Goal: Feedback & Contribution: Submit feedback/report problem

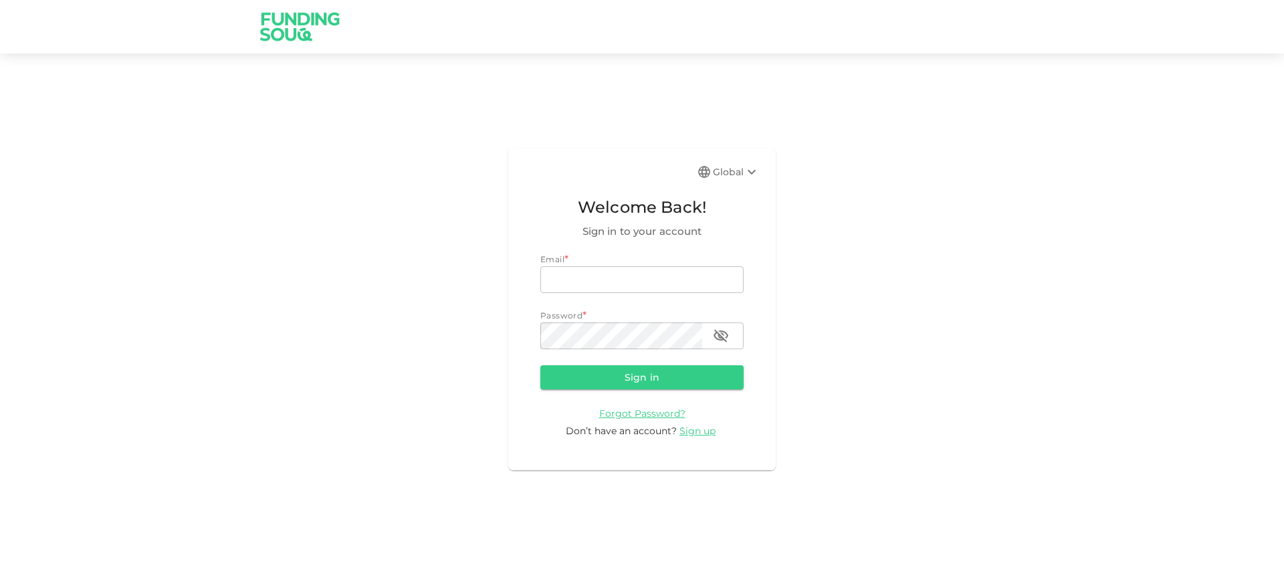
type input "shaima.solli@gmail.com"
click at [627, 376] on button "Sign in" at bounding box center [641, 377] width 203 height 24
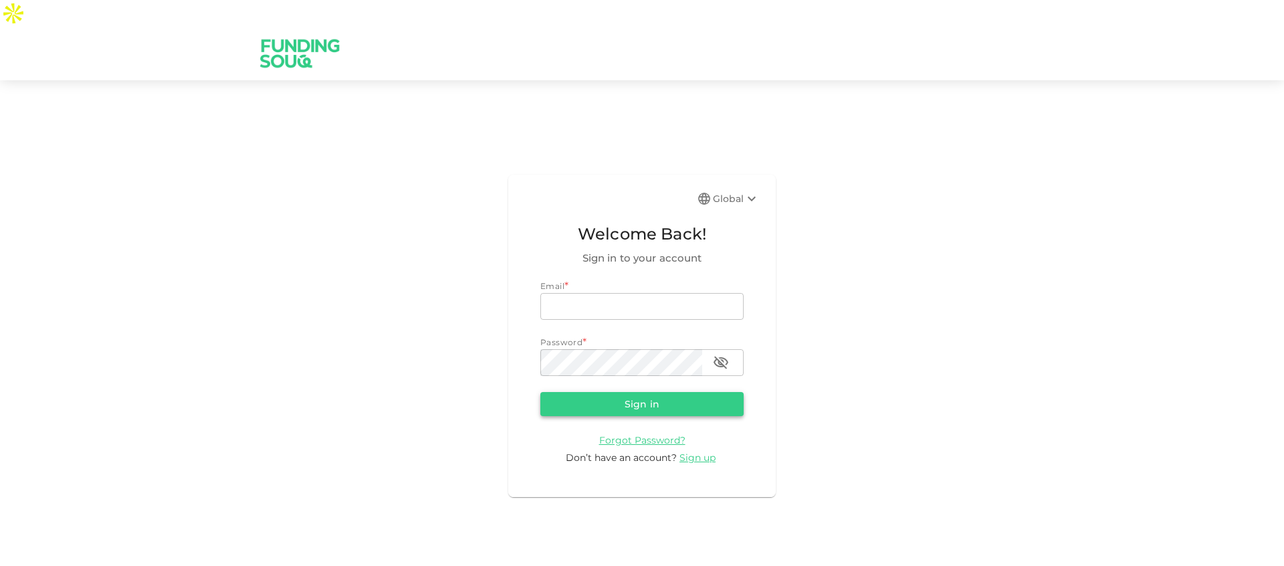
type input "[EMAIL_ADDRESS][DOMAIN_NAME]"
click at [637, 392] on button "Sign in" at bounding box center [641, 404] width 203 height 24
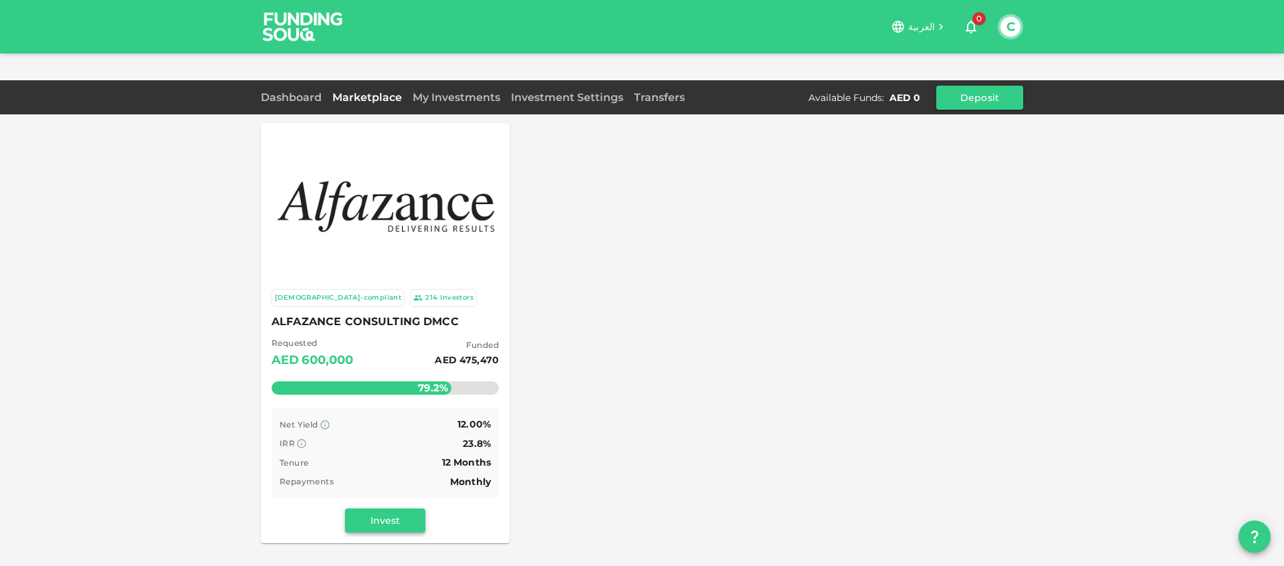
click at [394, 508] on button "Invest" at bounding box center [385, 520] width 80 height 24
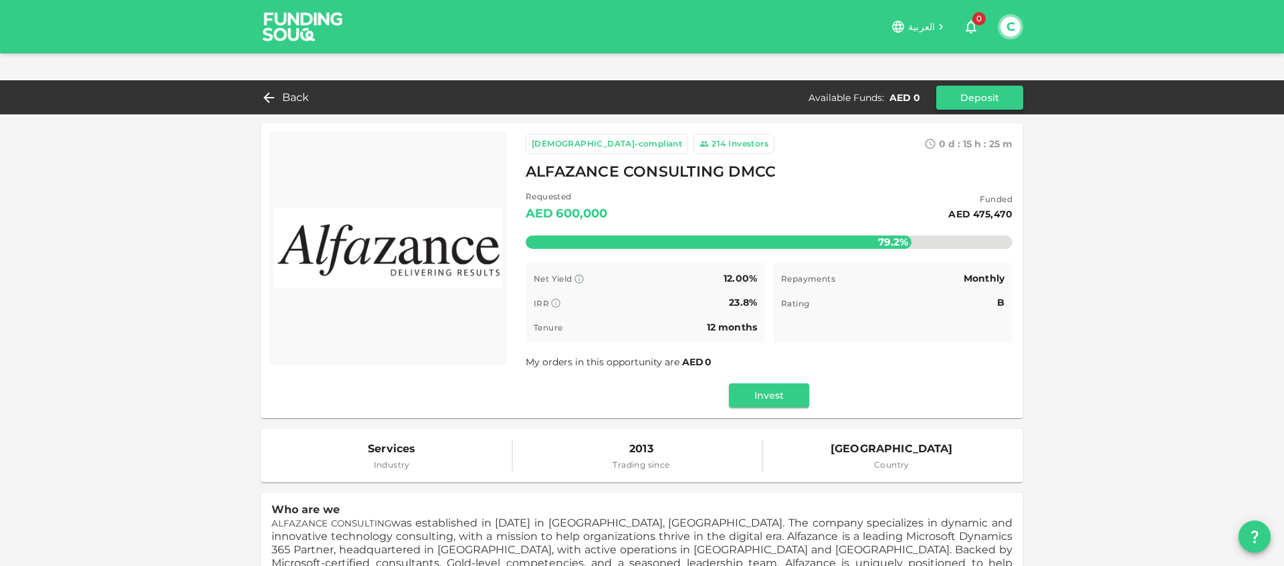
scroll to position [213, 0]
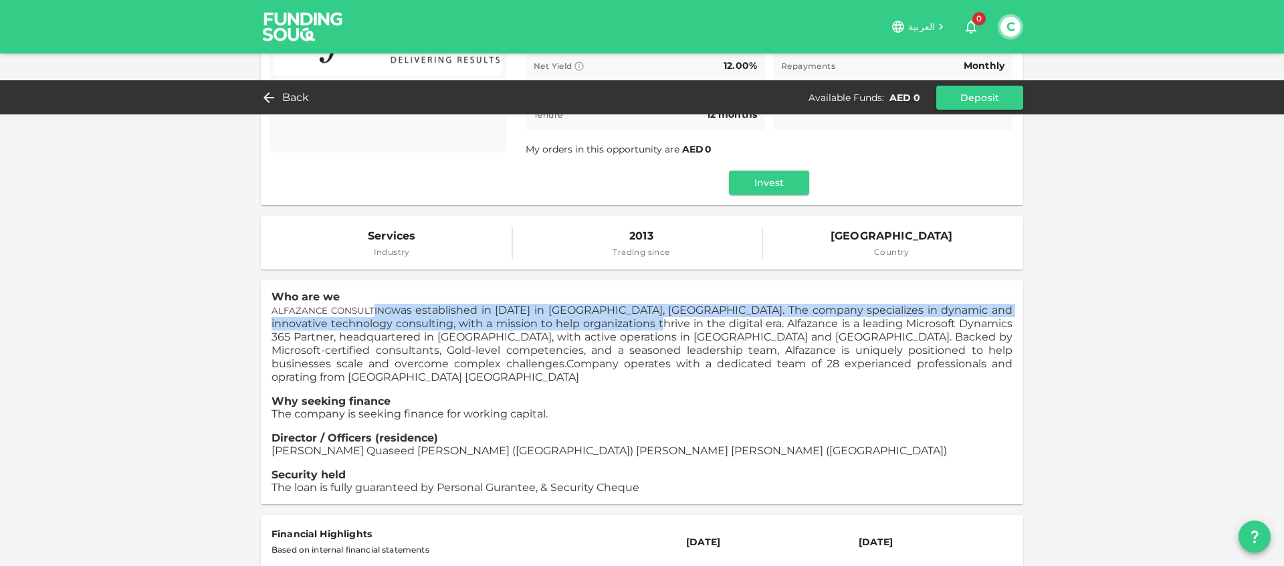
drag, startPoint x: 366, startPoint y: 283, endPoint x: 614, endPoint y: 292, distance: 248.2
click at [614, 304] on span "ALFAZANCE CONSULTING was established in 2013 in Dubai, UAE. The company special…" at bounding box center [641, 337] width 741 height 66
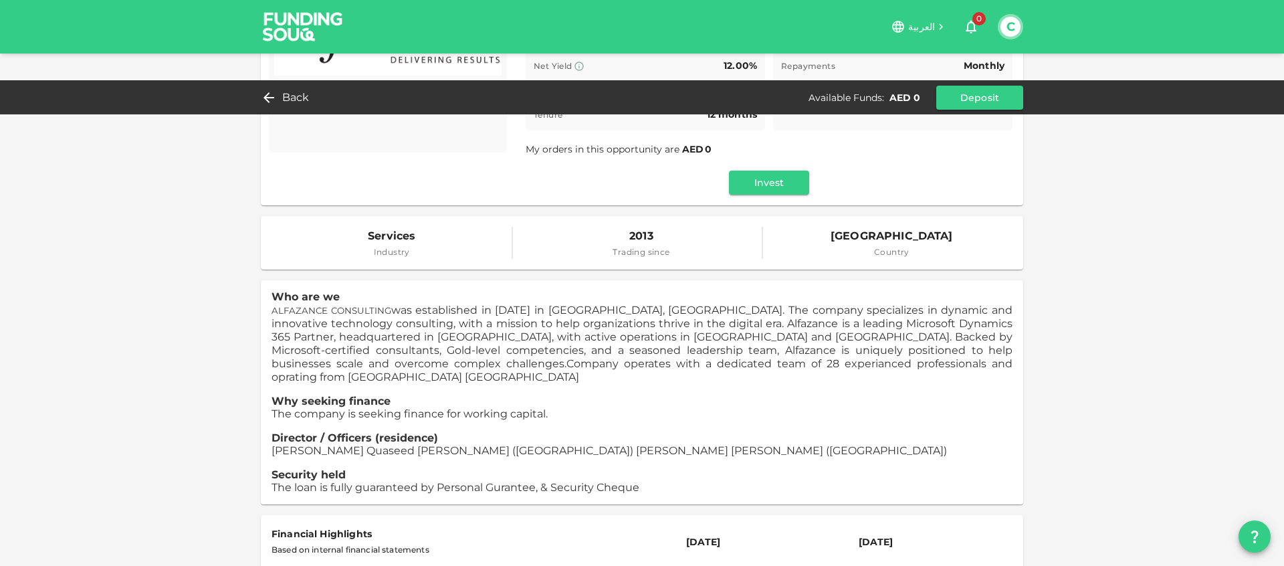
click at [420, 320] on span "ALFAZANCE CONSULTING was established in 2013 in Dubai, UAE. The company special…" at bounding box center [641, 337] width 741 height 66
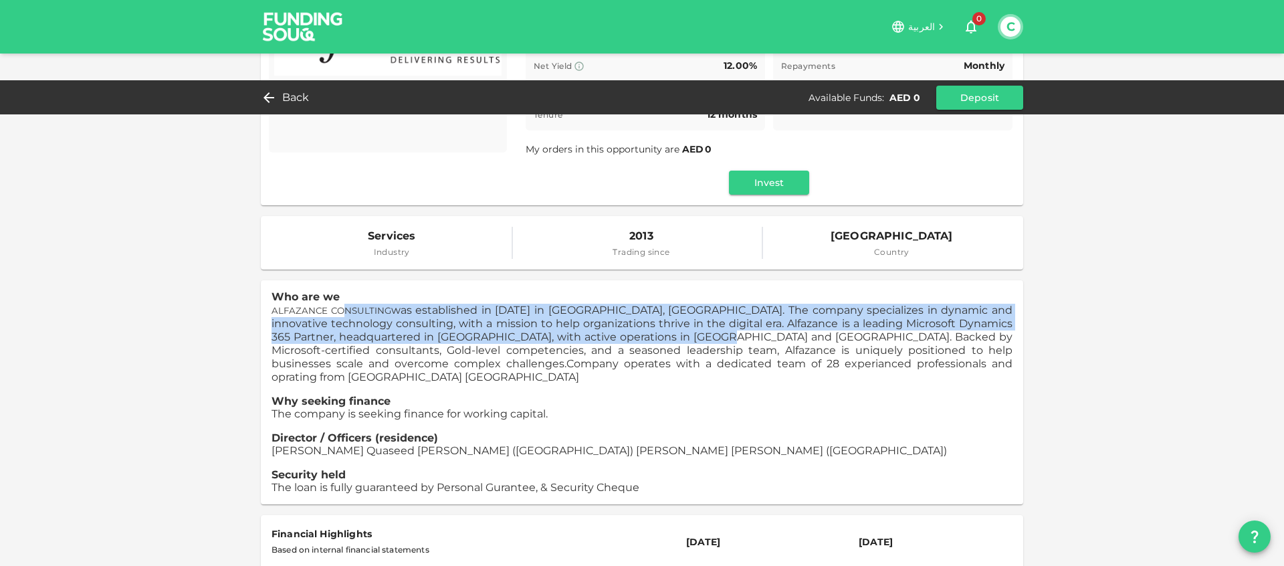
drag, startPoint x: 340, startPoint y: 287, endPoint x: 696, endPoint y: 315, distance: 357.4
click at [696, 315] on span "ALFAZANCE CONSULTING was established in 2013 in Dubai, UAE. The company special…" at bounding box center [641, 337] width 741 height 66
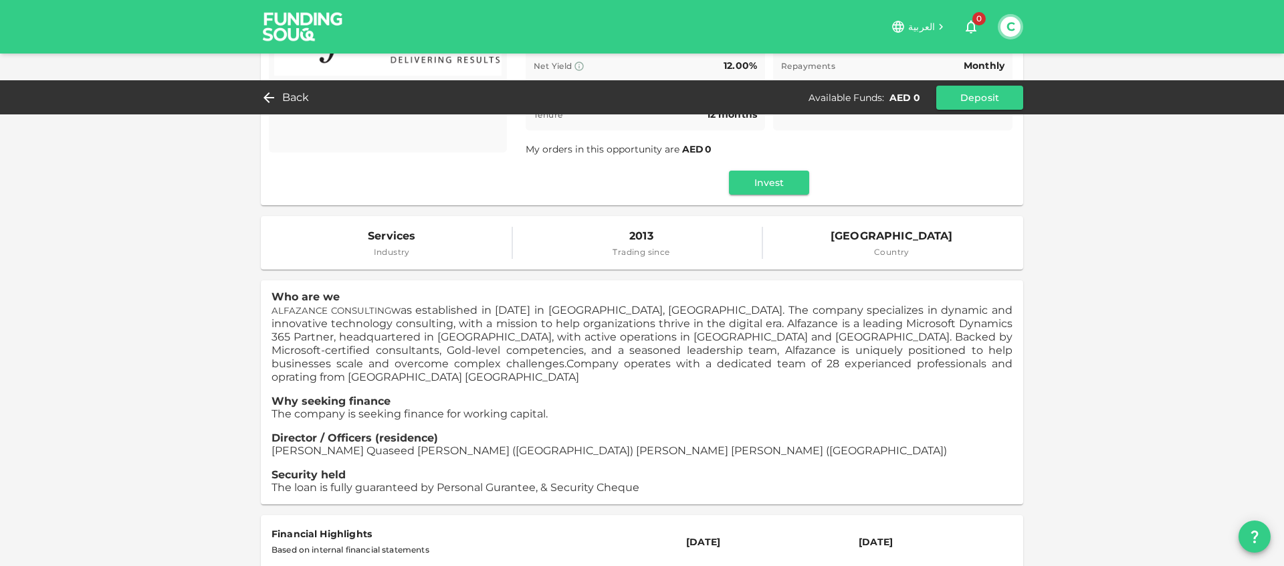
click at [462, 322] on span "ALFAZANCE CONSULTING was established in 2013 in Dubai, UAE. The company special…" at bounding box center [641, 337] width 741 height 66
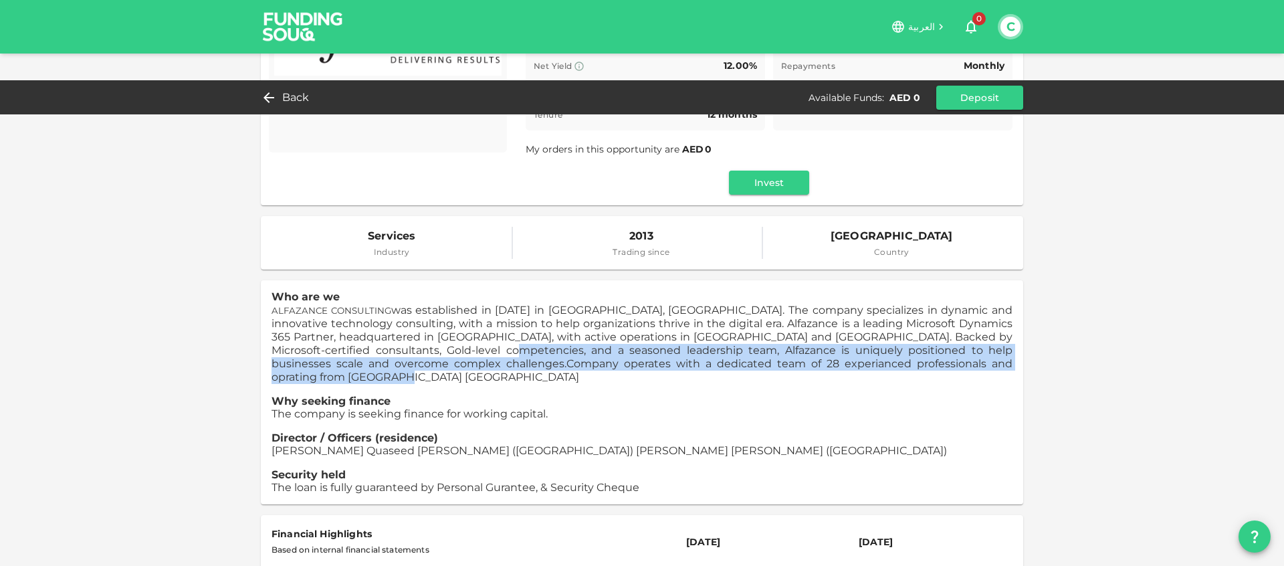
drag, startPoint x: 464, startPoint y: 322, endPoint x: 773, endPoint y: 335, distance: 309.8
click at [773, 335] on p "ALFAZANCE CONSULTING was established in 2013 in Dubai, UAE. The company special…" at bounding box center [641, 344] width 741 height 80
click at [761, 338] on p "ALFAZANCE CONSULTING was established in 2013 in Dubai, UAE. The company special…" at bounding box center [641, 344] width 741 height 80
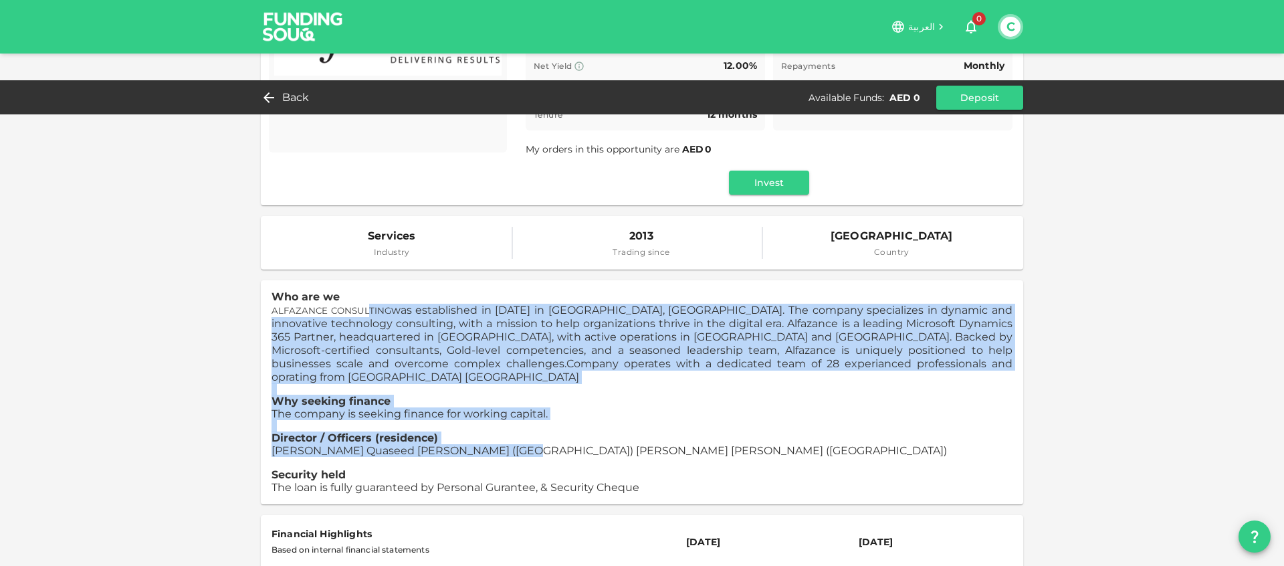
drag, startPoint x: 364, startPoint y: 285, endPoint x: 498, endPoint y: 413, distance: 185.8
click at [498, 413] on p "Who are we ALFAZANCE CONSULTING was established in 2013 in Dubai, UAE. The comp…" at bounding box center [641, 392] width 741 height 203
click at [409, 444] on span "Parkar Quaseed Fazluddin (India) Santhosh Kumar Singh (India)" at bounding box center [608, 450] width 675 height 13
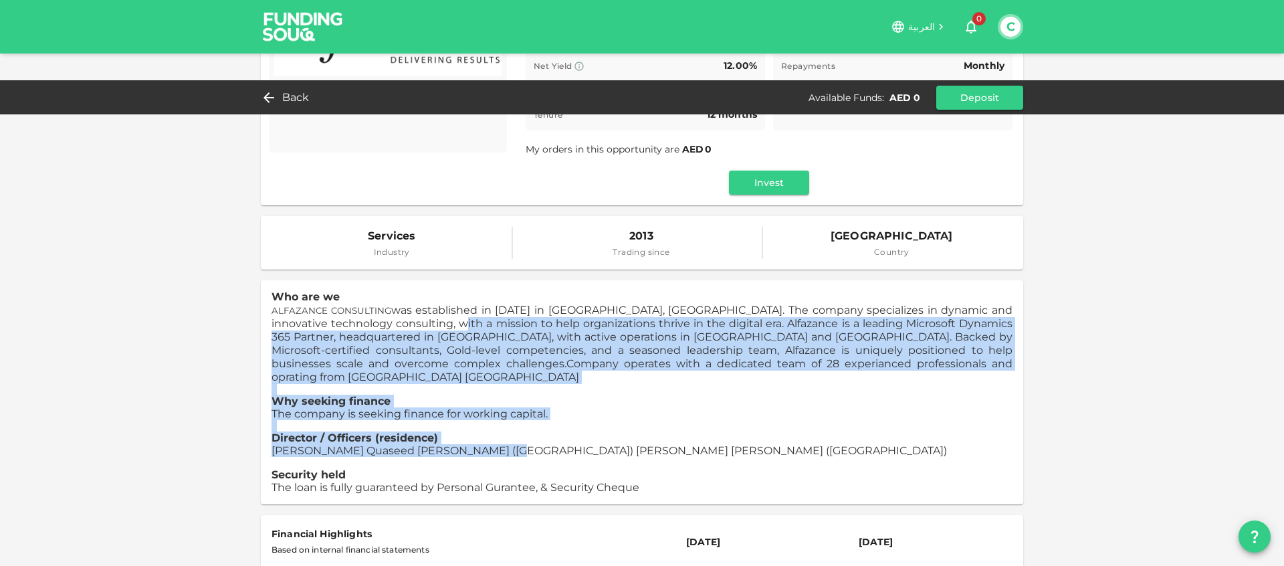
drag, startPoint x: 425, startPoint y: 299, endPoint x: 497, endPoint y: 408, distance: 131.1
click at [487, 408] on p "Who are we ALFAZANCE CONSULTING was established in 2013 in Dubai, UAE. The comp…" at bounding box center [641, 392] width 741 height 203
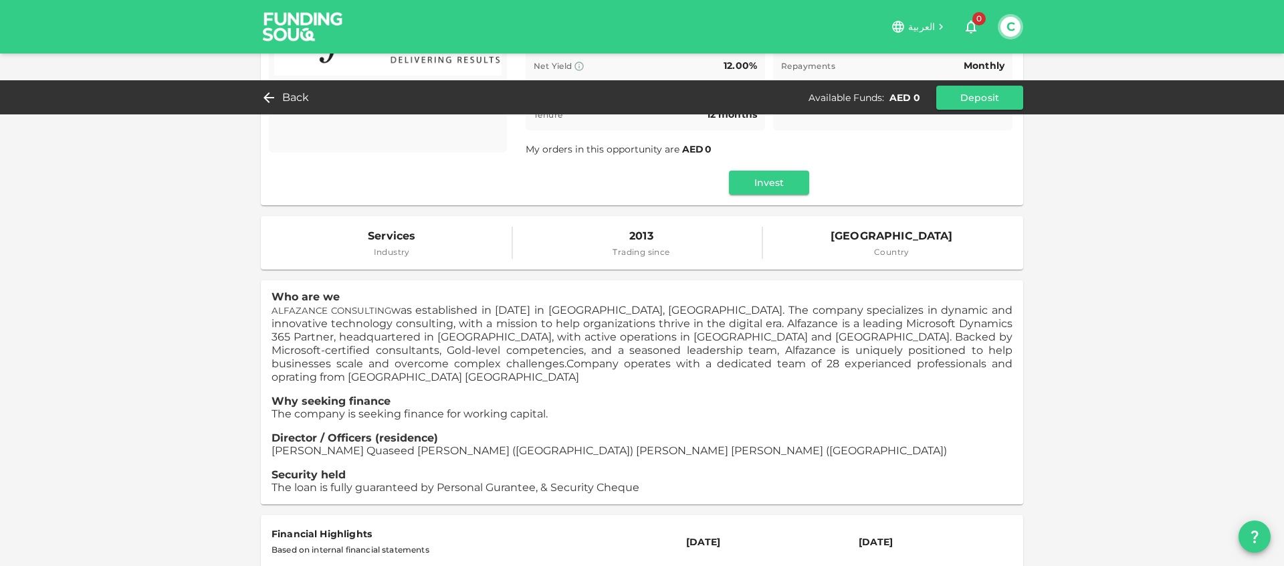
click at [511, 444] on span "Parkar Quaseed Fazluddin (India) Santhosh Kumar Singh (India)" at bounding box center [608, 450] width 675 height 13
click at [314, 444] on span "Parkar Quaseed Fazluddin (India) Santhosh Kumar Singh (India)" at bounding box center [608, 450] width 675 height 13
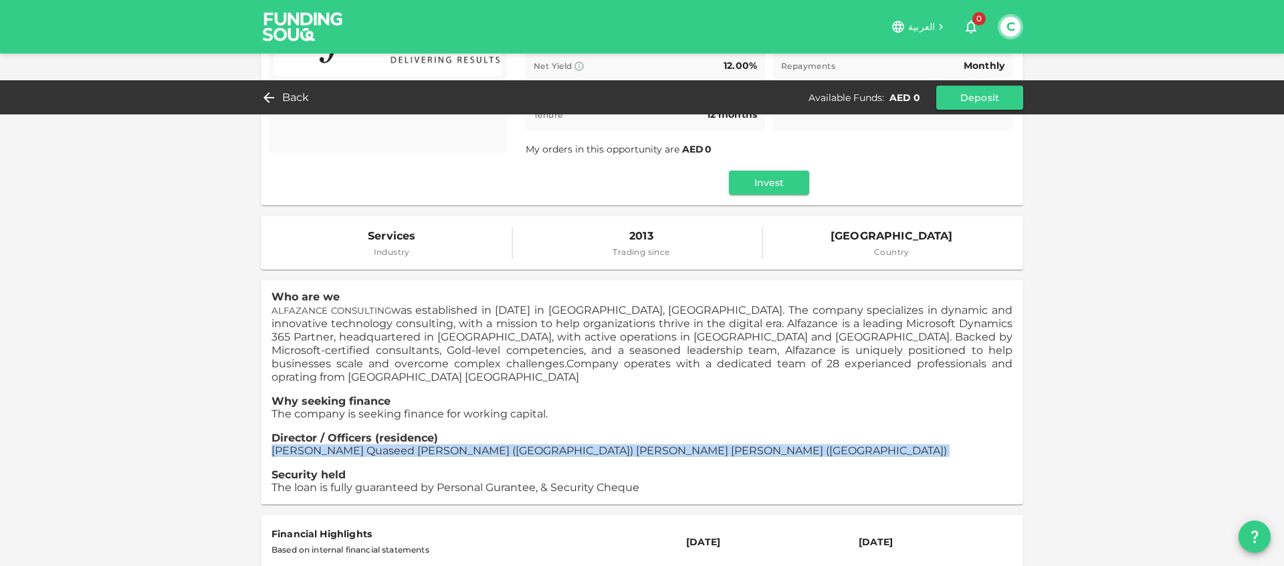
click at [314, 444] on span "Parkar Quaseed Fazluddin (India) Santhosh Kumar Singh (India)" at bounding box center [608, 450] width 675 height 13
click at [477, 444] on span "Parkar Quaseed Fazluddin (India) Santhosh Kumar Singh (India)" at bounding box center [608, 450] width 675 height 13
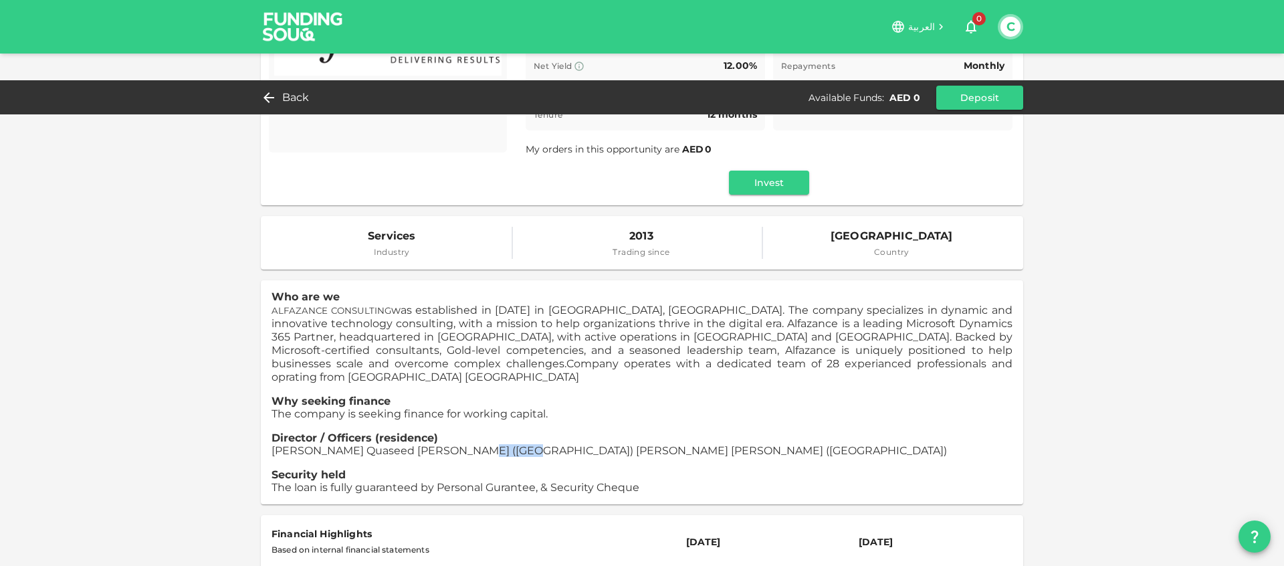
click at [477, 444] on span "Parkar Quaseed Fazluddin (India) Santhosh Kumar Singh (India)" at bounding box center [608, 450] width 675 height 13
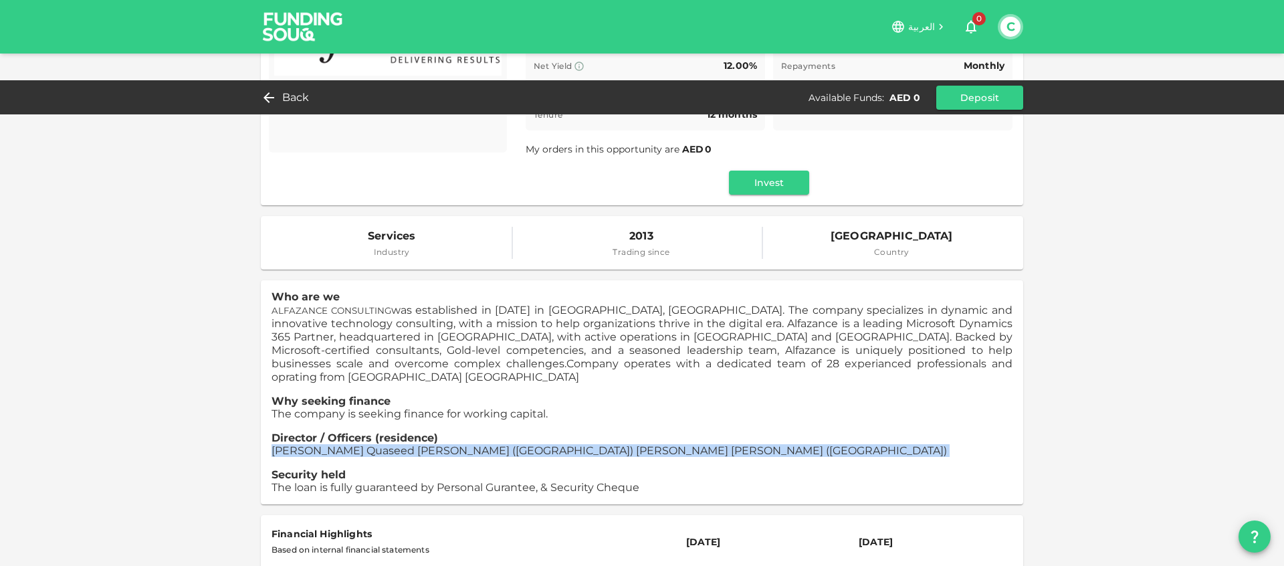
click at [477, 444] on span "Parkar Quaseed Fazluddin (India) Santhosh Kumar Singh (India)" at bounding box center [608, 450] width 675 height 13
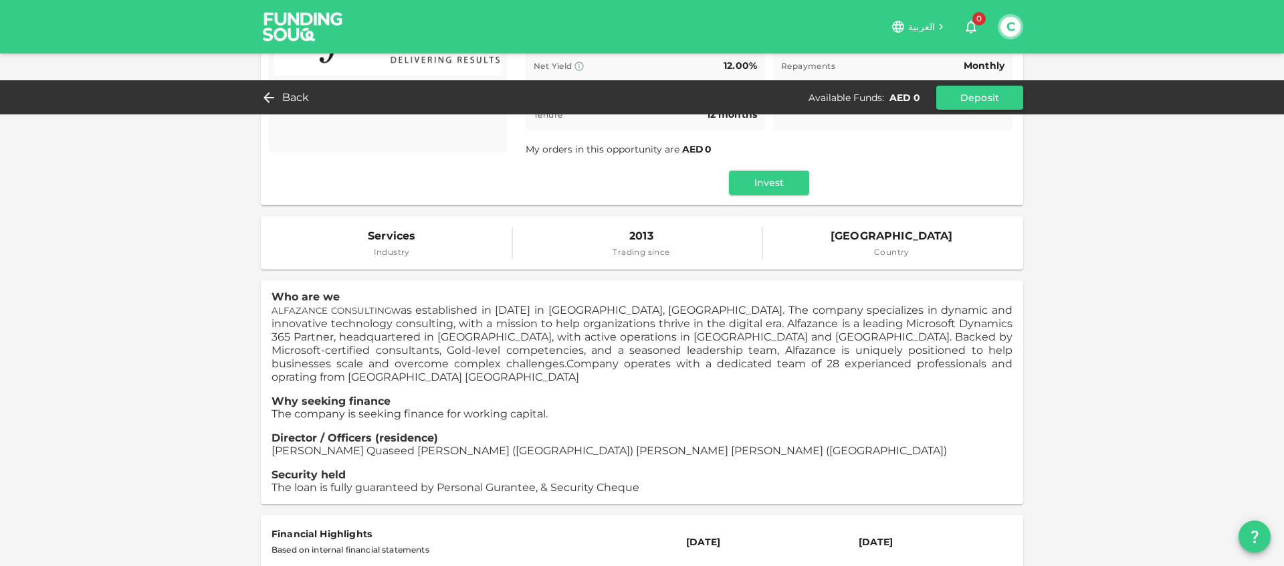
click at [399, 481] on span "The loan is fully guaranteed by Personal Gurantee, & Security Cheque" at bounding box center [455, 487] width 368 height 13
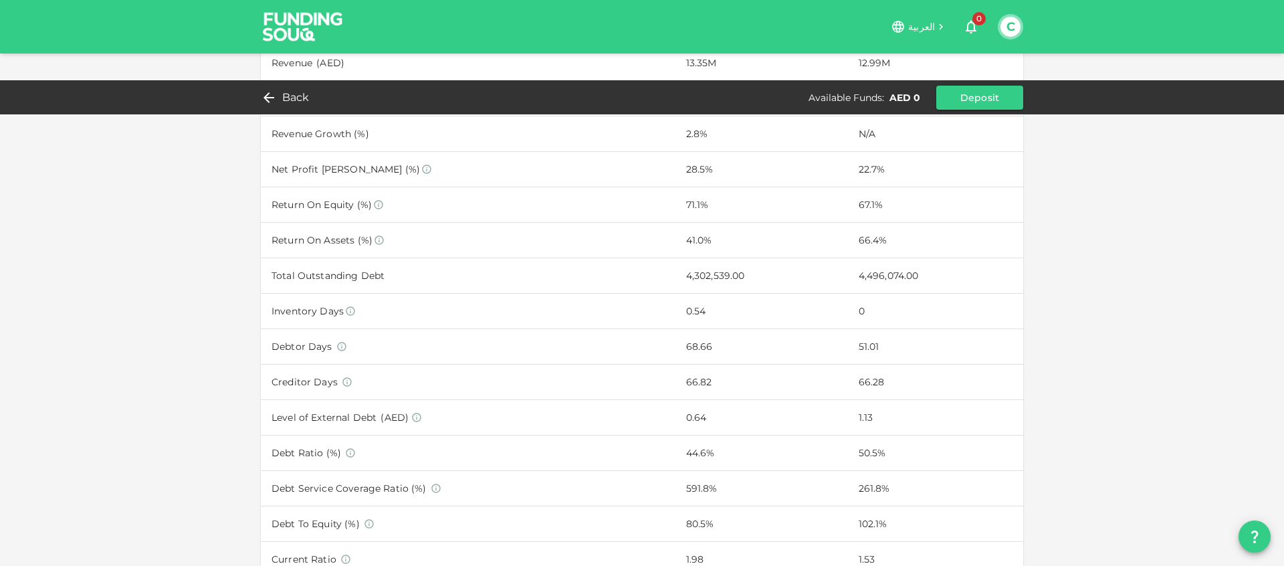
scroll to position [0, 0]
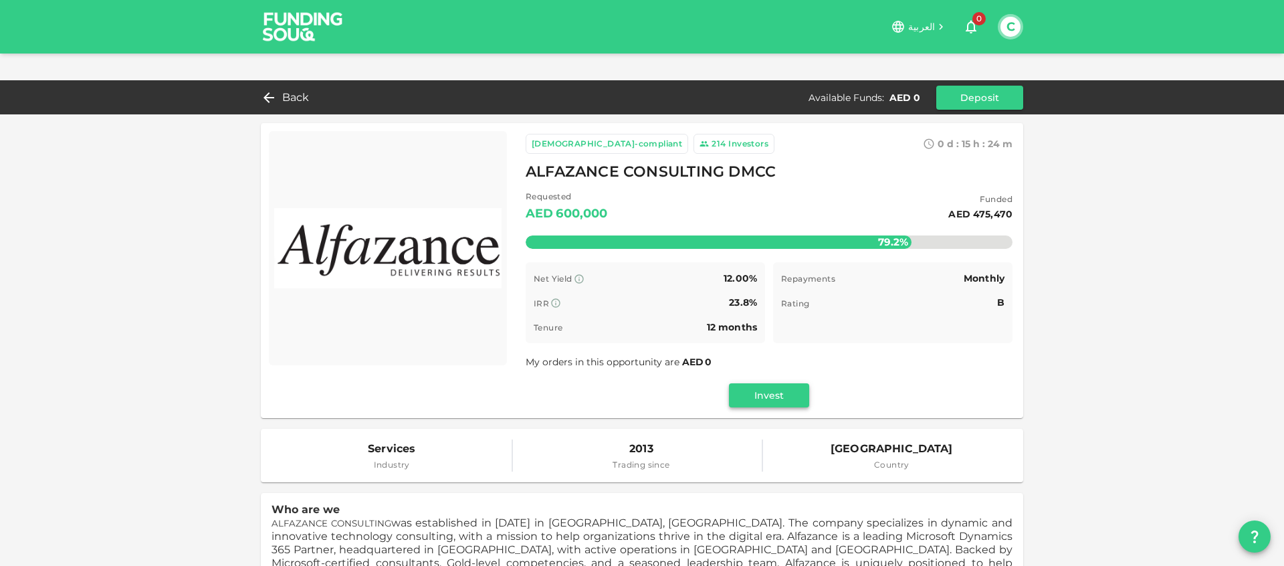
click at [770, 383] on button "Invest" at bounding box center [769, 395] width 80 height 24
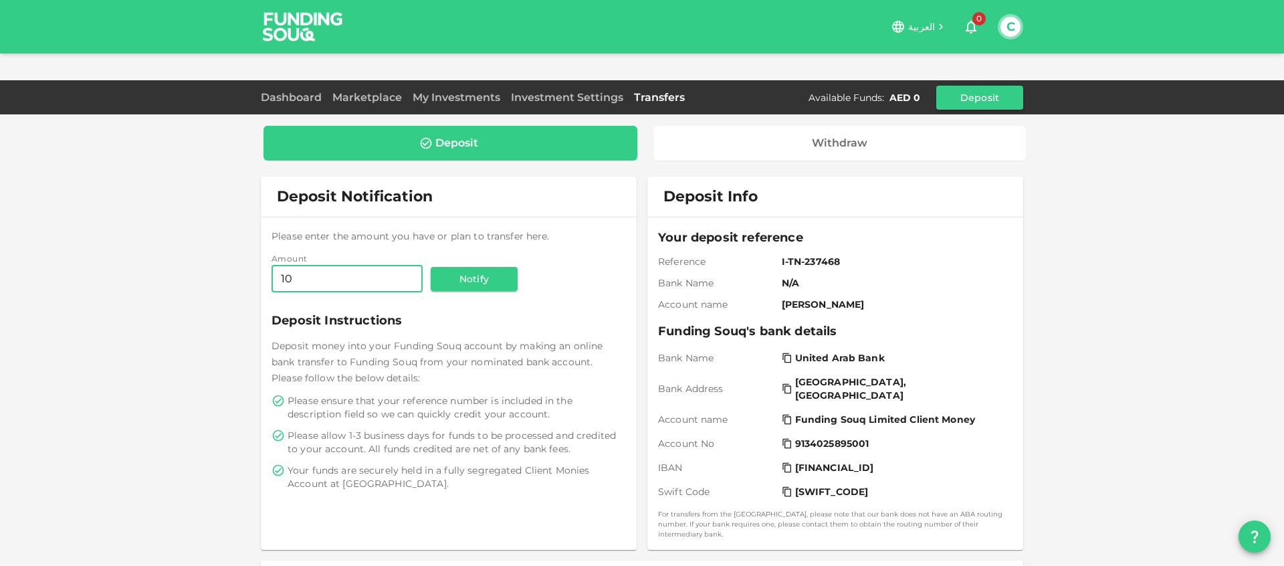
click at [300, 265] on input "10" at bounding box center [346, 278] width 151 height 27
type input "10"
click at [354, 338] on div "Deposit money into your Funding Souq account by making an online bank transfer …" at bounding box center [448, 362] width 354 height 48
drag, startPoint x: 296, startPoint y: 248, endPoint x: 241, endPoint y: 248, distance: 54.8
click at [241, 248] on div "Deposit Withdraw Deposit Notification Please enter the amount you have or plan …" at bounding box center [642, 414] width 1284 height 775
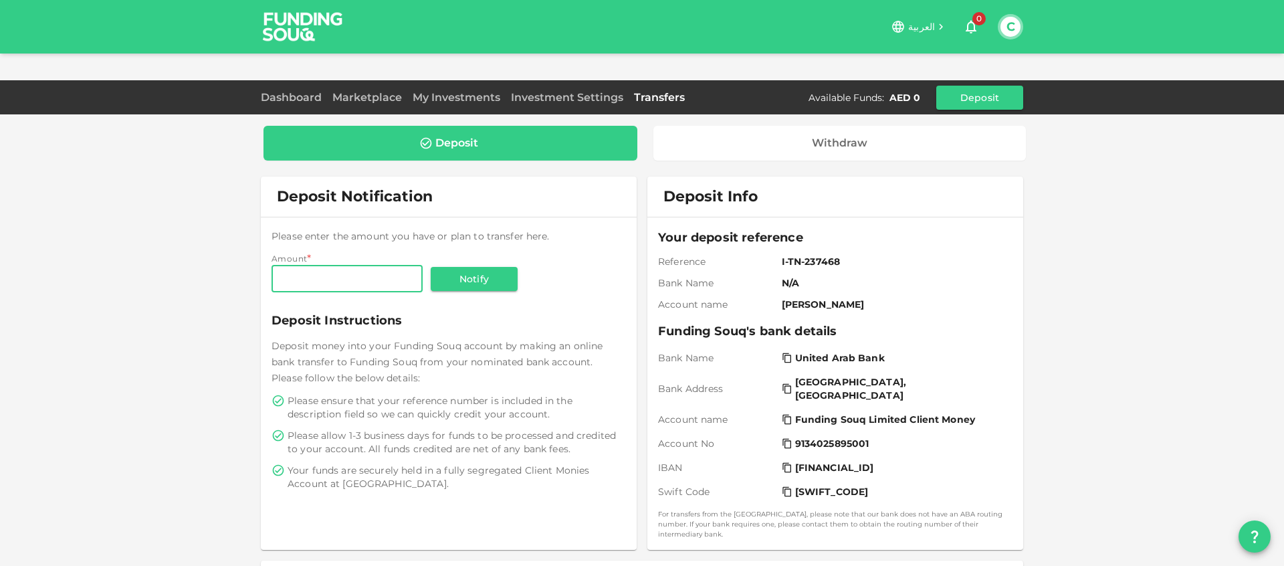
click at [328, 340] on span "Deposit money into your Funding Souq account by making an online bank transfer …" at bounding box center [436, 362] width 331 height 44
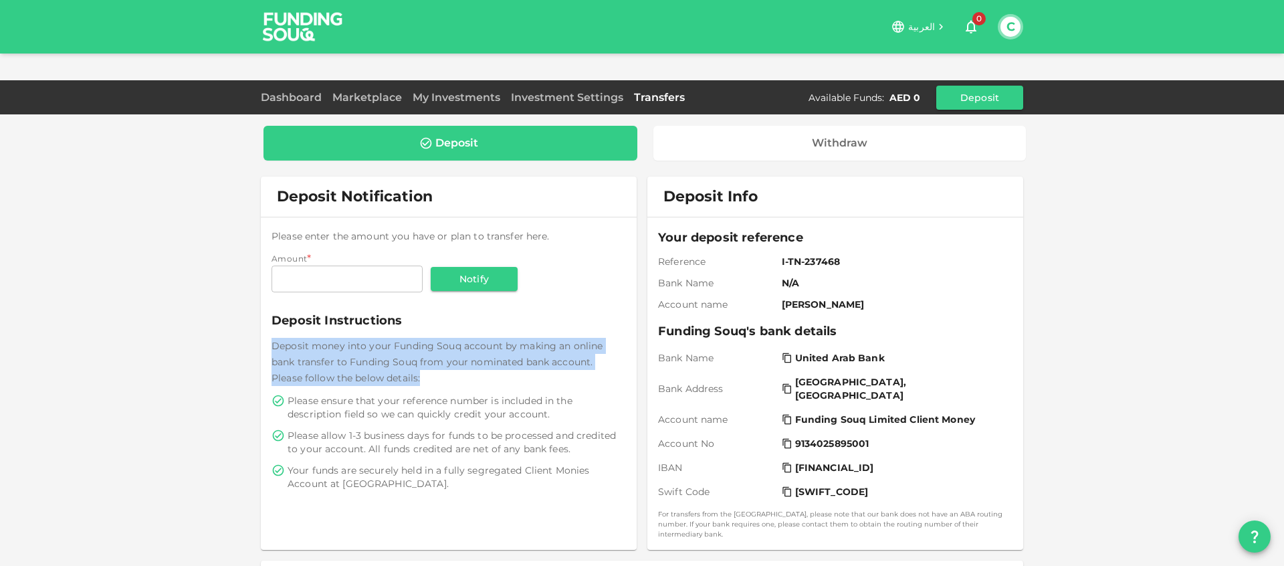
click at [328, 340] on span "Deposit money into your Funding Souq account by making an online bank transfer …" at bounding box center [436, 362] width 331 height 44
click at [320, 394] on span "Please ensure that your reference number is included in the description field s…" at bounding box center [455, 407] width 336 height 27
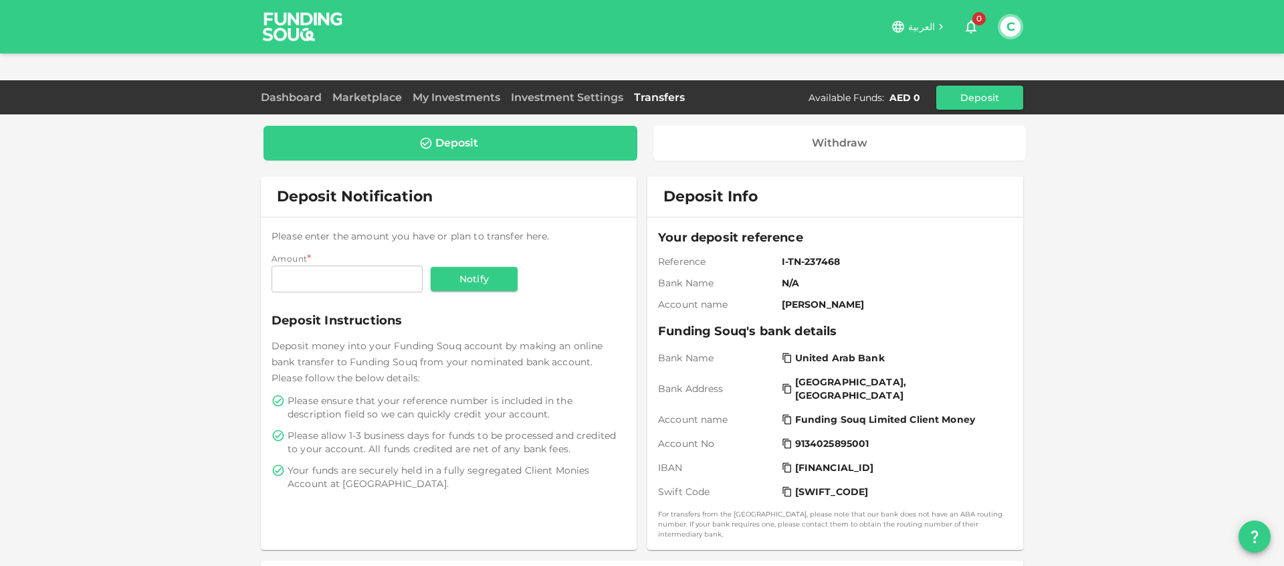
click at [320, 394] on span "Please ensure that your reference number is included in the description field s…" at bounding box center [455, 407] width 336 height 27
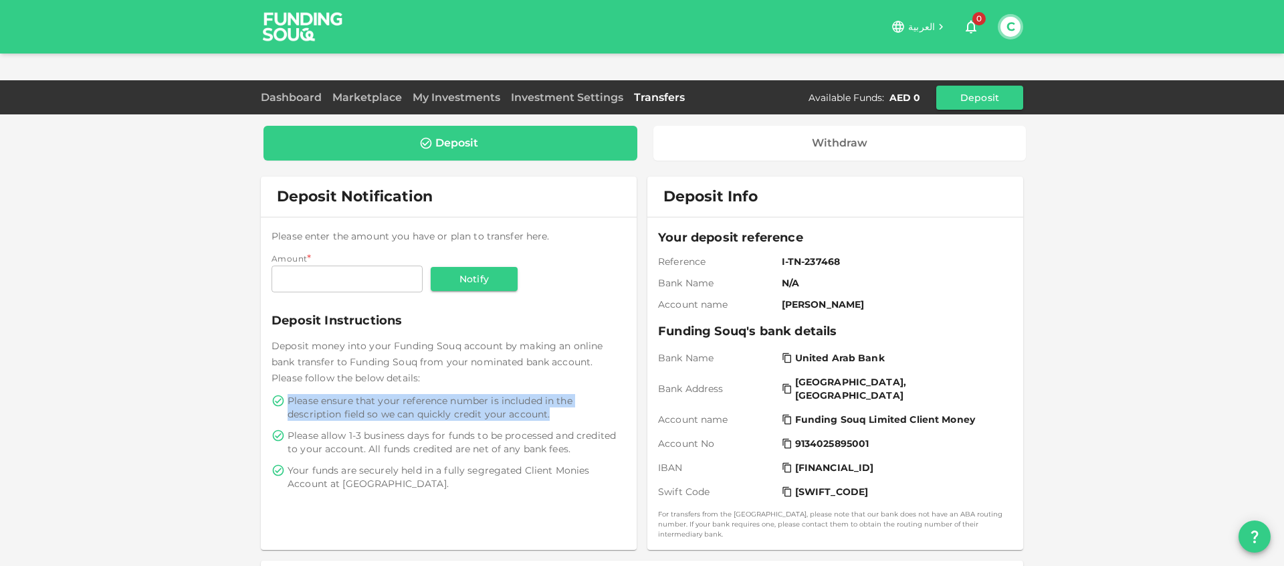
click at [342, 433] on div "Please ensure that your reference number is included in the description field s…" at bounding box center [448, 442] width 354 height 96
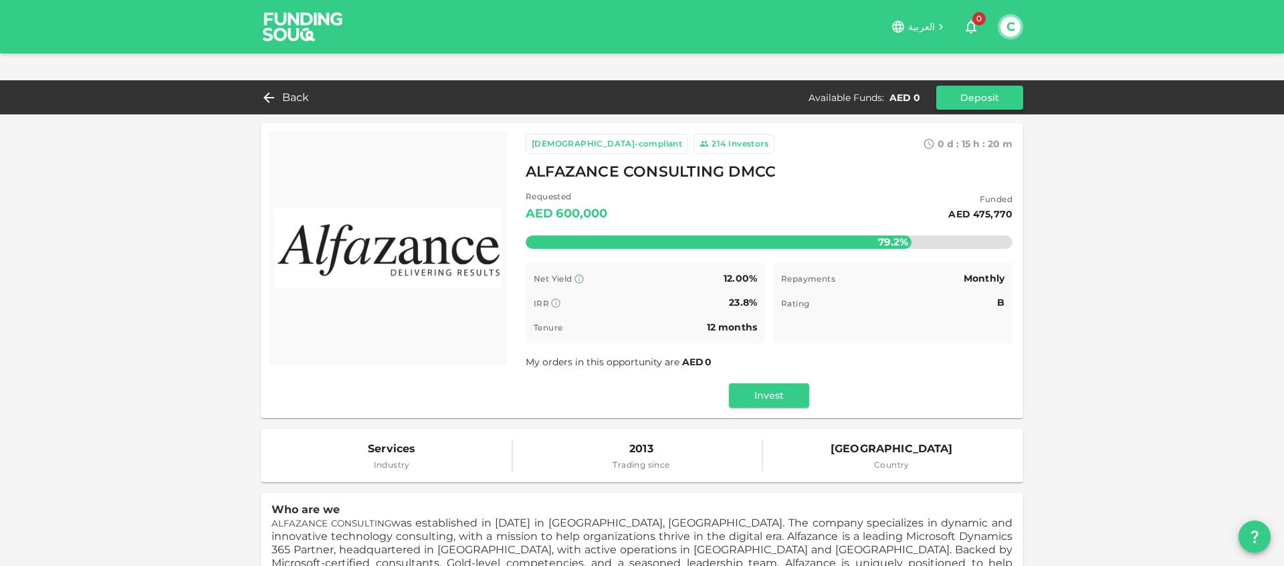
click at [754, 383] on button "Invest" at bounding box center [769, 395] width 80 height 24
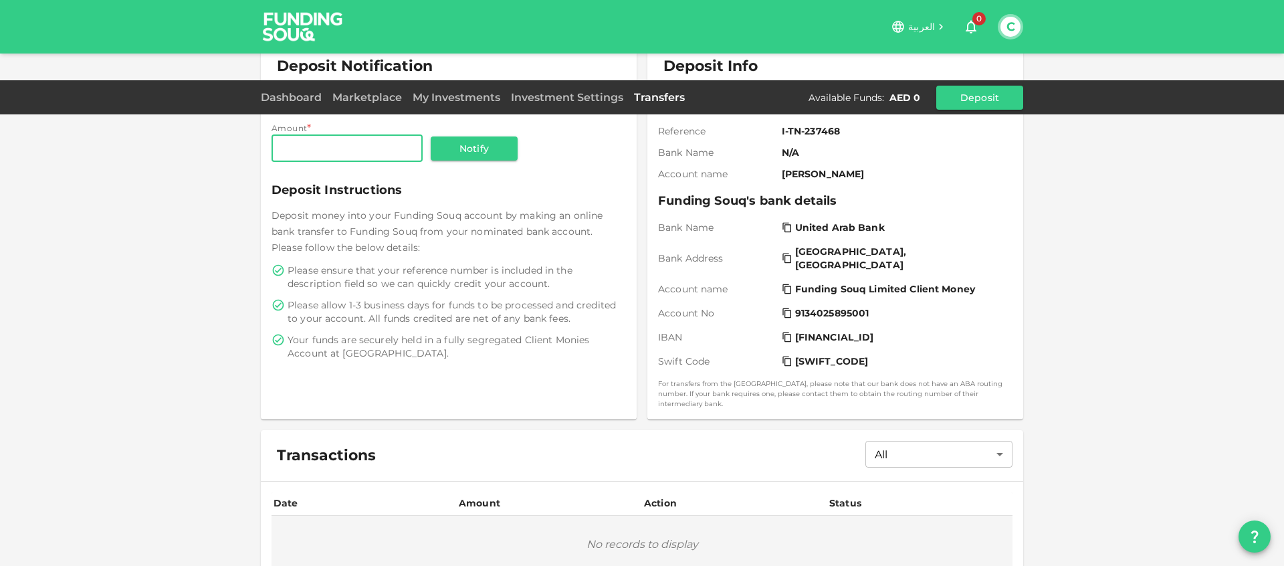
scroll to position [200, 0]
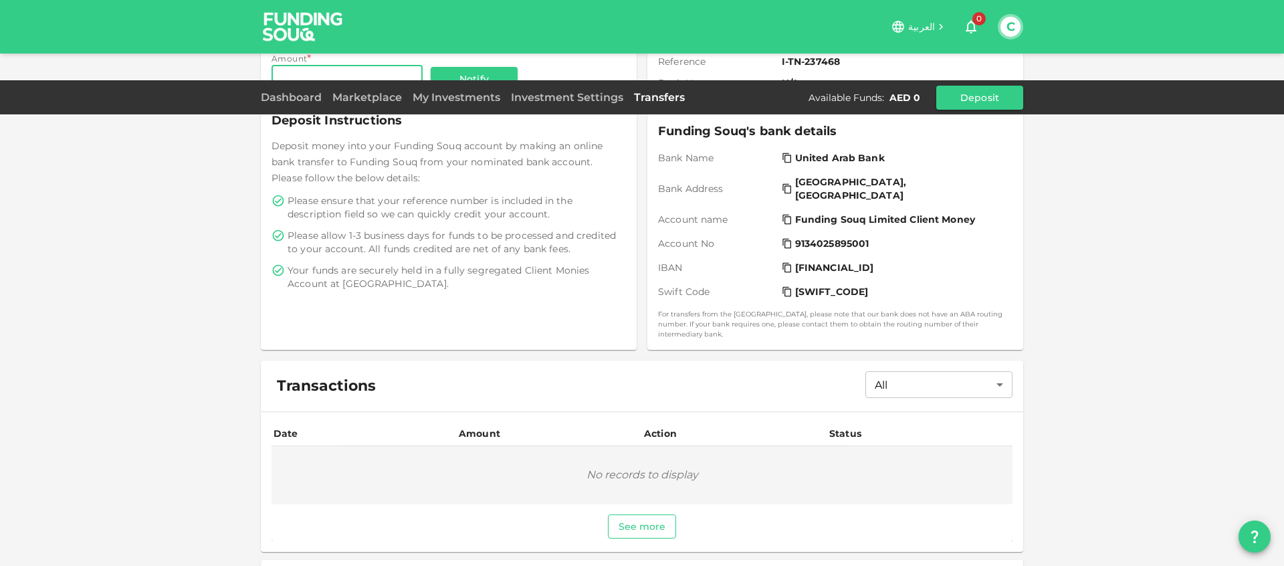
click at [632, 514] on button "See more" at bounding box center [642, 526] width 69 height 24
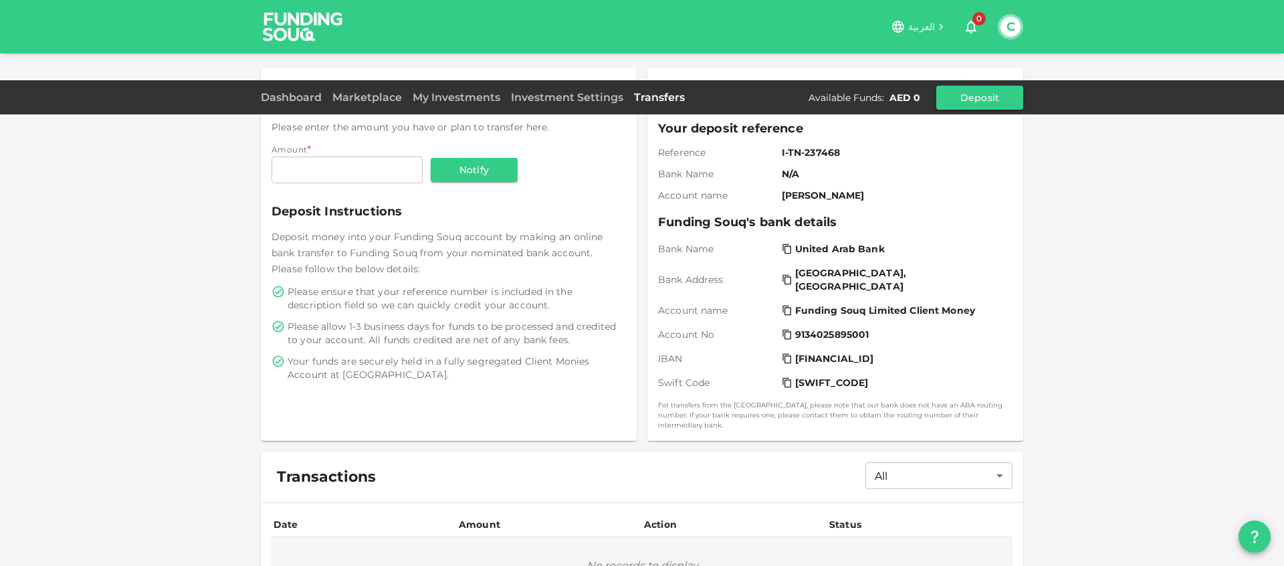
scroll to position [0, 0]
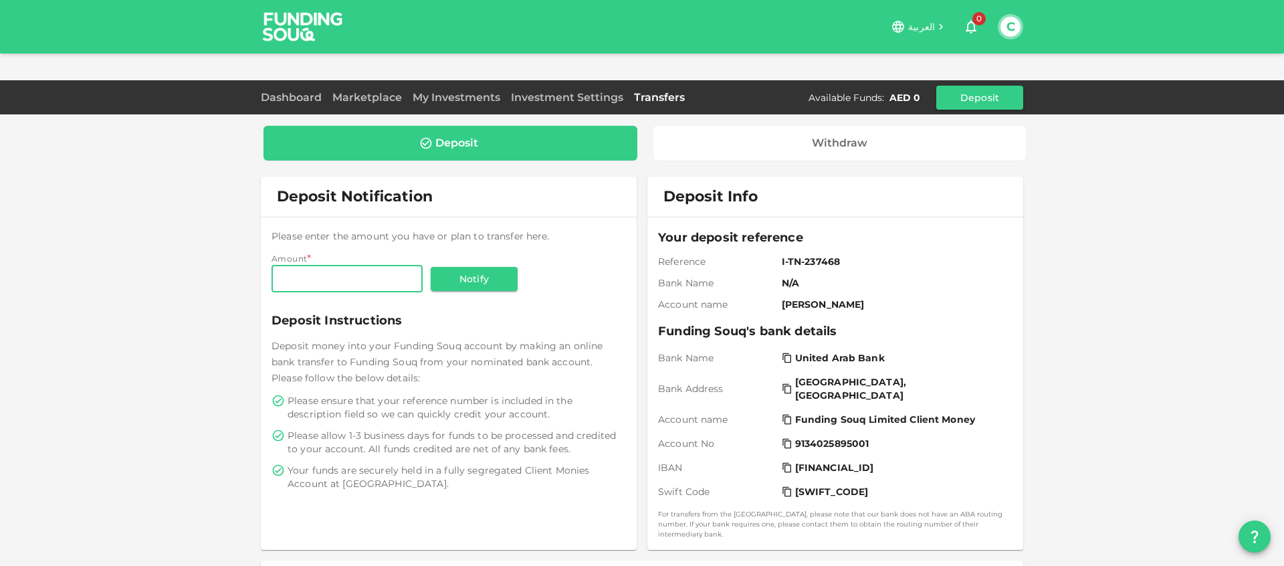
click at [315, 265] on input "Amount" at bounding box center [346, 278] width 151 height 27
click at [1090, 302] on div "Deposit Withdraw Deposit Notification Please enter the amount you have or plan …" at bounding box center [642, 414] width 1284 height 775
click at [336, 266] on div "Amount Amount" at bounding box center [346, 279] width 151 height 29
click at [334, 265] on input "Amount" at bounding box center [346, 278] width 151 height 27
type input "42"
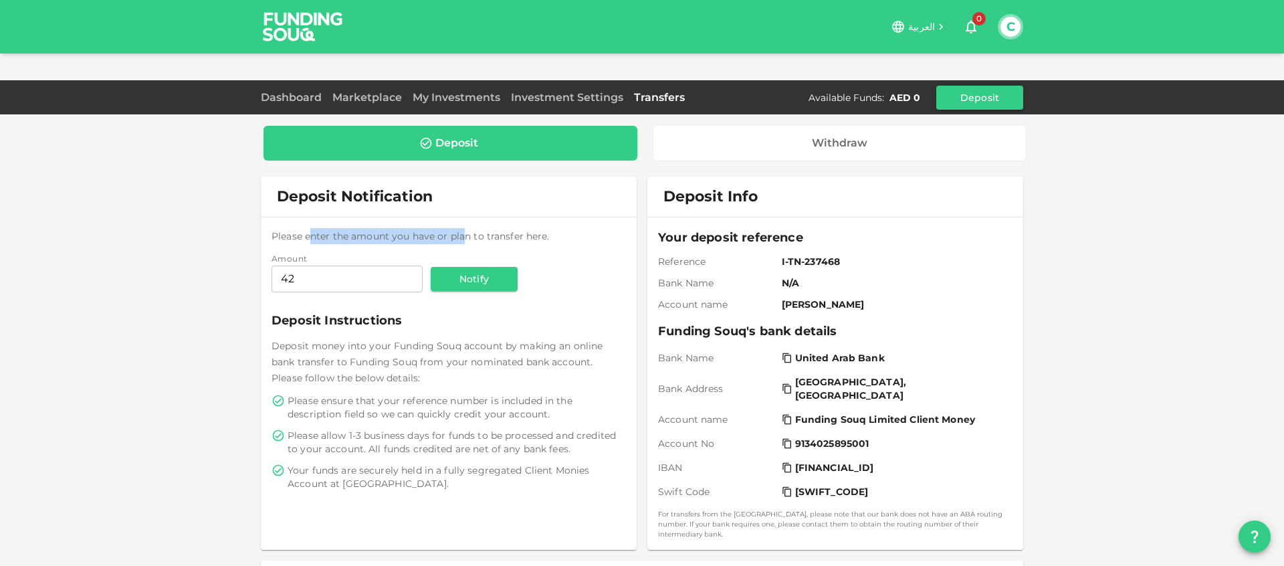
drag, startPoint x: 308, startPoint y: 211, endPoint x: 458, endPoint y: 213, distance: 150.4
click at [458, 230] on span "Please enter the amount you have or plan to transfer here." at bounding box center [410, 236] width 278 height 12
click at [509, 230] on span "Please enter the amount you have or plan to transfer here." at bounding box center [410, 236] width 278 height 12
click at [450, 230] on span "Please enter the amount you have or plan to transfer here." at bounding box center [410, 236] width 278 height 12
click at [466, 267] on button "Notify" at bounding box center [474, 279] width 87 height 24
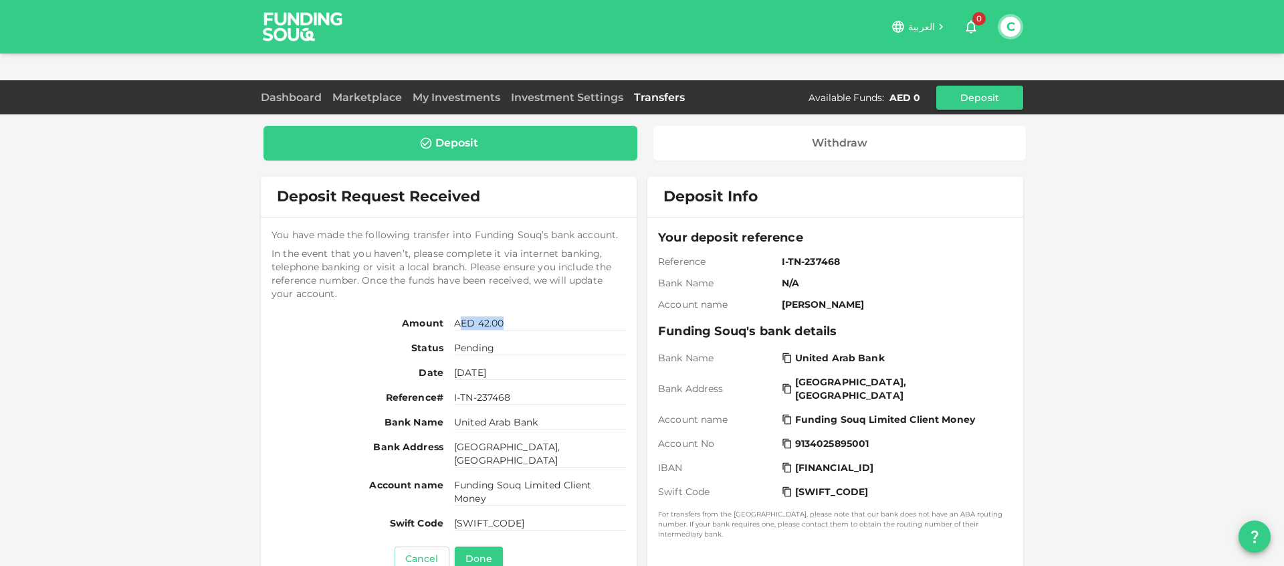
drag, startPoint x: 453, startPoint y: 295, endPoint x: 529, endPoint y: 295, distance: 76.2
click at [529, 316] on span "AED 42.00" at bounding box center [540, 323] width 172 height 14
click at [460, 341] on span "Pending" at bounding box center [540, 348] width 172 height 14
drag, startPoint x: 457, startPoint y: 322, endPoint x: 515, endPoint y: 322, distance: 57.5
click at [515, 341] on span "Pending" at bounding box center [540, 348] width 172 height 14
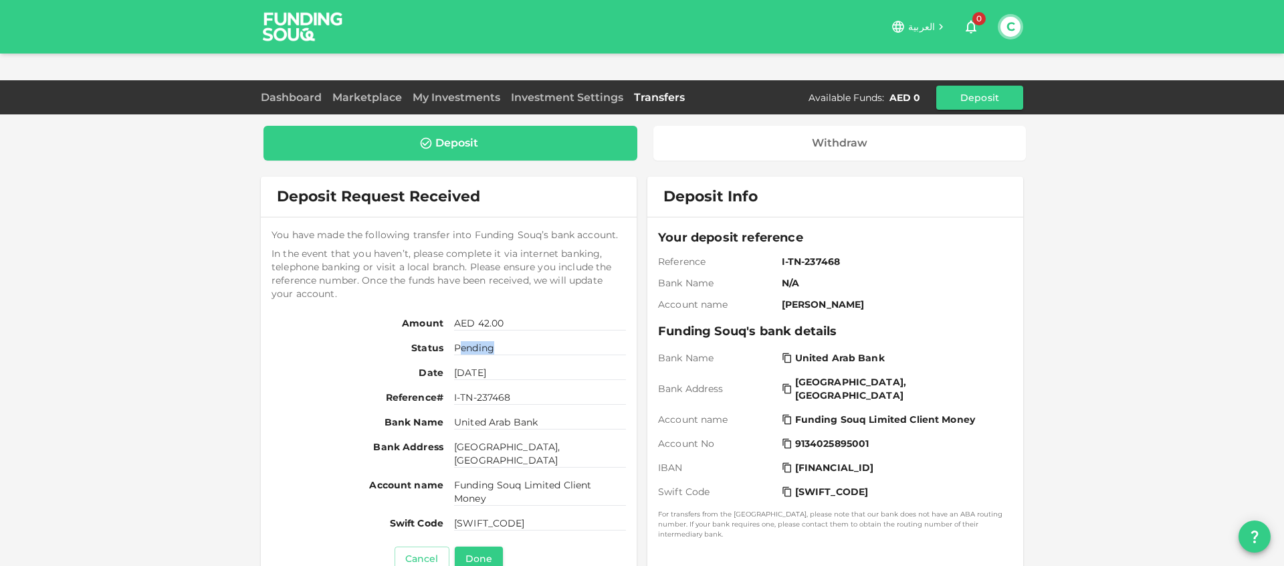
click at [519, 341] on span "Pending" at bounding box center [540, 348] width 172 height 14
click at [484, 366] on span "Oct 13, 2025" at bounding box center [540, 373] width 172 height 14
click at [485, 390] on span "I-TN-237468" at bounding box center [540, 397] width 172 height 14
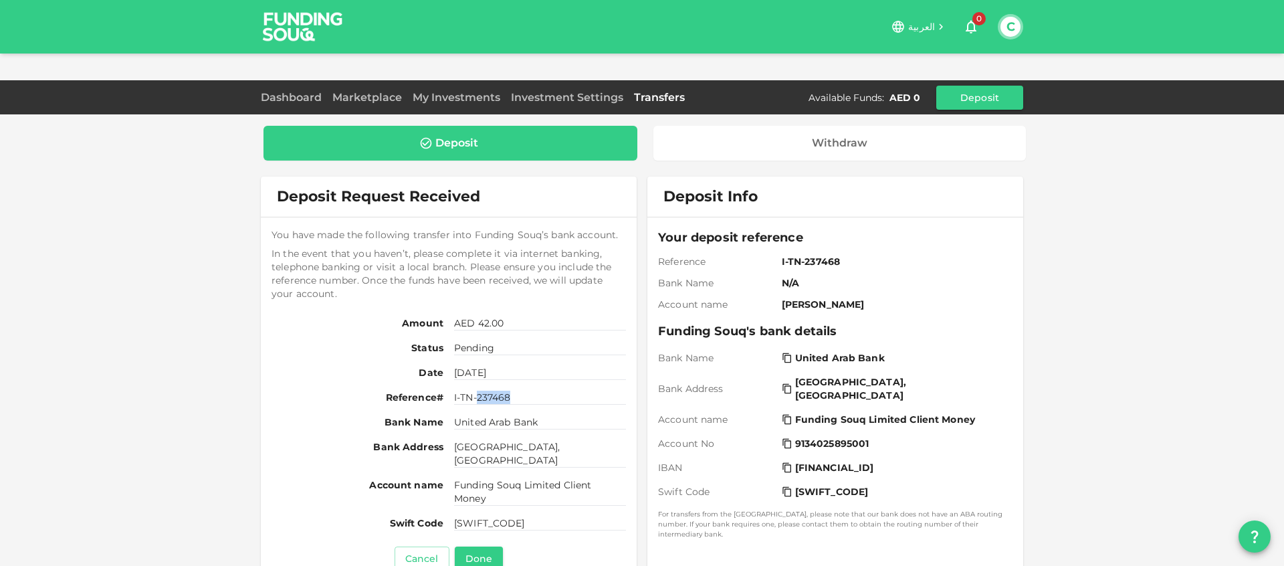
click at [485, 390] on span "I-TN-237468" at bounding box center [540, 397] width 172 height 14
click at [489, 415] on span "United Arab Bank" at bounding box center [540, 422] width 172 height 14
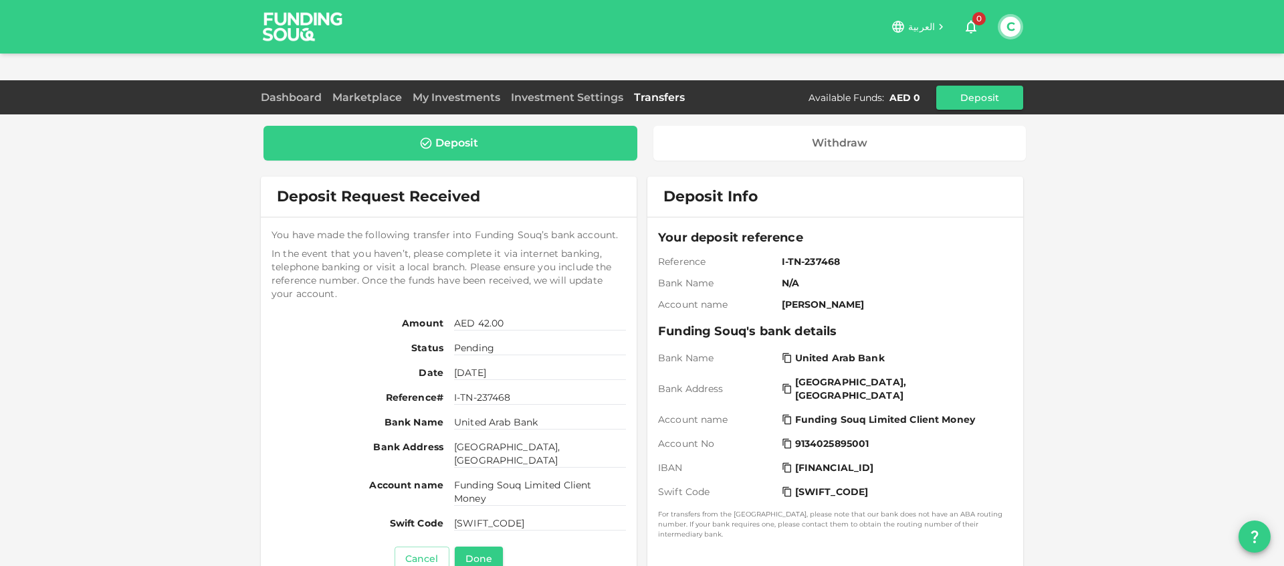
click at [487, 440] on span "Buhaira Street, Sharjah, United Arab Emirates" at bounding box center [540, 453] width 172 height 27
click at [478, 478] on span "Funding Souq Limited Client Money" at bounding box center [540, 491] width 172 height 27
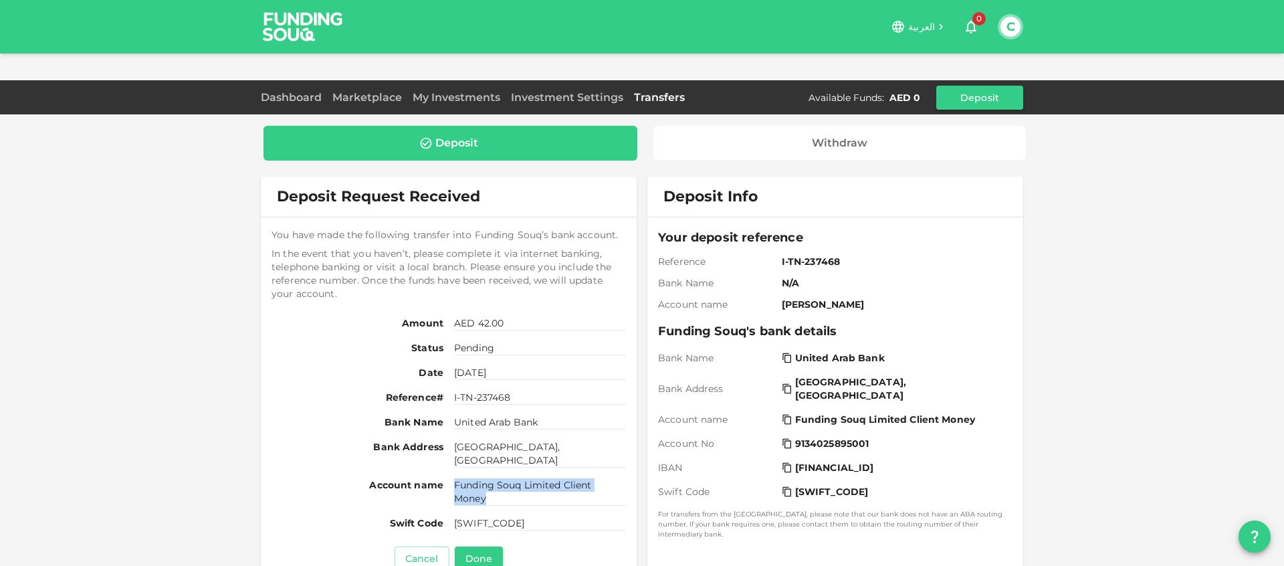
click at [478, 478] on span "Funding Souq Limited Client Money" at bounding box center [540, 491] width 172 height 27
click at [233, 301] on div "Deposit Withdraw Deposit Request Received You have made the following transfer …" at bounding box center [642, 413] width 1284 height 772
click at [207, 245] on div "Deposit Withdraw Deposit Request Received You have made the following transfer …" at bounding box center [642, 413] width 1284 height 772
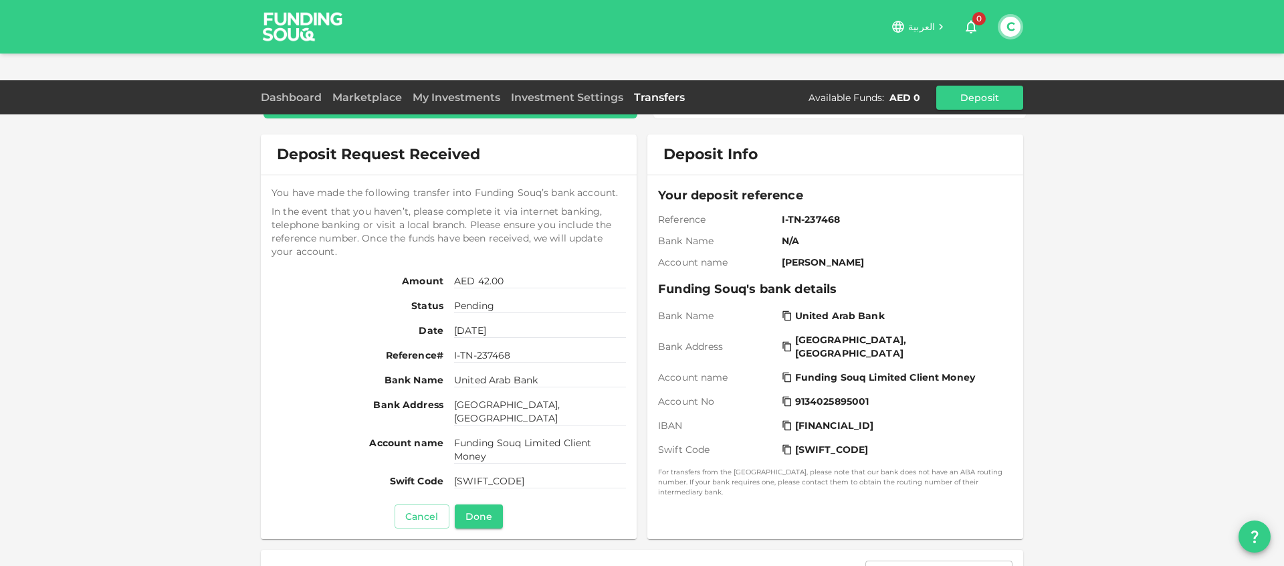
scroll to position [119, 0]
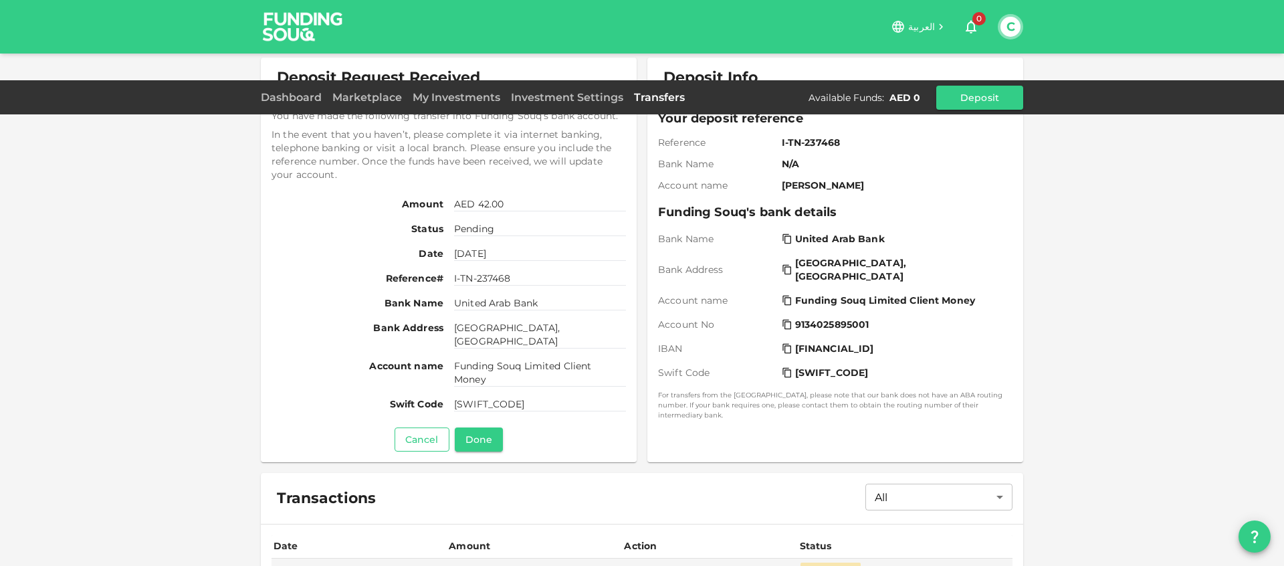
click at [413, 427] on button "Cancel" at bounding box center [421, 439] width 55 height 24
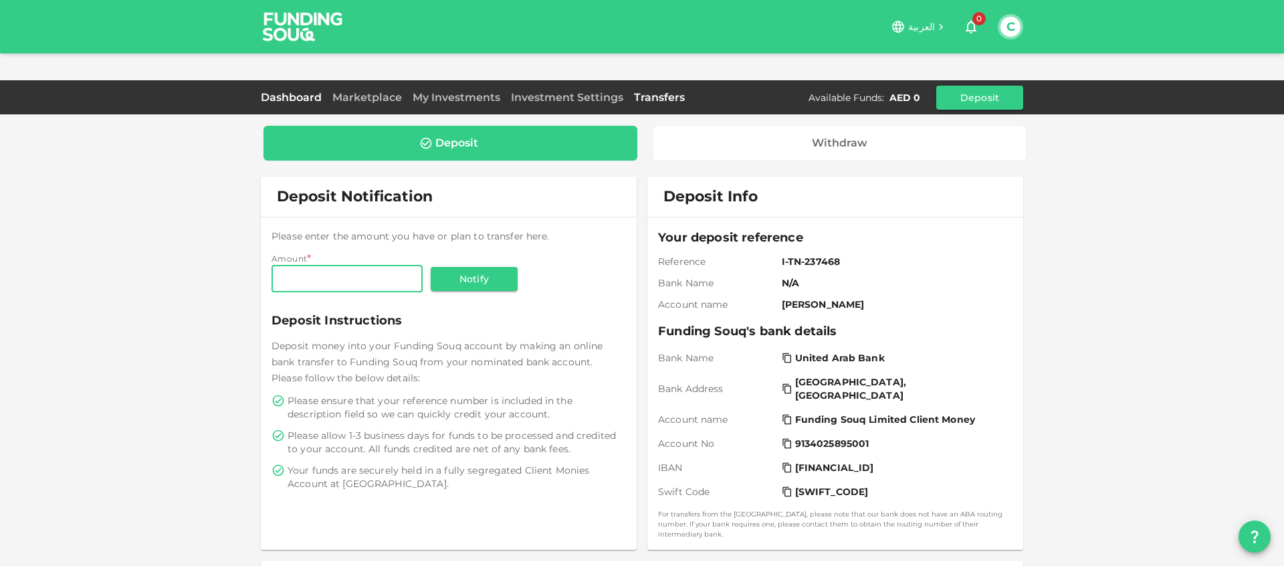
click at [277, 91] on link "Dashboard" at bounding box center [294, 97] width 66 height 13
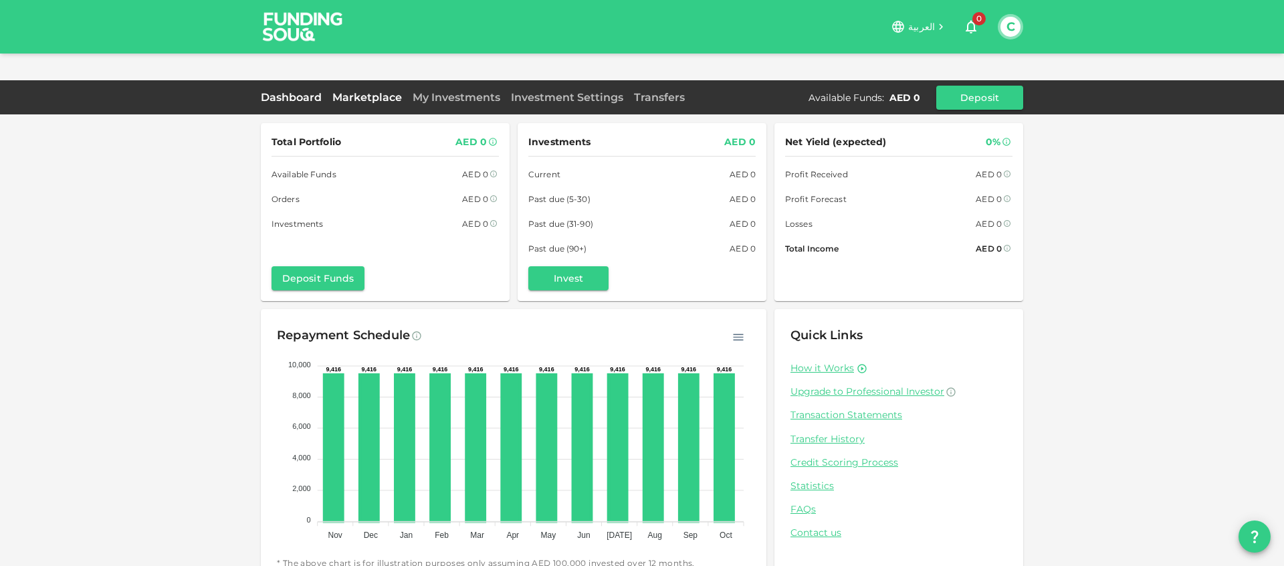
click at [380, 91] on link "Marketplace" at bounding box center [367, 97] width 80 height 13
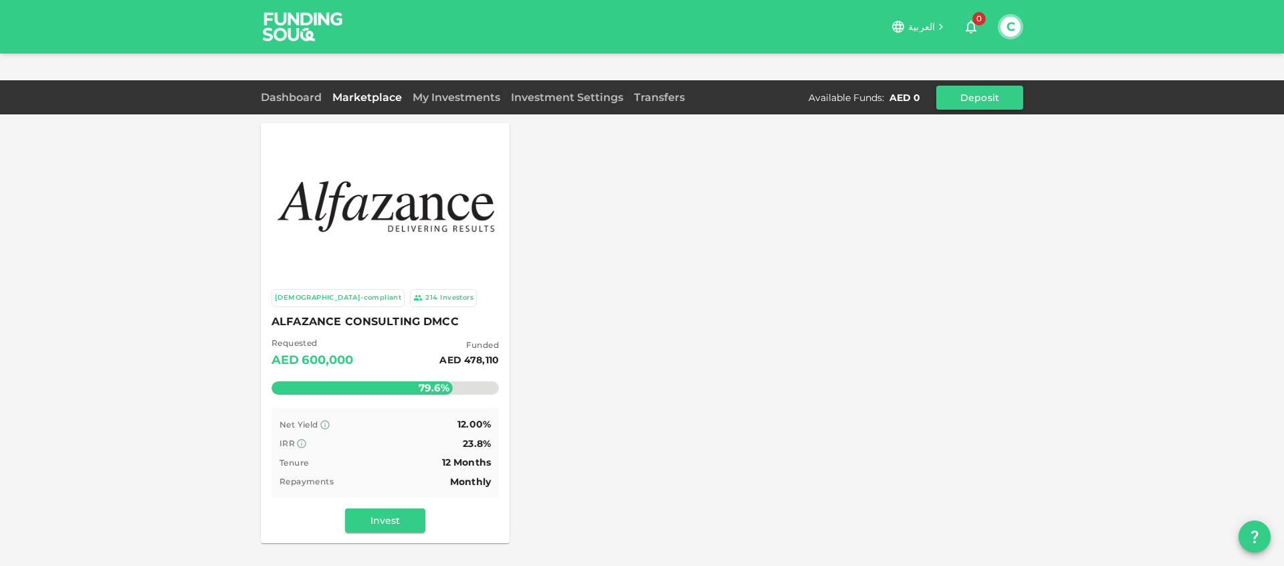
click at [580, 357] on div "Sharia-compliant 214 Investors ALFAZANCE CONSULTING DMCC Requested AED 600,000 …" at bounding box center [642, 333] width 762 height 420
click at [971, 86] on button "Deposit" at bounding box center [979, 98] width 87 height 24
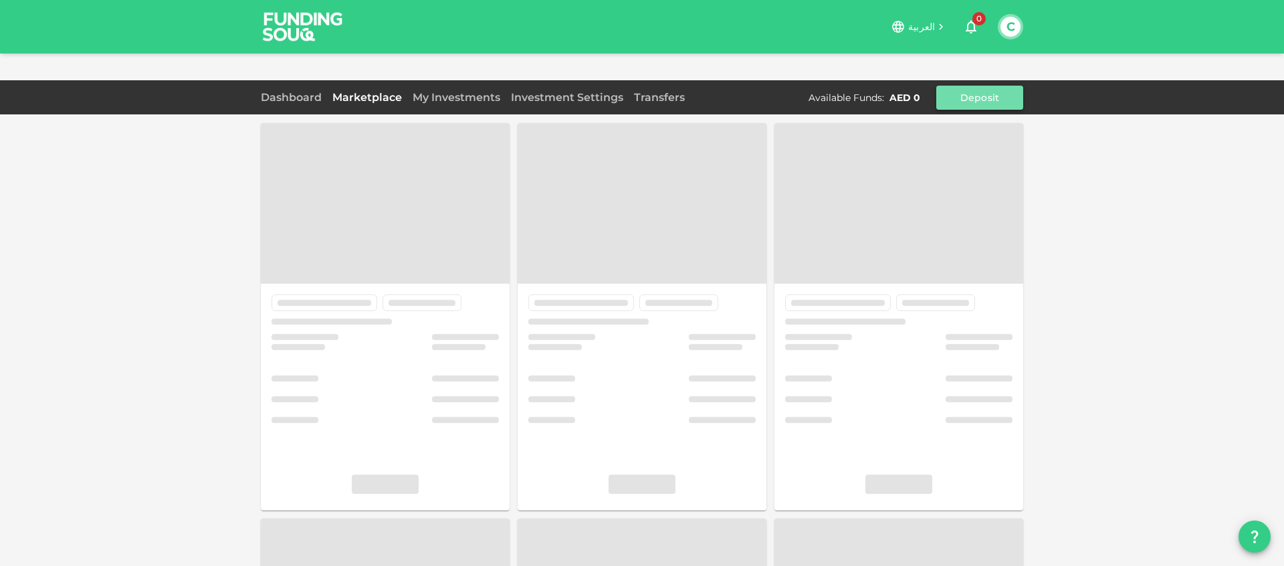
click at [1002, 86] on button "Deposit" at bounding box center [979, 98] width 87 height 24
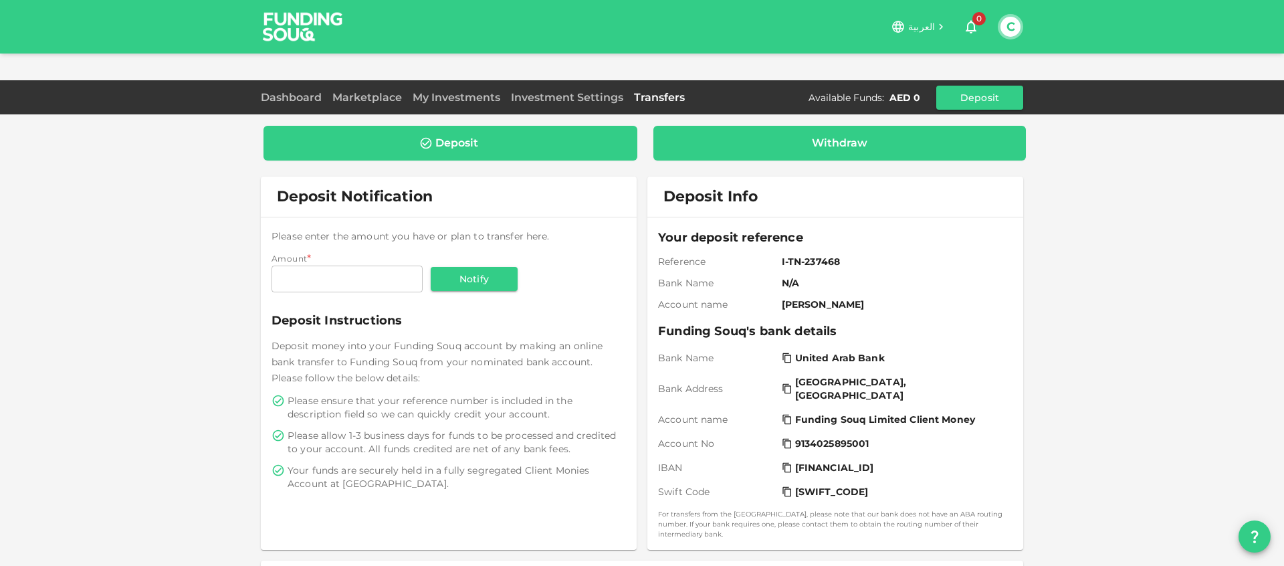
click at [854, 136] on div "Withdraw" at bounding box center [839, 142] width 55 height 13
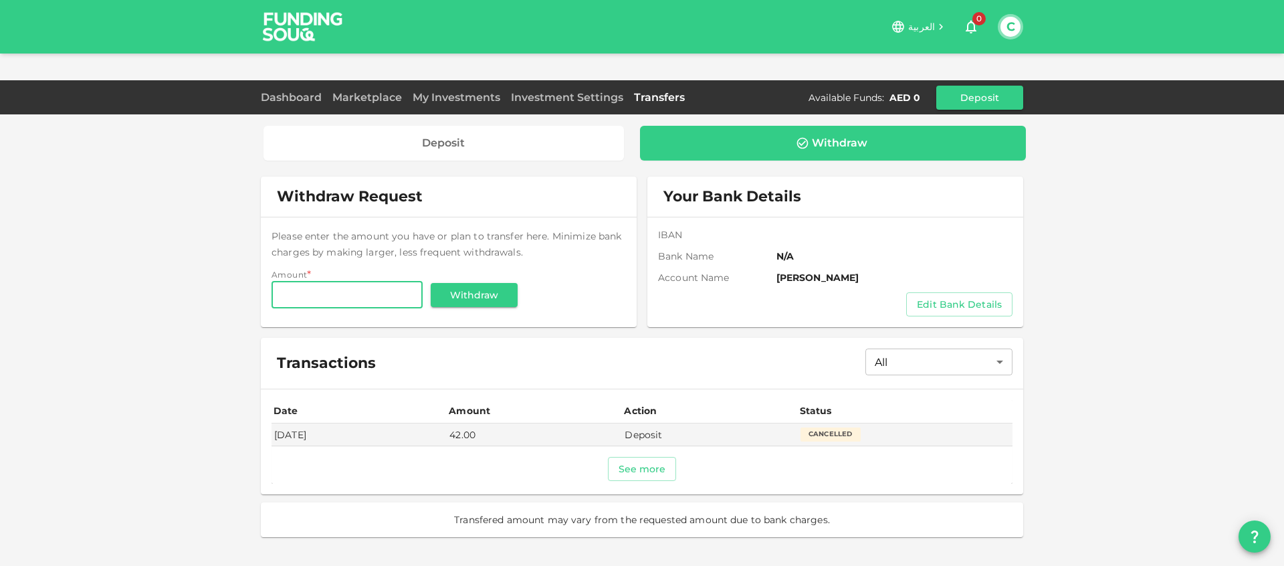
click at [360, 281] on input "Amount" at bounding box center [346, 294] width 151 height 27
type input "55"
click at [481, 283] on button "Withdraw" at bounding box center [474, 295] width 87 height 24
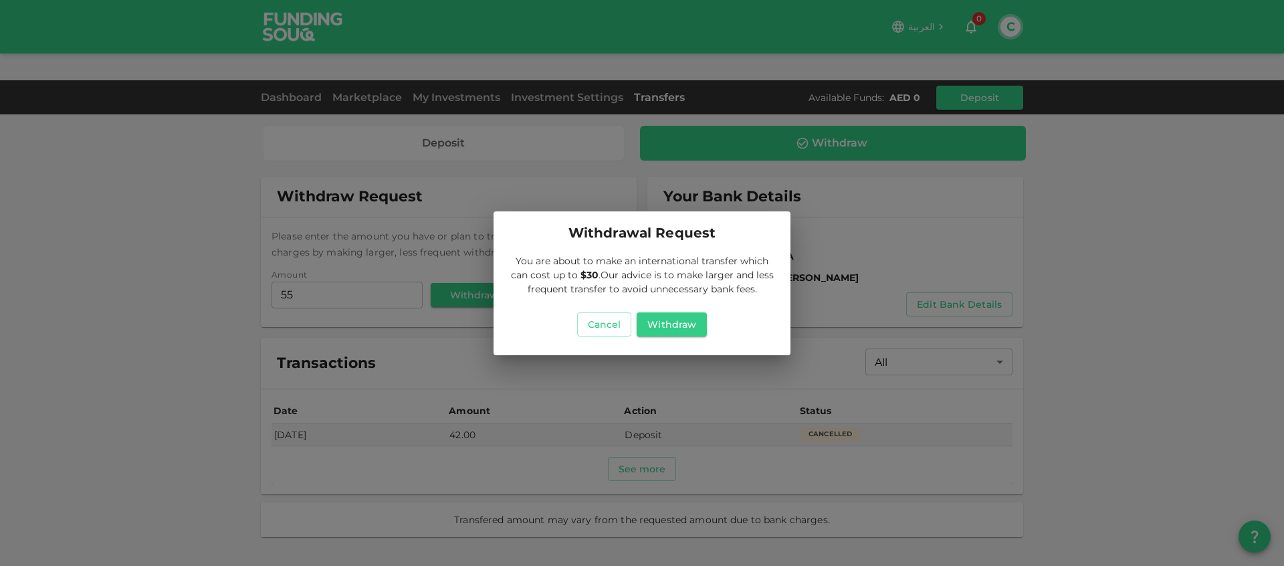
click at [608, 288] on span "Our advice is to make larger and less frequent transfer to avoid unnecessary ba…" at bounding box center [650, 282] width 246 height 26
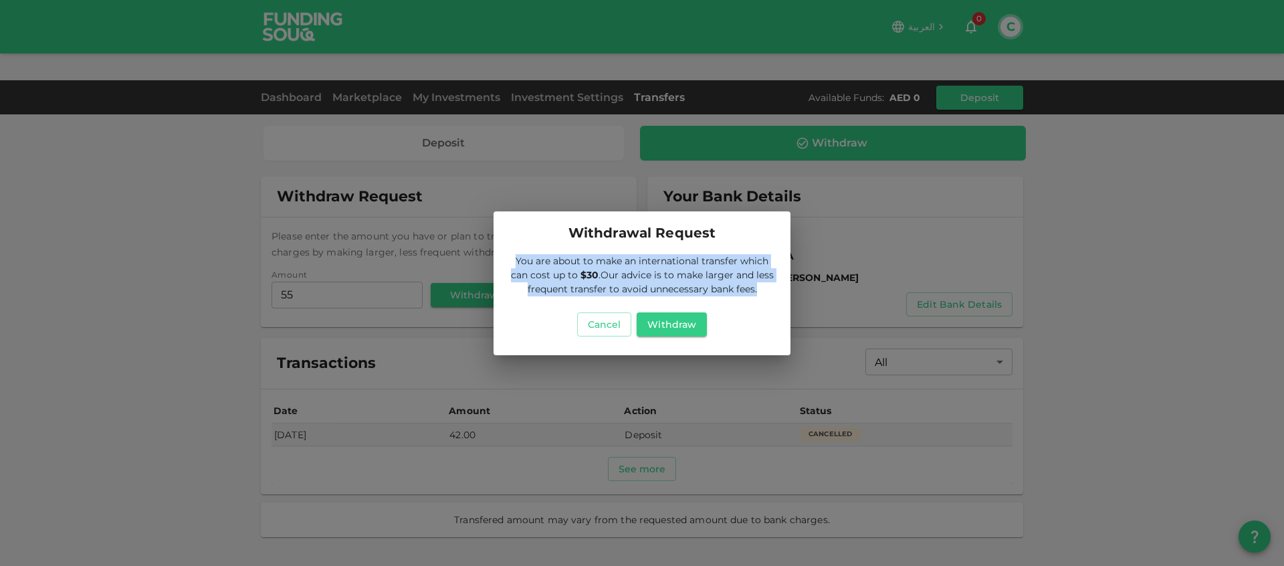
click at [643, 267] on p "You are about to make an international transfer which can cost up to $30 . Our …" at bounding box center [641, 275] width 265 height 42
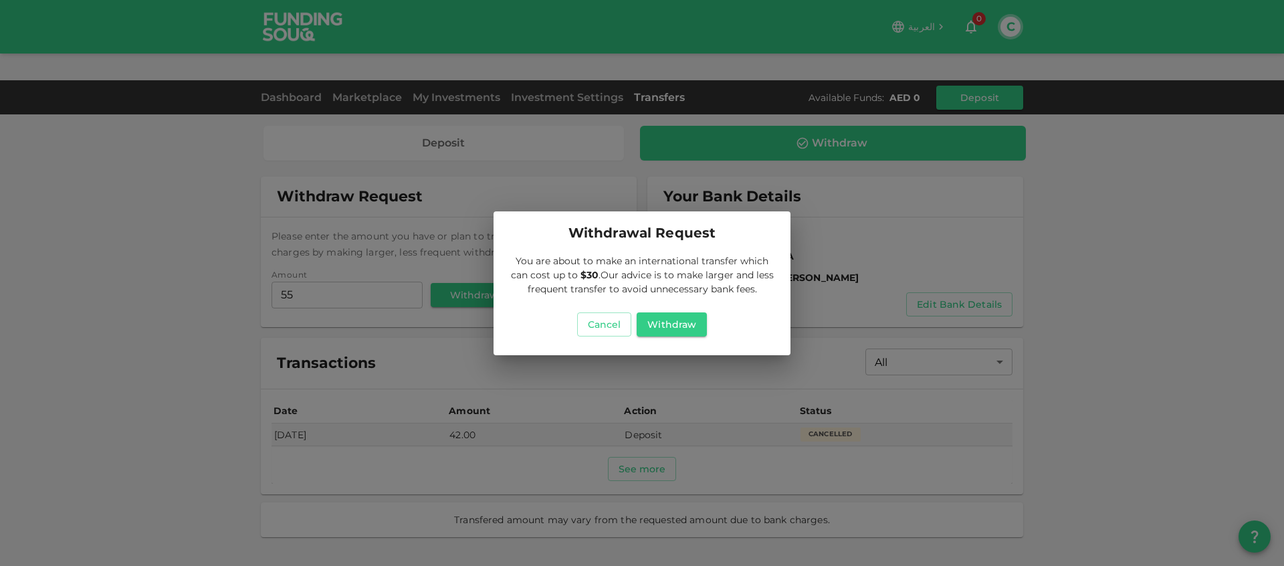
click at [643, 267] on p "You are about to make an international transfer which can cost up to $30 . Our …" at bounding box center [641, 275] width 265 height 42
click at [620, 267] on p "You are about to make an international transfer which can cost up to $30 . Our …" at bounding box center [641, 275] width 265 height 42
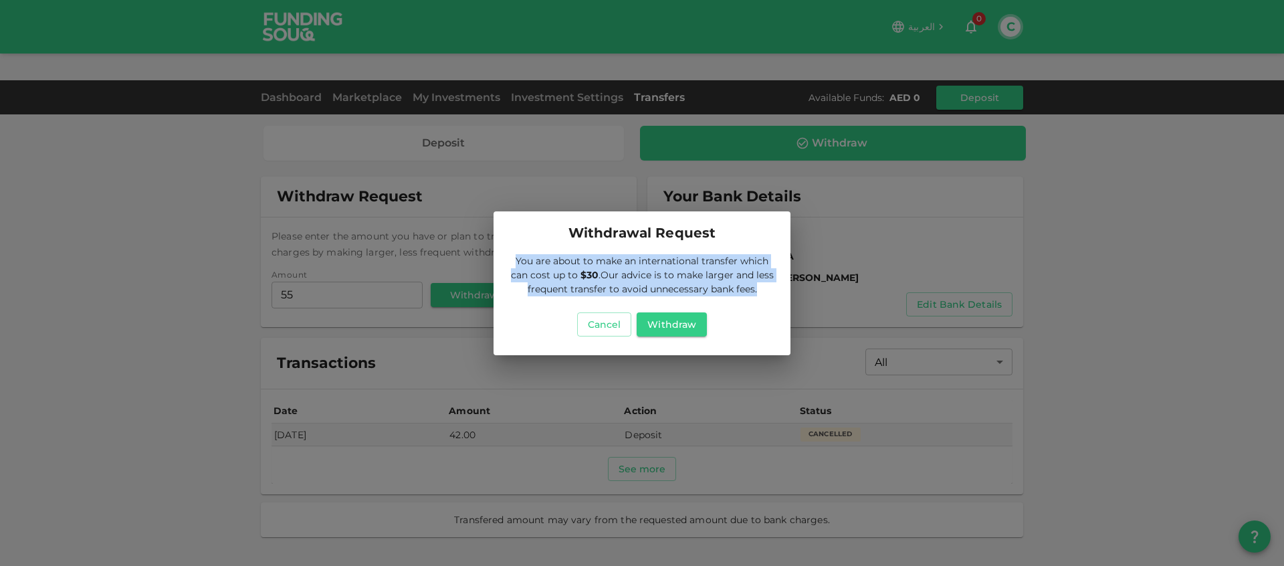
click at [620, 267] on p "You are about to make an international transfer which can cost up to $30 . Our …" at bounding box center [641, 275] width 265 height 42
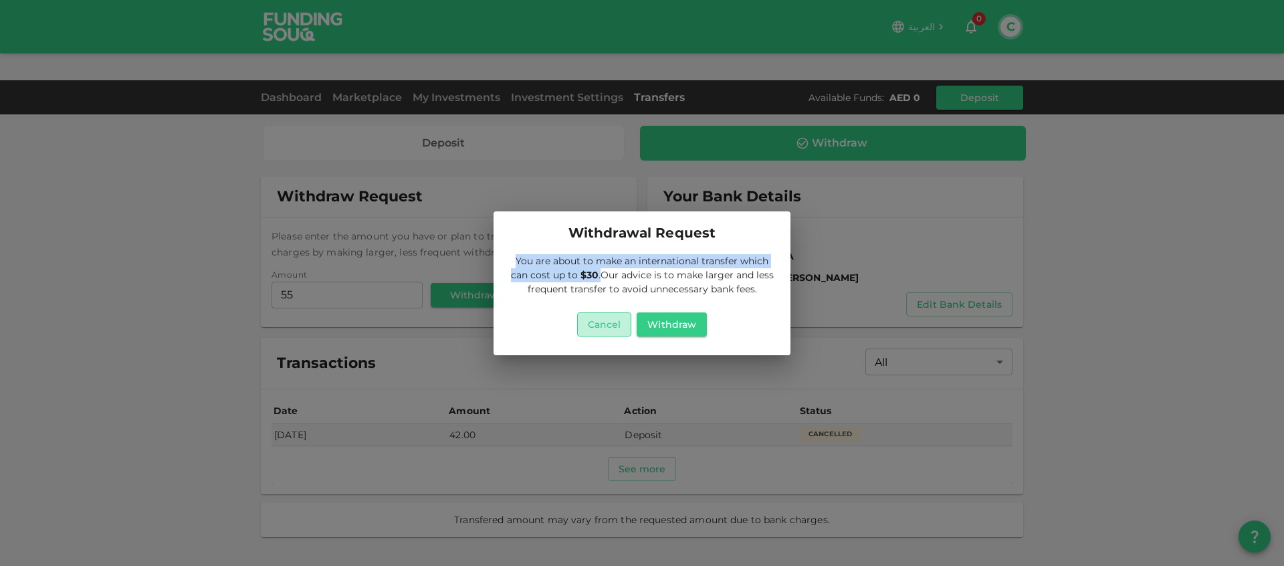
click at [600, 322] on button "Cancel" at bounding box center [604, 324] width 55 height 24
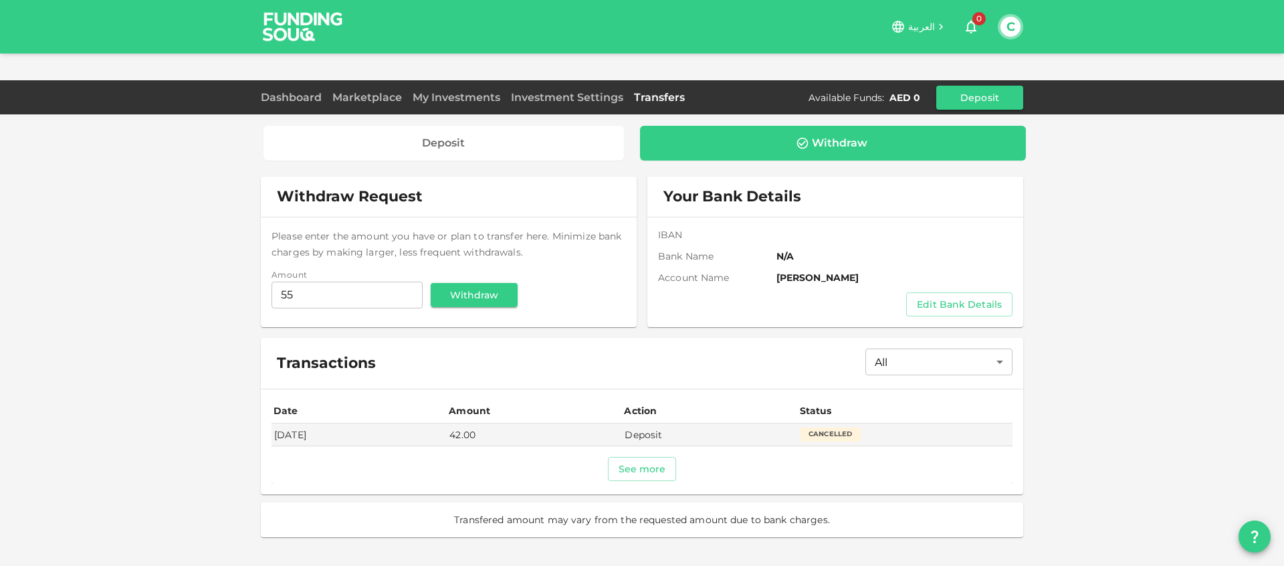
click at [219, 297] on div "Deposit Withdraw Withdraw Request Please enter the amount you have or plan to t…" at bounding box center [642, 310] width 1284 height 566
click at [1123, 305] on div "Deposit Withdraw Withdraw Request Please enter the amount you have or plan to t…" at bounding box center [642, 310] width 1284 height 566
click at [319, 281] on input "55" at bounding box center [346, 294] width 151 height 27
drag, startPoint x: 318, startPoint y: 268, endPoint x: 212, endPoint y: 269, distance: 105.6
click at [212, 269] on div "Deposit Withdraw Withdraw Request Please enter the amount you have or plan to t…" at bounding box center [642, 310] width 1284 height 566
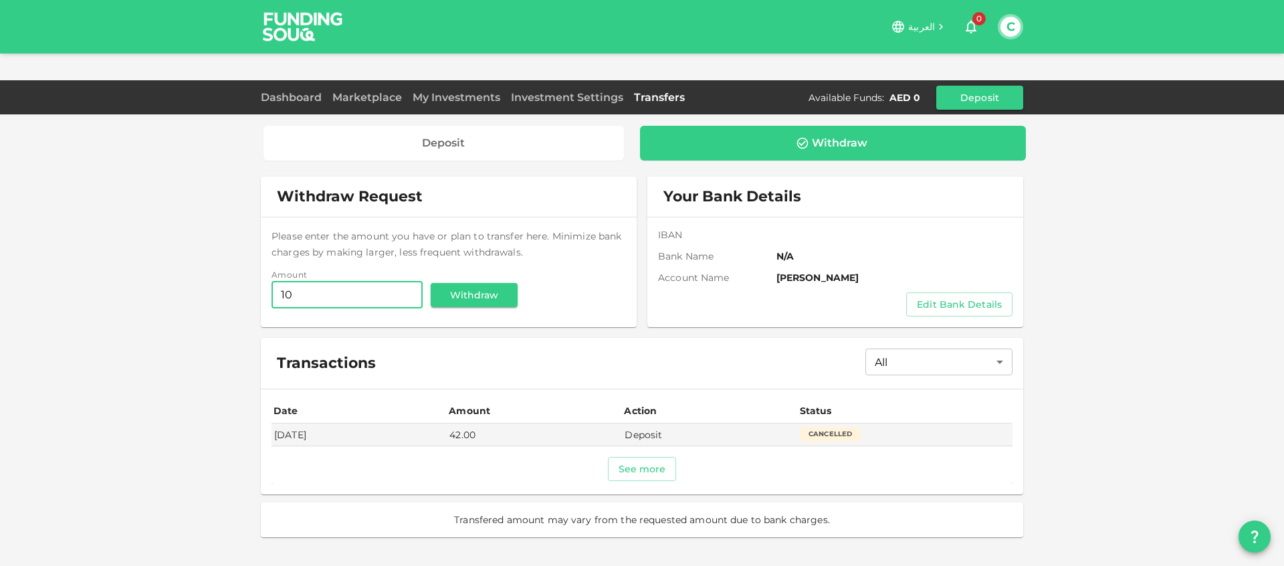
type input "1"
type input "42"
click at [174, 347] on div "Deposit Withdraw Withdraw Request Please enter the amount you have or plan to t…" at bounding box center [642, 310] width 1284 height 566
click at [475, 283] on button "Withdraw" at bounding box center [474, 295] width 87 height 24
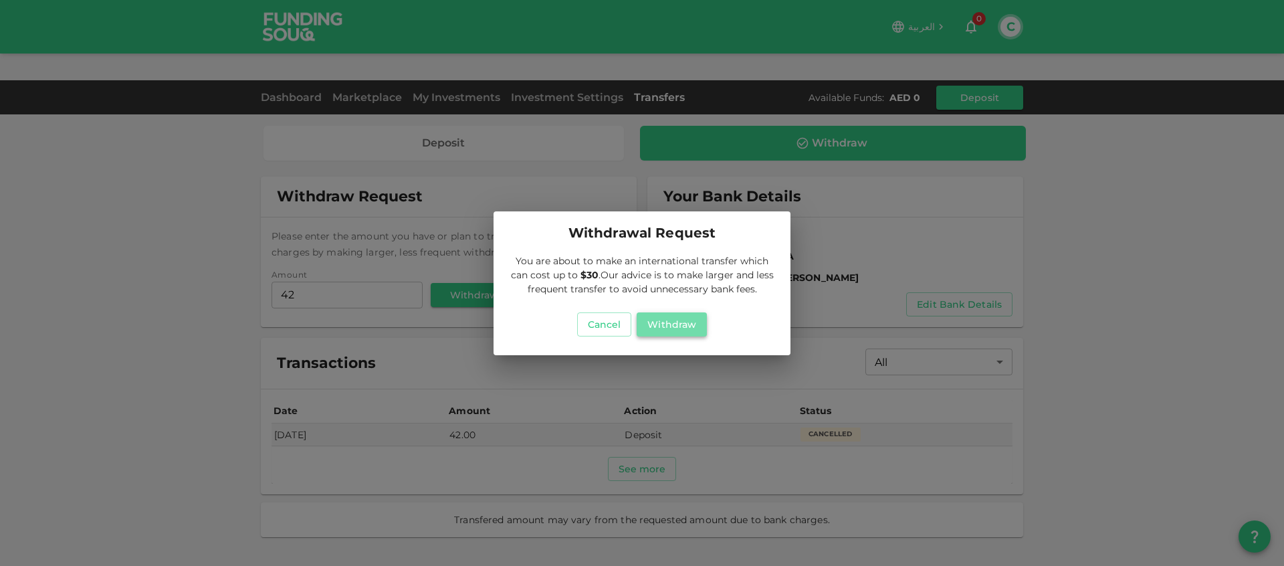
click at [668, 326] on button "Withdraw" at bounding box center [671, 324] width 70 height 24
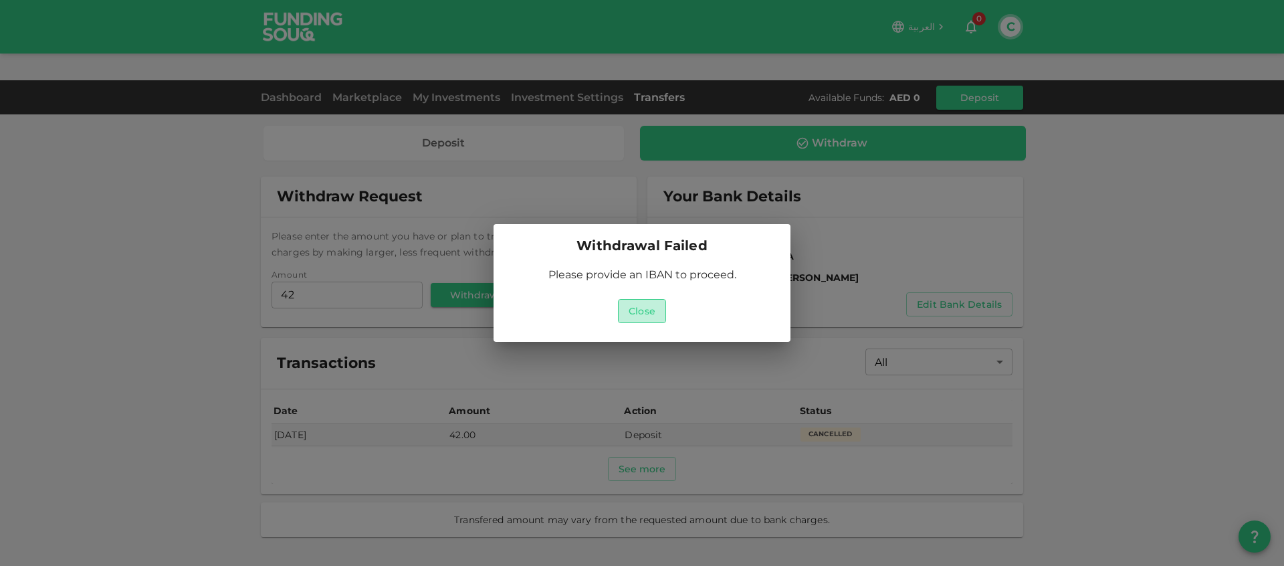
click at [646, 312] on button "Close" at bounding box center [642, 311] width 48 height 24
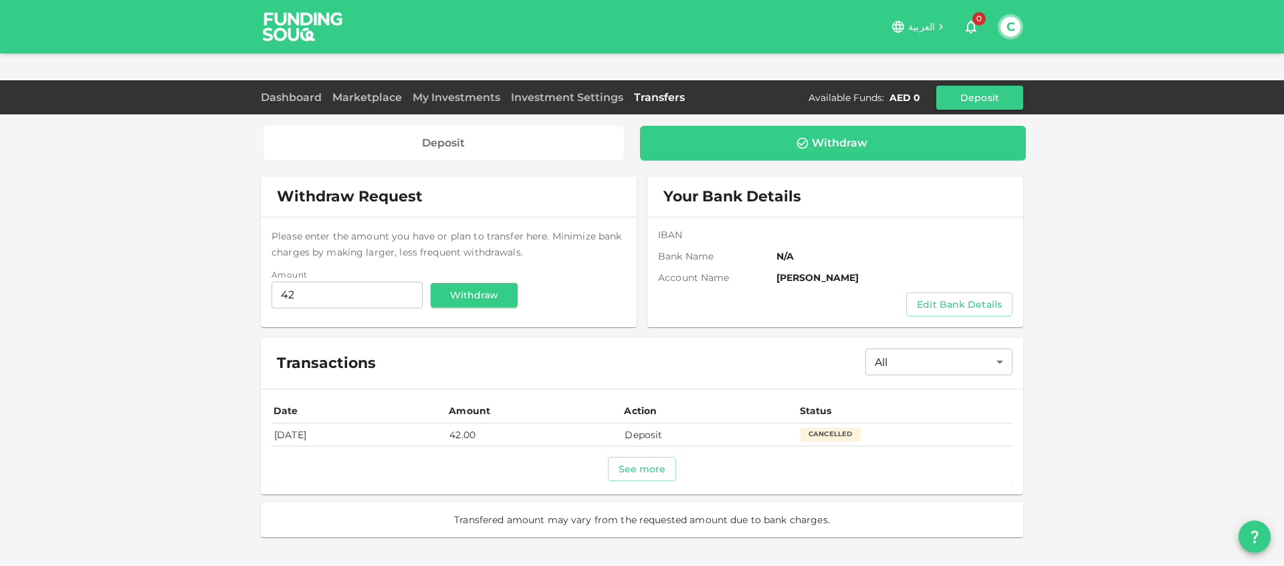
click at [816, 427] on div "Cancelled" at bounding box center [830, 433] width 60 height 13
click at [662, 457] on button "See more" at bounding box center [642, 469] width 69 height 24
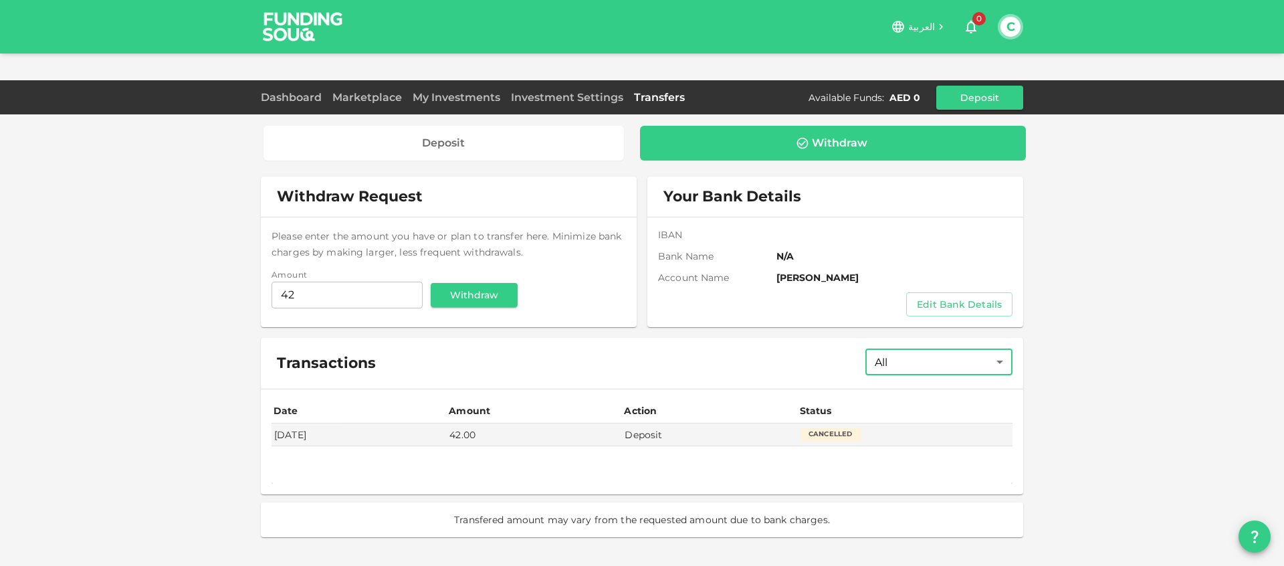
click at [929, 334] on body "العربية 0 C Dashboard Marketplace My Investments Investment Settings Transfers …" at bounding box center [642, 283] width 1284 height 566
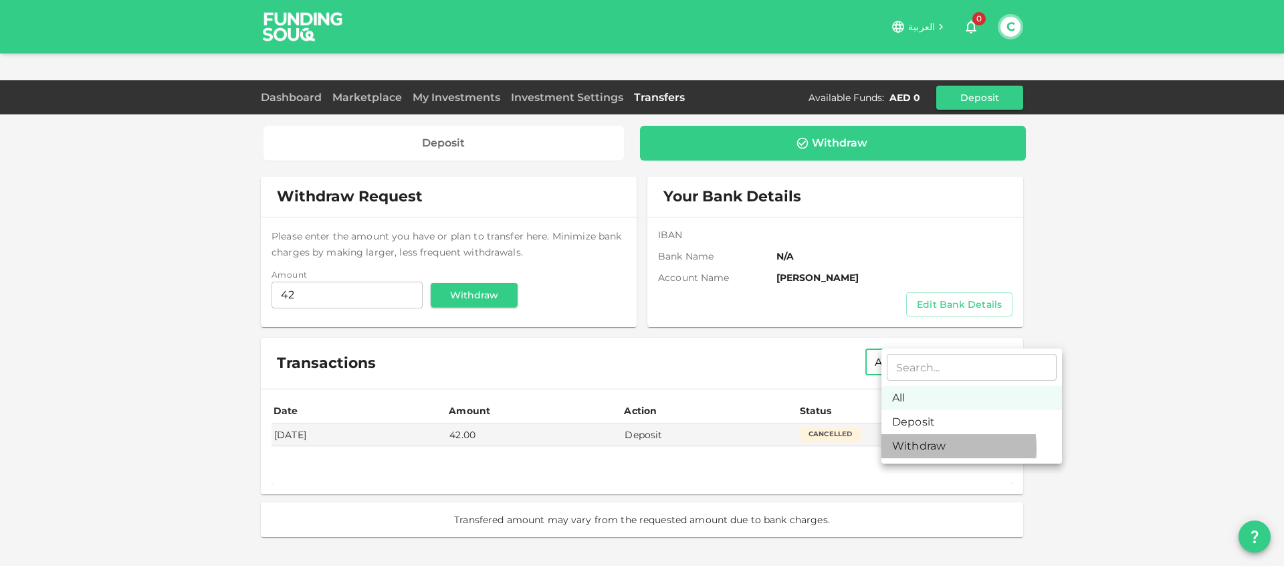
click at [921, 448] on li "Withdraw" at bounding box center [971, 446] width 181 height 24
type input "Withdraw"
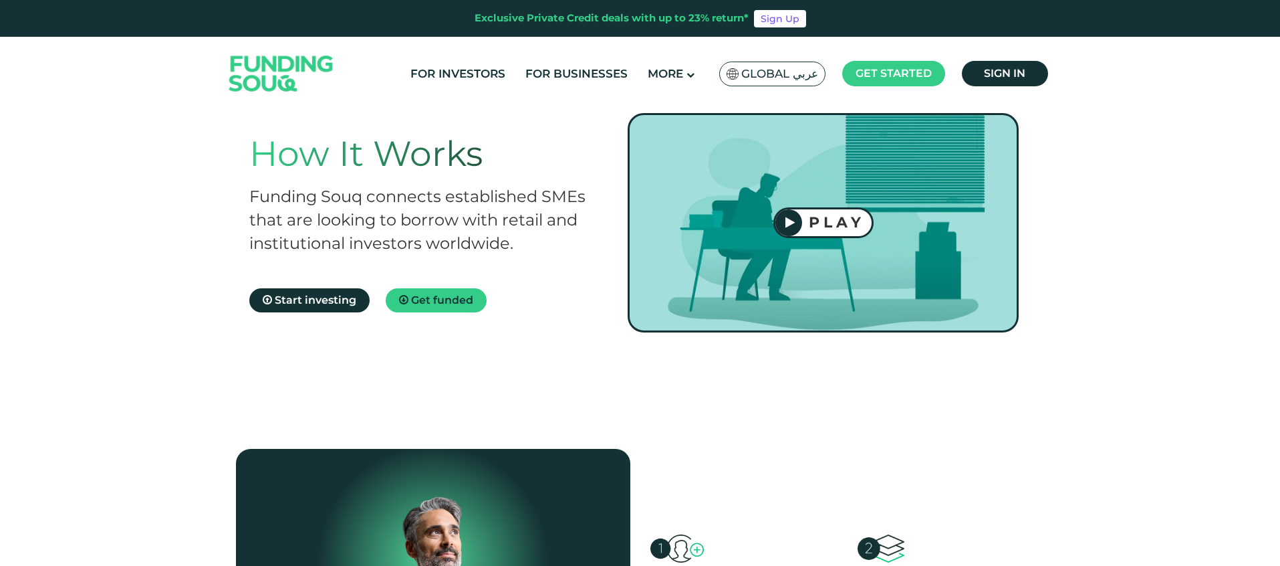
scroll to position [120, 0]
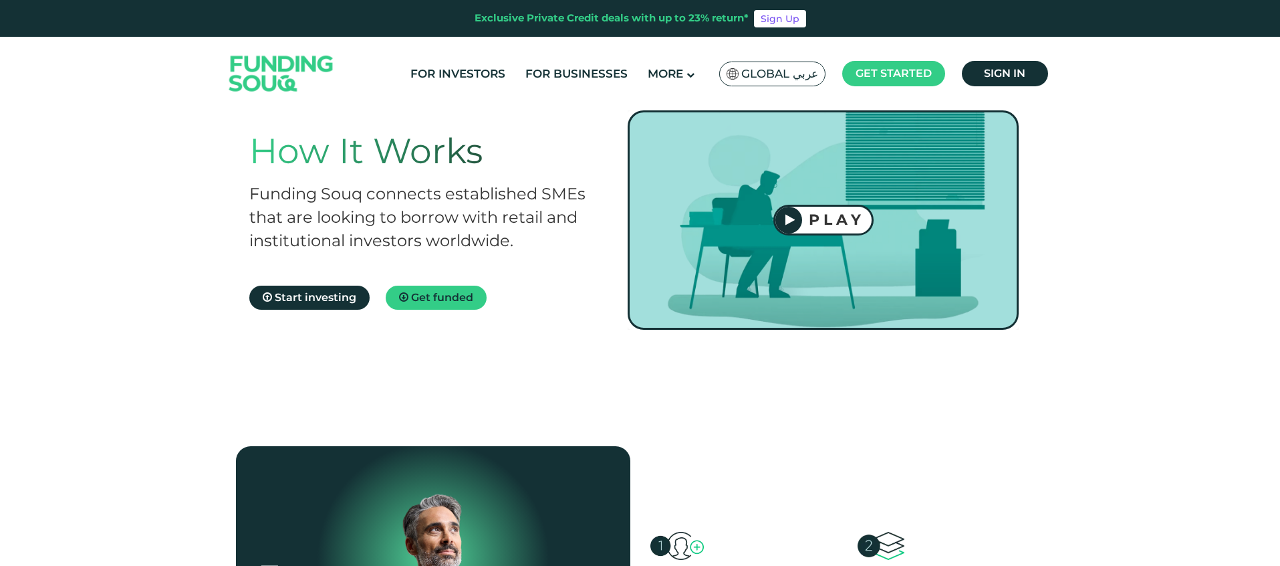
drag, startPoint x: 422, startPoint y: 162, endPoint x: 446, endPoint y: 215, distance: 57.4
click at [446, 215] on h2 "Funding Souq connects established SMEs that are looking to borrow with retail a…" at bounding box center [425, 217] width 352 height 70
click at [469, 209] on h2 "Funding Souq connects established SMEs that are looking to borrow with retail a…" at bounding box center [425, 217] width 352 height 70
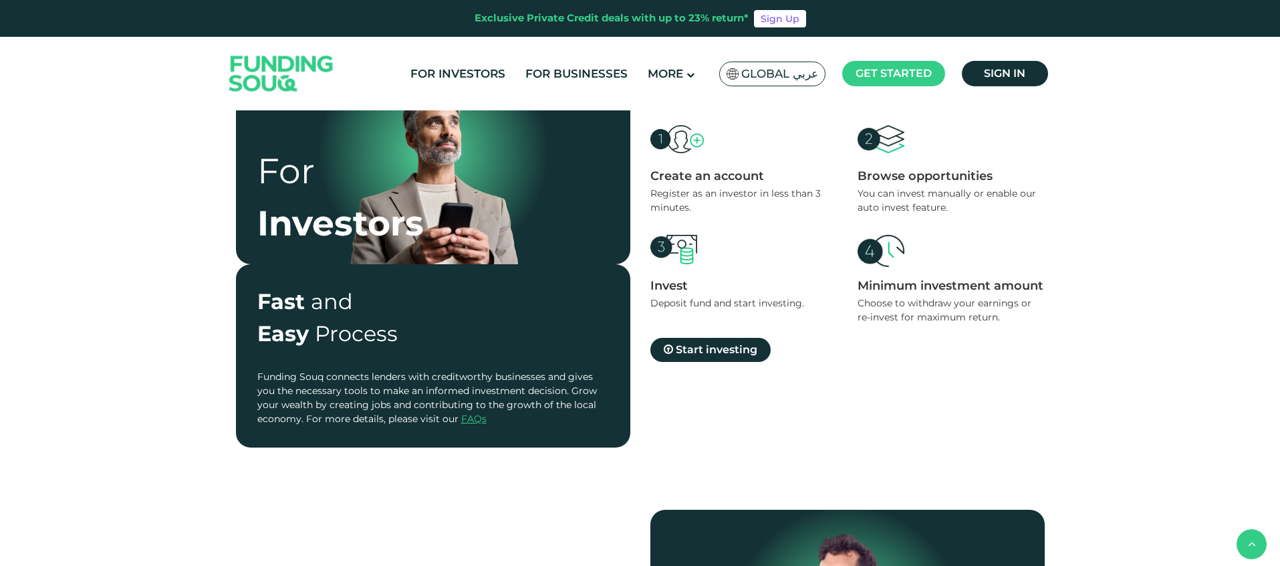
scroll to position [532, 0]
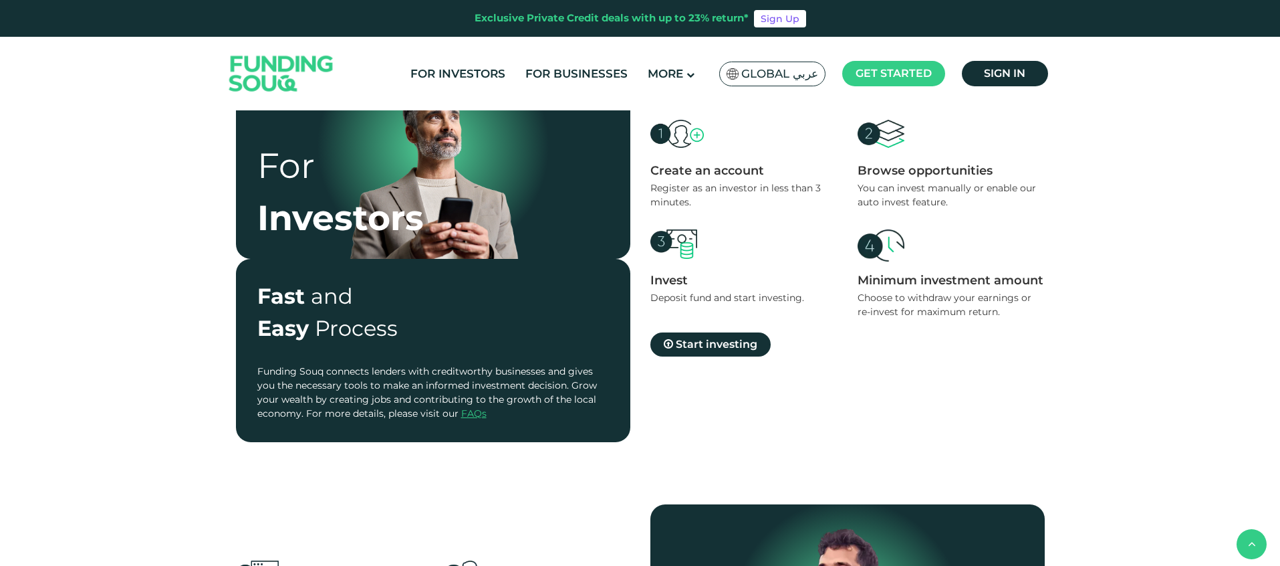
click at [898, 291] on div "Choose to withdraw your earnings or re-invest for maximum return." at bounding box center [951, 305] width 187 height 28
click at [898, 289] on div "Create an account Register as an investor in less than 3 minutes. Browse opport…" at bounding box center [847, 238] width 394 height 237
click at [901, 291] on div "Choose to withdraw your earnings or re-invest for maximum return." at bounding box center [951, 305] width 187 height 28
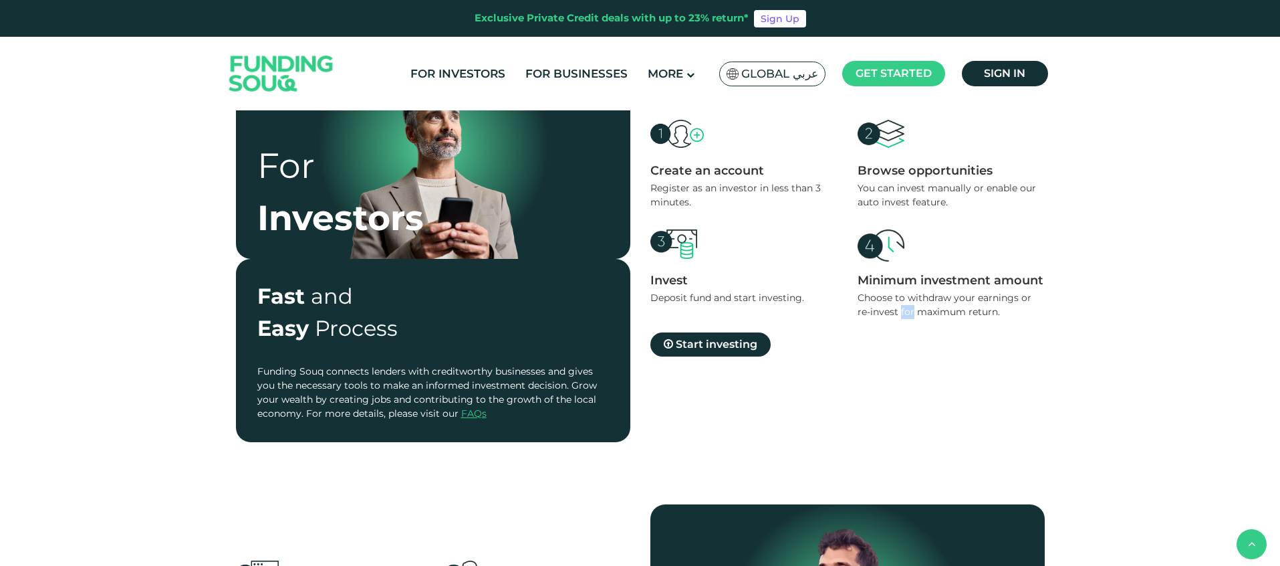
click at [901, 291] on div "Choose to withdraw your earnings or re-invest for maximum return." at bounding box center [951, 305] width 187 height 28
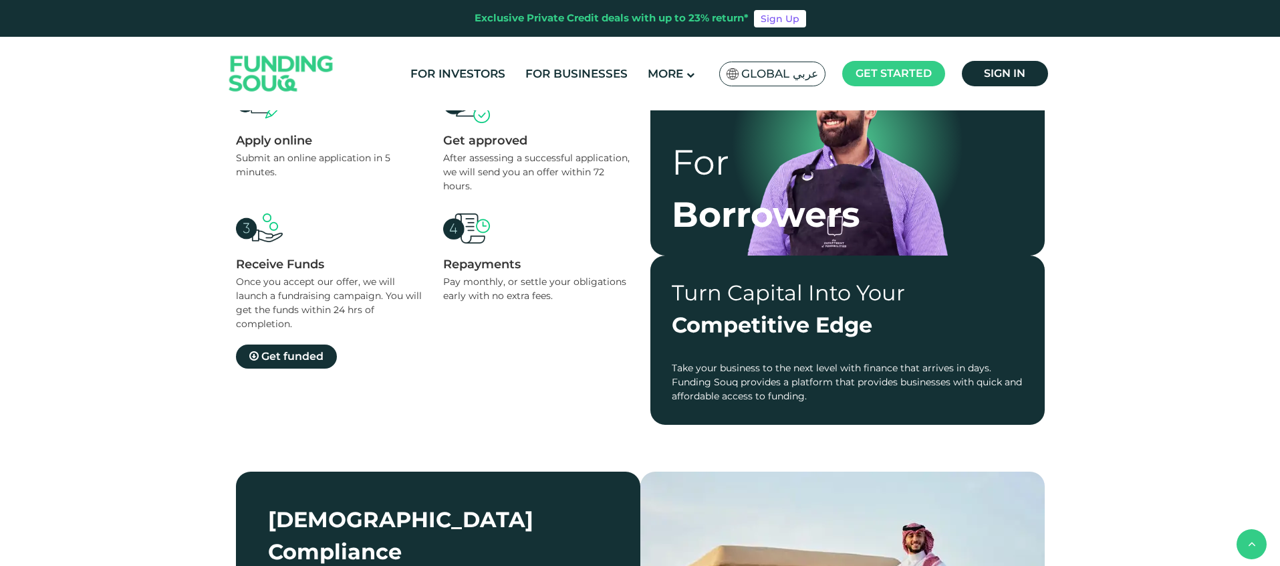
scroll to position [526, 0]
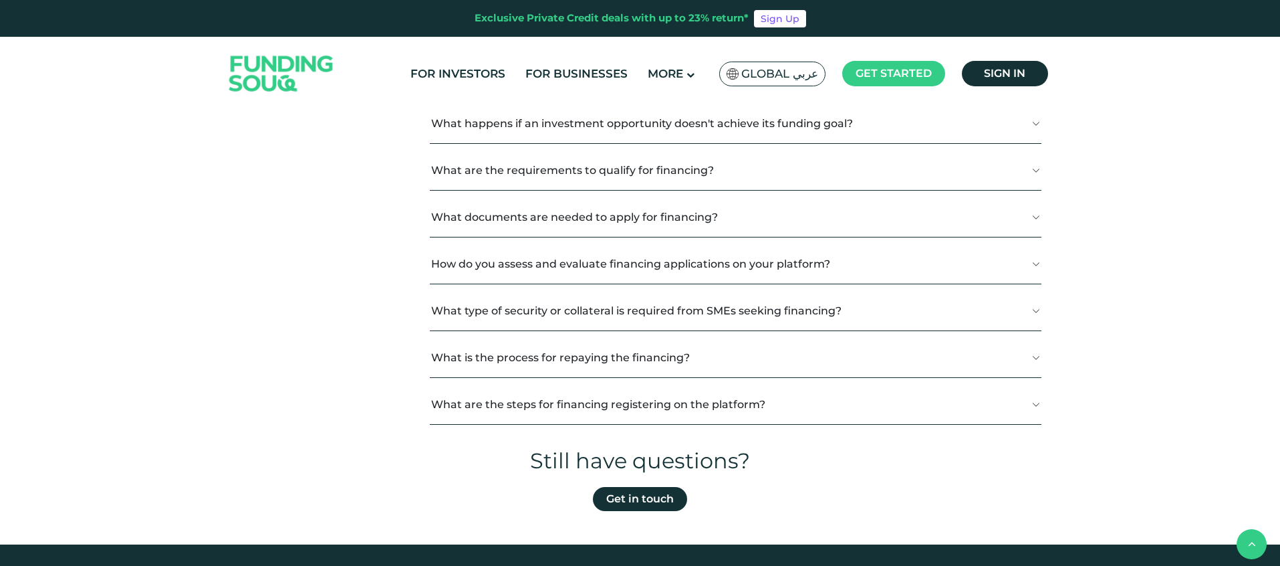
scroll to position [815, 0]
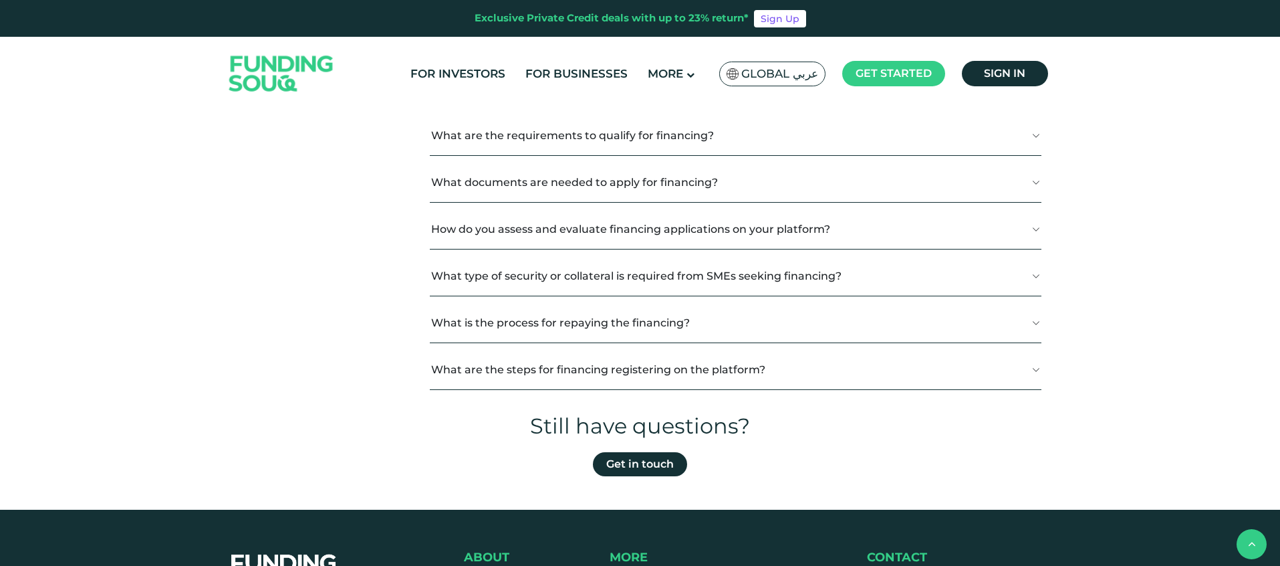
click at [576, 350] on button "What are the steps for financing registering on the platform?" at bounding box center [736, 369] width 612 height 39
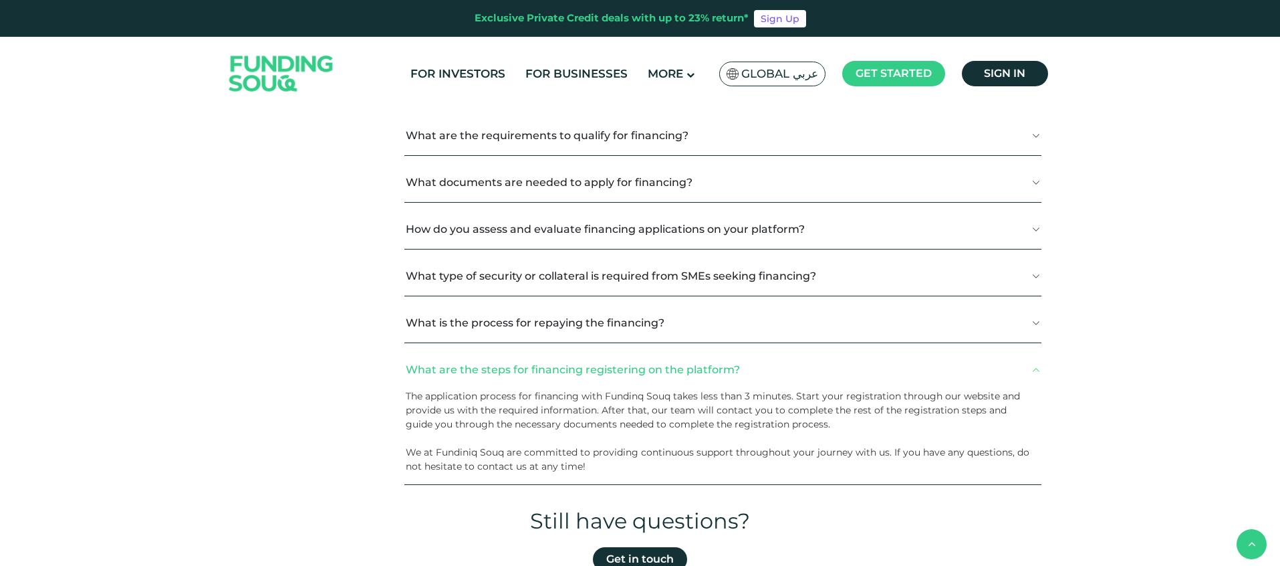
click at [576, 350] on button "What are the steps for financing registering on the platform?" at bounding box center [722, 369] width 637 height 39
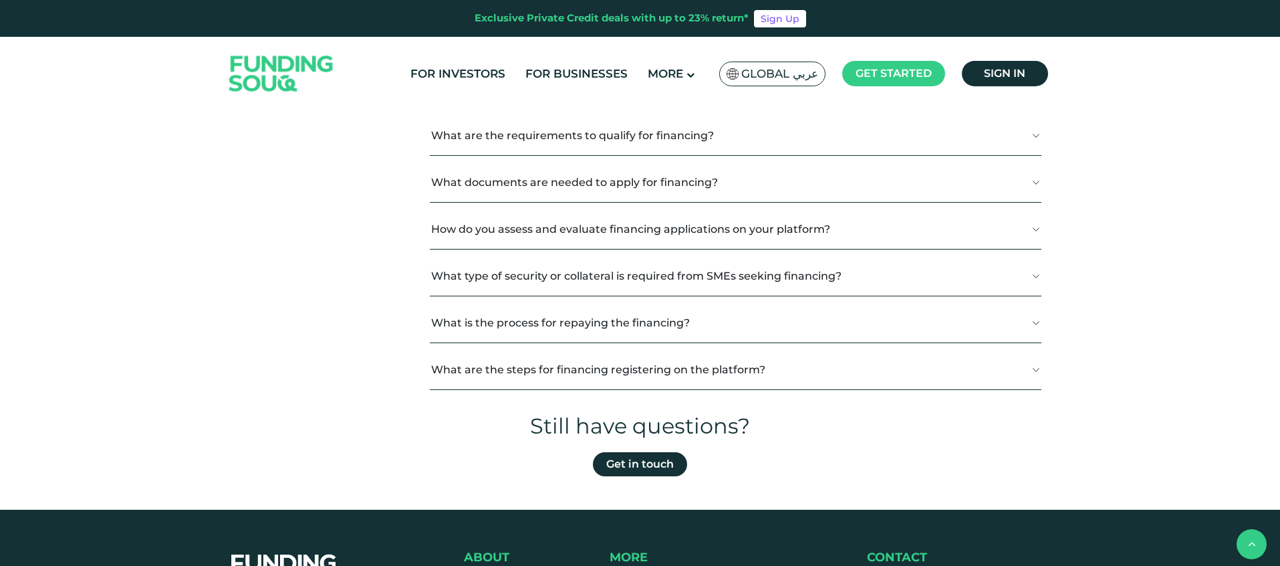
click at [550, 303] on button "What is the process for repaying the financing?" at bounding box center [736, 322] width 612 height 39
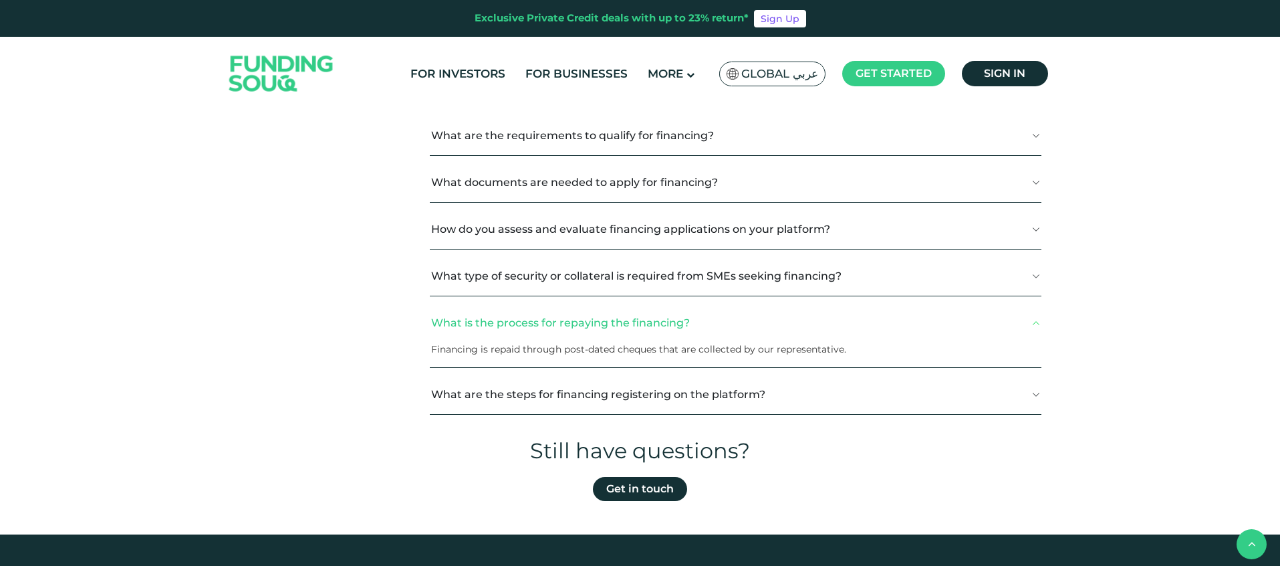
click at [550, 303] on button "What is the process for repaying the financing?" at bounding box center [736, 322] width 612 height 39
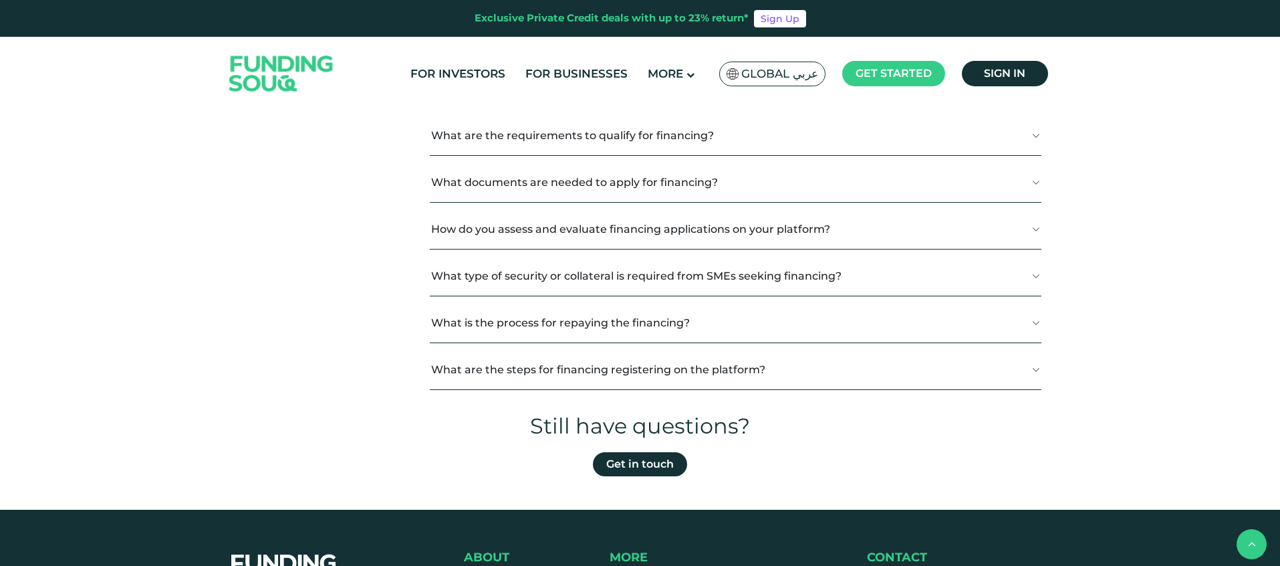
click at [547, 256] on button "What type of security or collateral is required from SMEs seeking financing?" at bounding box center [736, 275] width 612 height 39
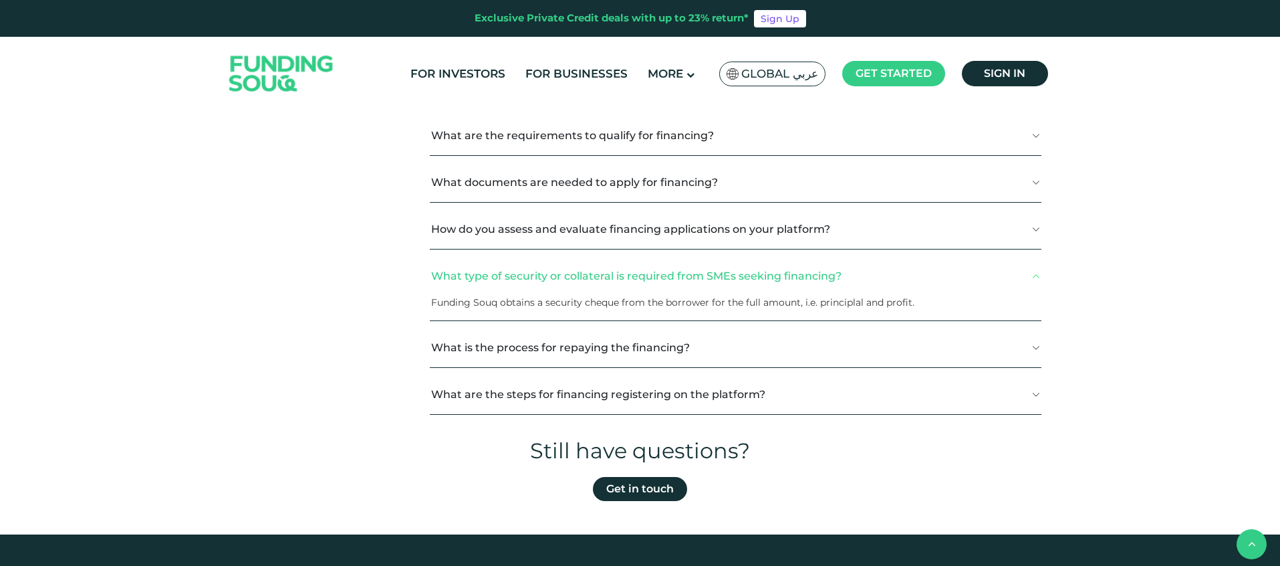
click at [547, 256] on button "What type of security or collateral is required from SMEs seeking financing?" at bounding box center [736, 275] width 612 height 39
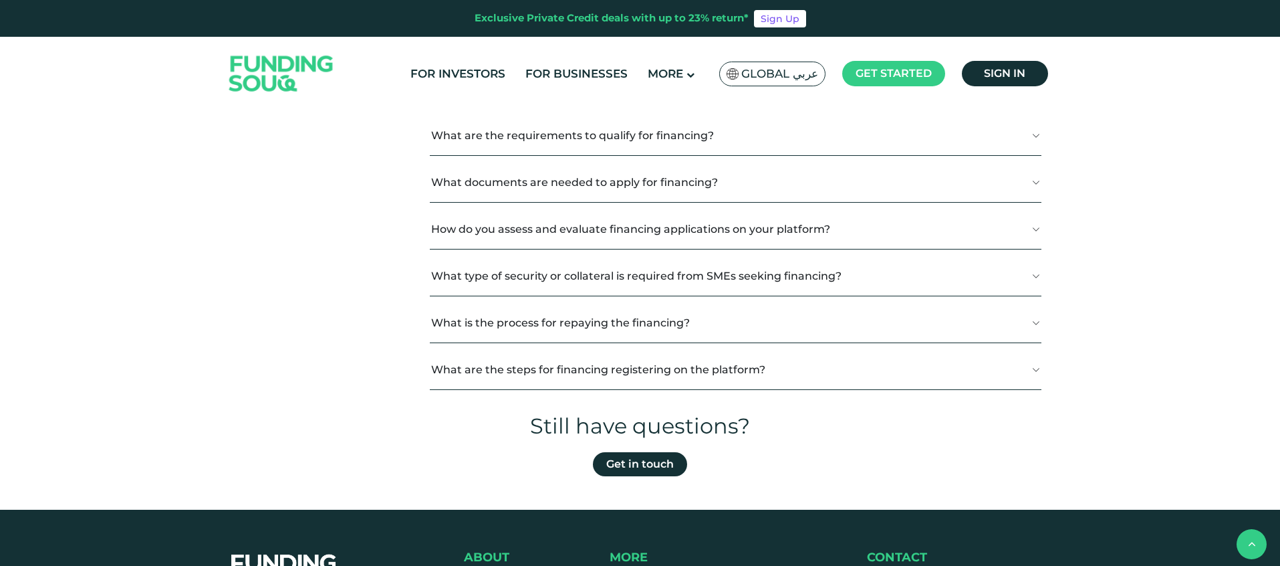
click at [559, 209] on button "How do you assess and evaluate financing applications on your platform?" at bounding box center [736, 228] width 612 height 39
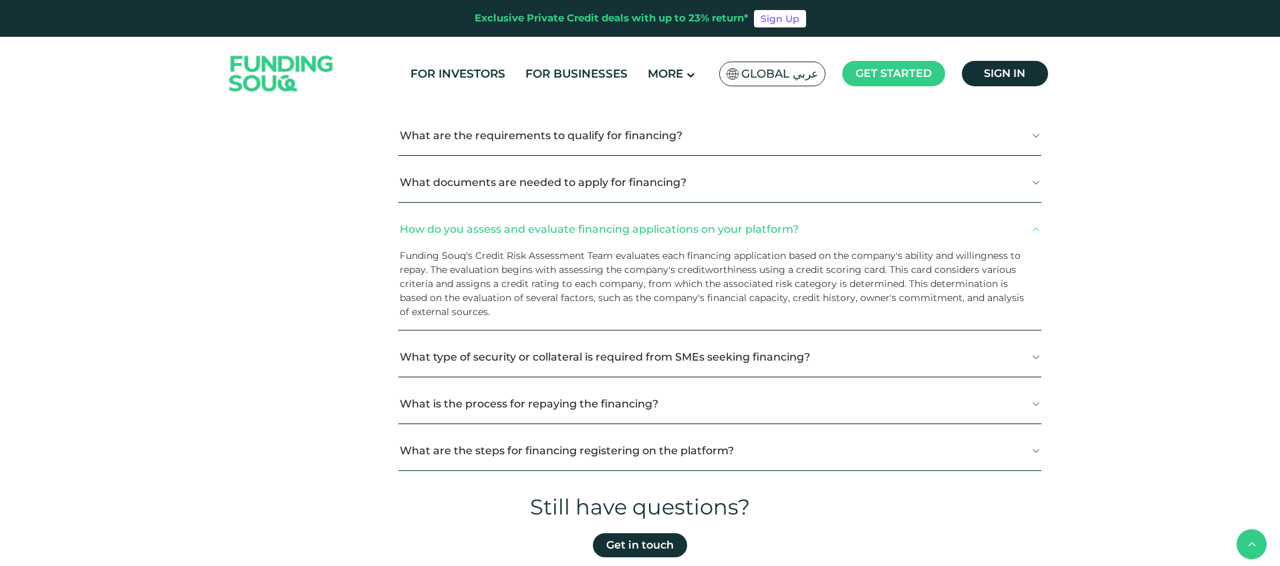
click at [559, 209] on button "How do you assess and evaluate financing applications on your platform?" at bounding box center [719, 228] width 642 height 39
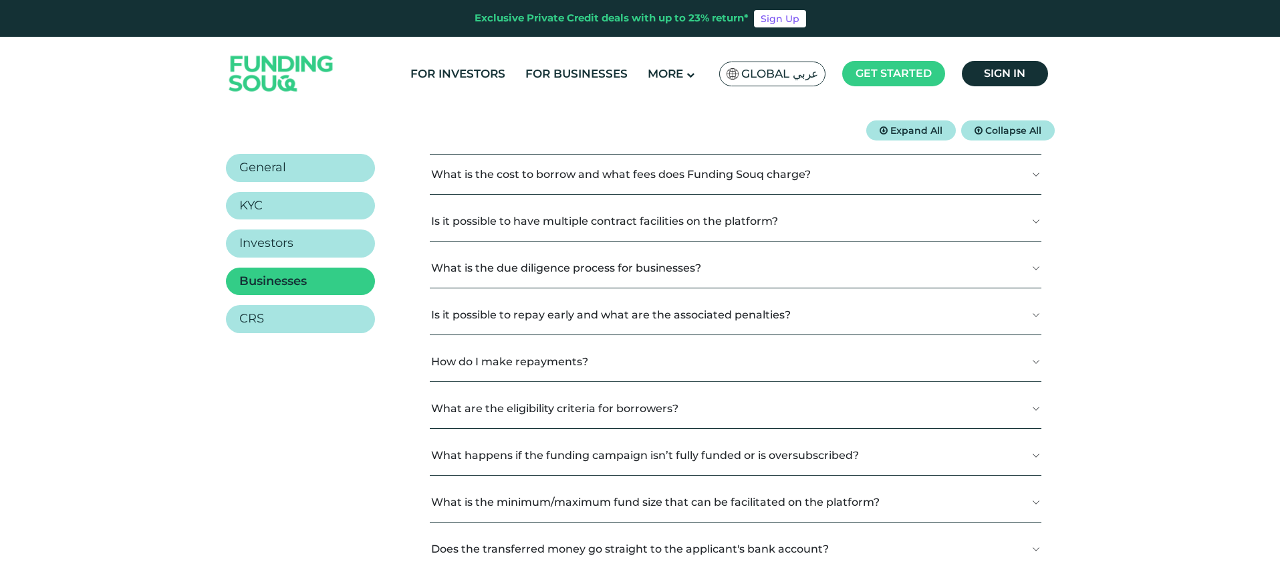
scroll to position [212, 0]
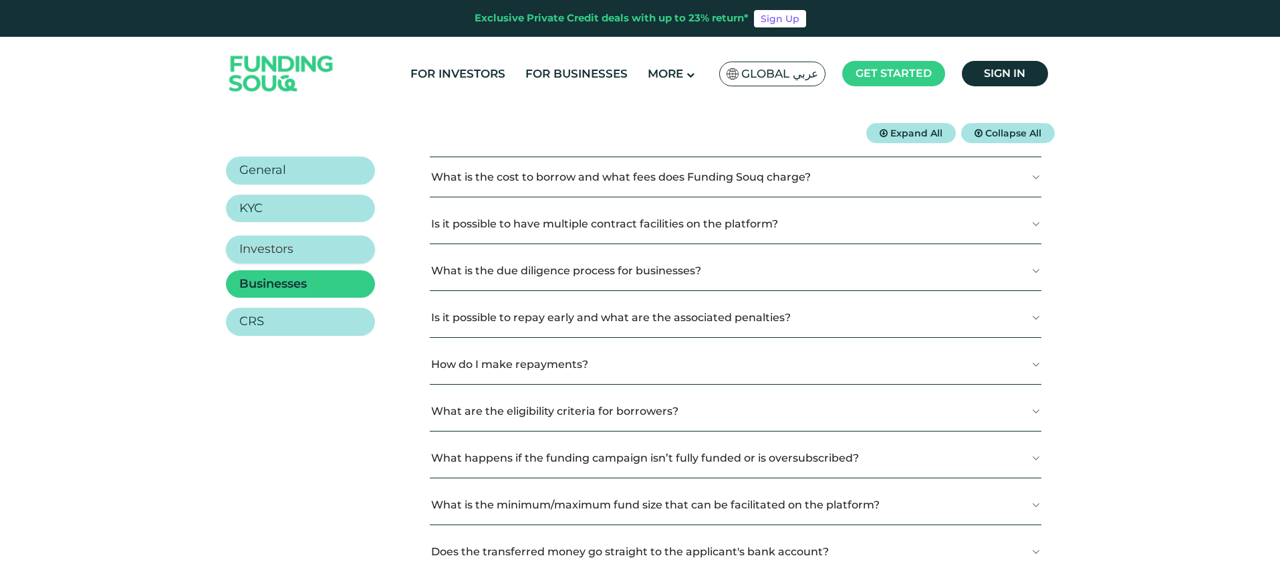
click at [310, 235] on link "Investors" at bounding box center [300, 249] width 149 height 28
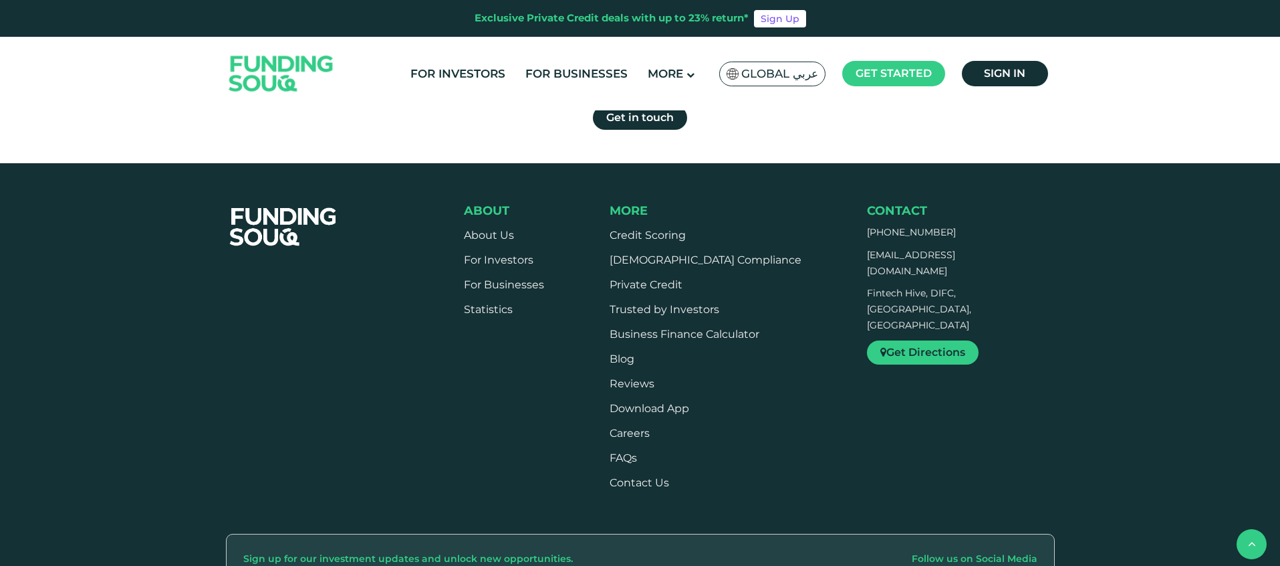
scroll to position [1643, 0]
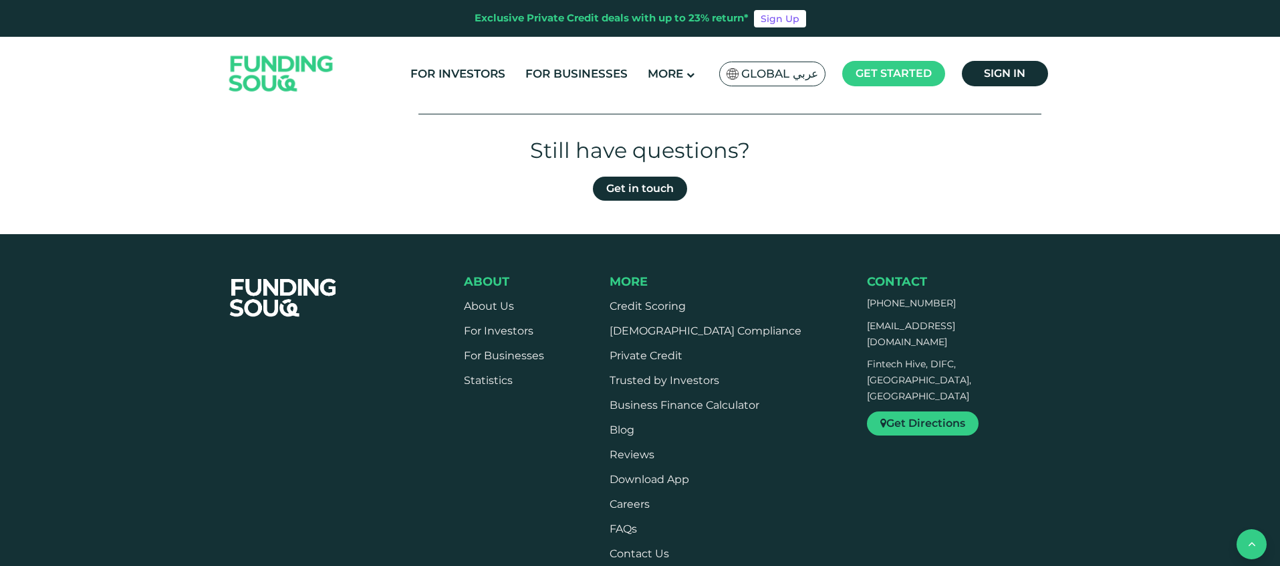
click at [1260, 547] on button "back" at bounding box center [1252, 544] width 30 height 30
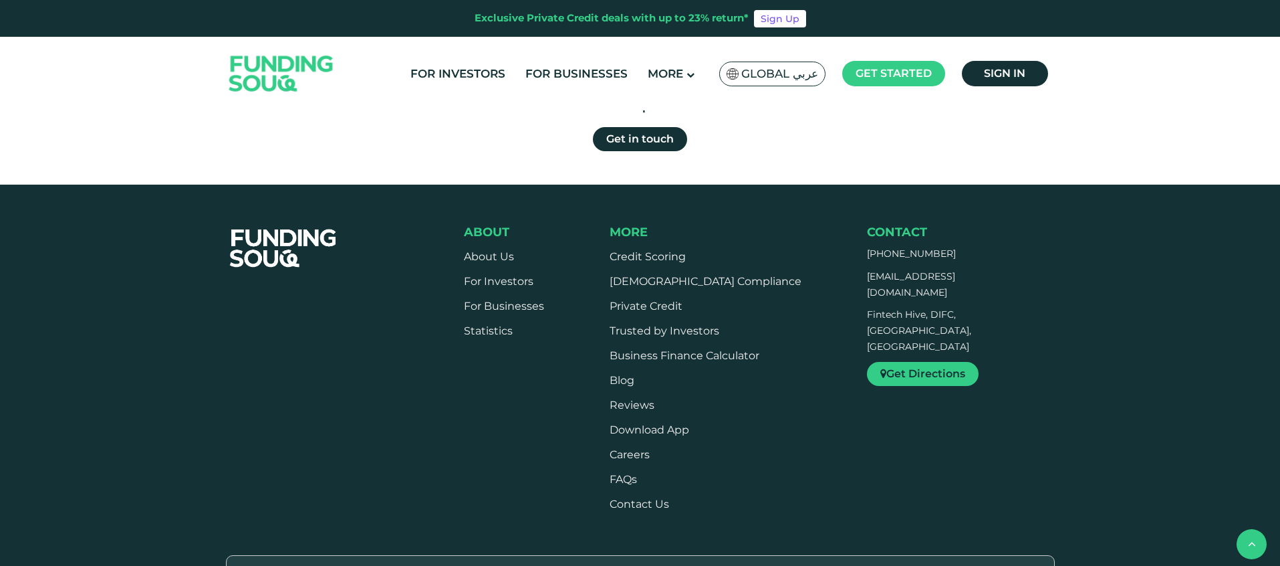
scroll to position [1679, 0]
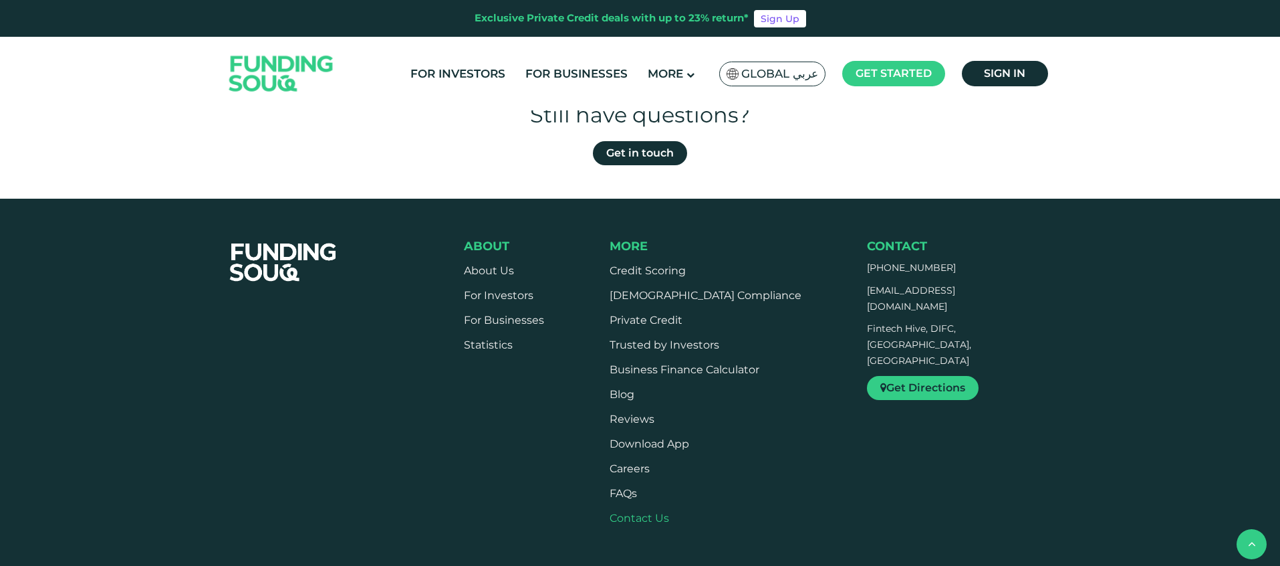
click at [665, 511] on link "Contact Us" at bounding box center [639, 517] width 59 height 13
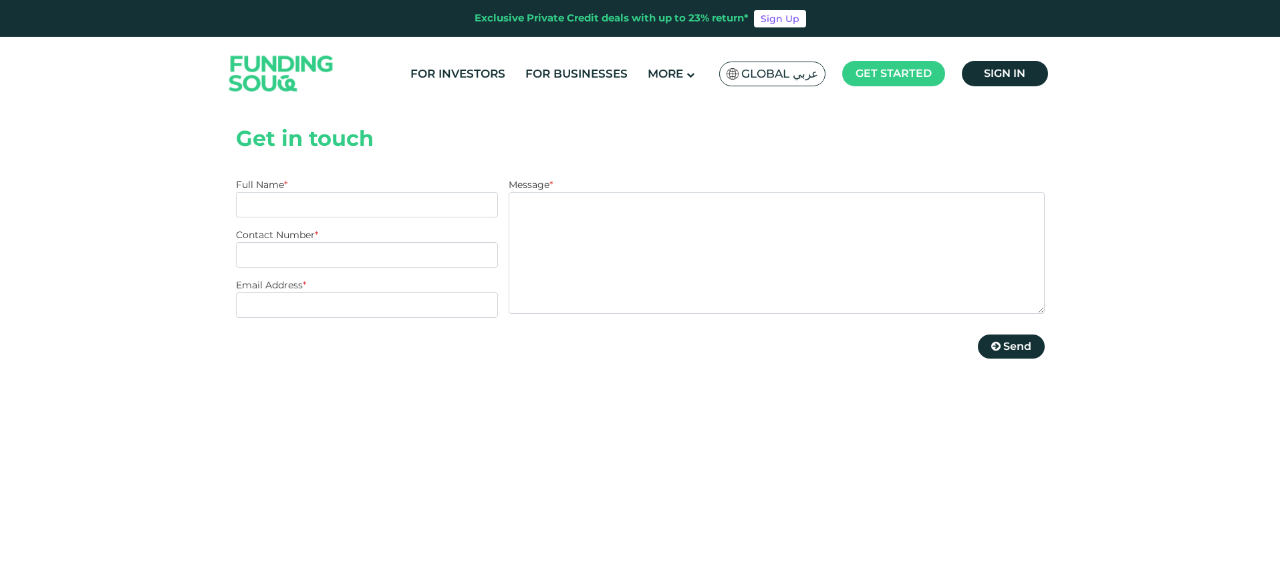
scroll to position [232, 0]
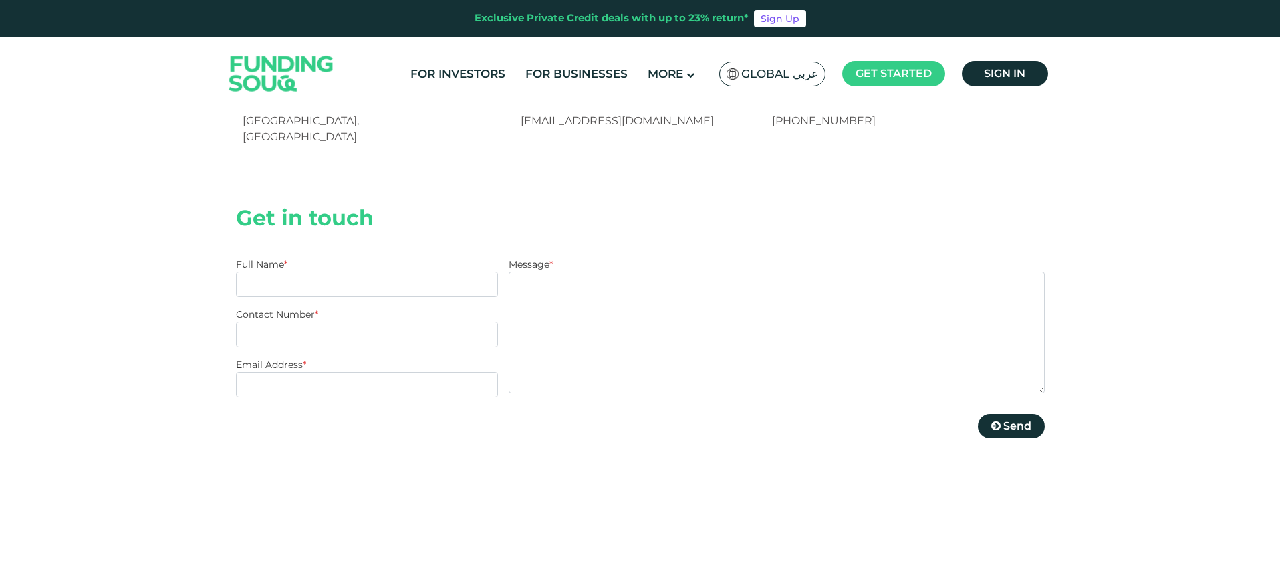
click at [348, 271] on input "Full Name *" at bounding box center [367, 283] width 263 height 25
type input "[PERSON_NAME]"
click at [316, 322] on input "Contact Number *" at bounding box center [367, 334] width 263 height 25
type input "HGFDS"
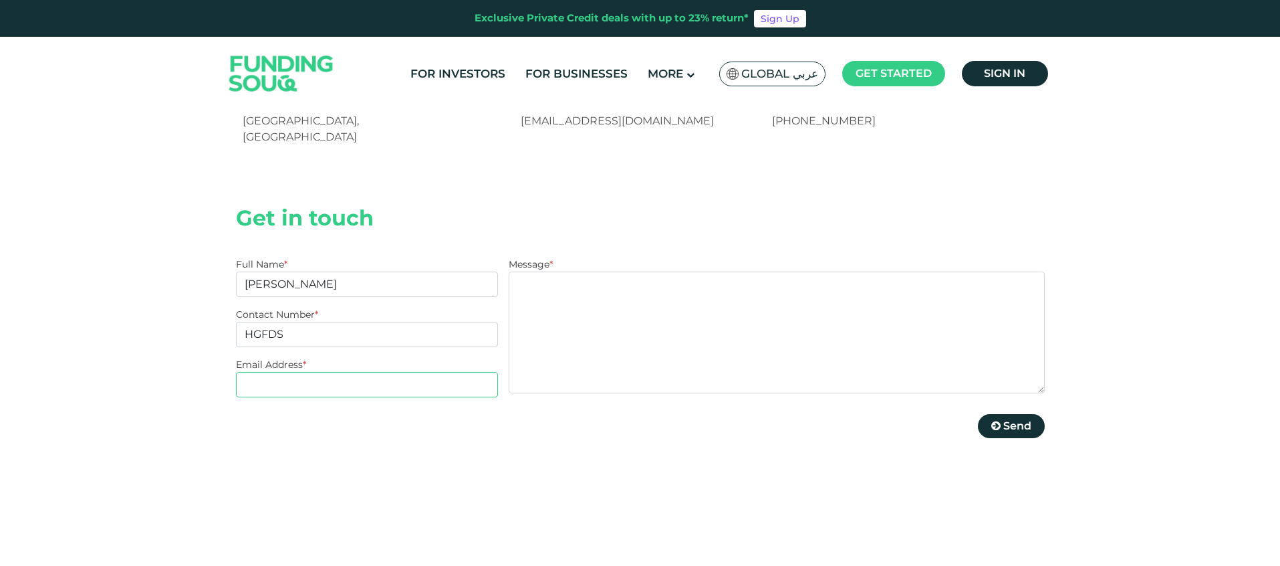
click at [295, 372] on input "Email Address *" at bounding box center [367, 384] width 263 height 25
click at [324, 372] on input "chaimasolli@gmail.com" at bounding box center [367, 384] width 263 height 25
type input "S"
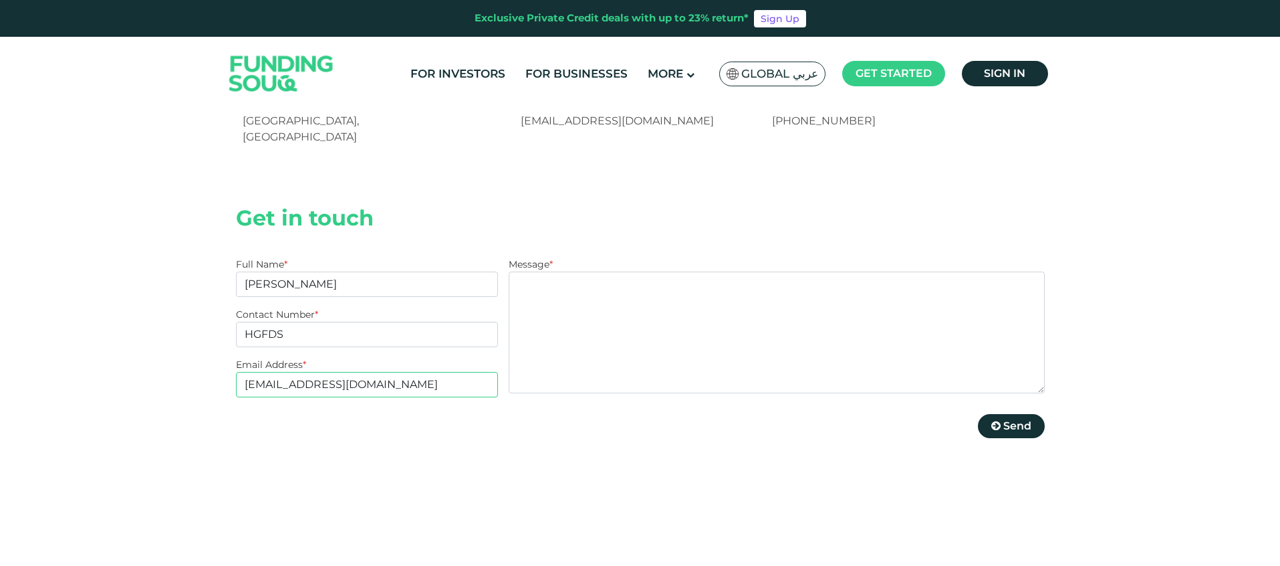
type input "[EMAIL_ADDRESS][DOMAIN_NAME]"
click at [564, 271] on textarea "Message *" at bounding box center [776, 332] width 535 height 122
paste textarea "Hi Funding Souq Team, I tried to make a withdrawal and it showed a $30 fee, whi…"
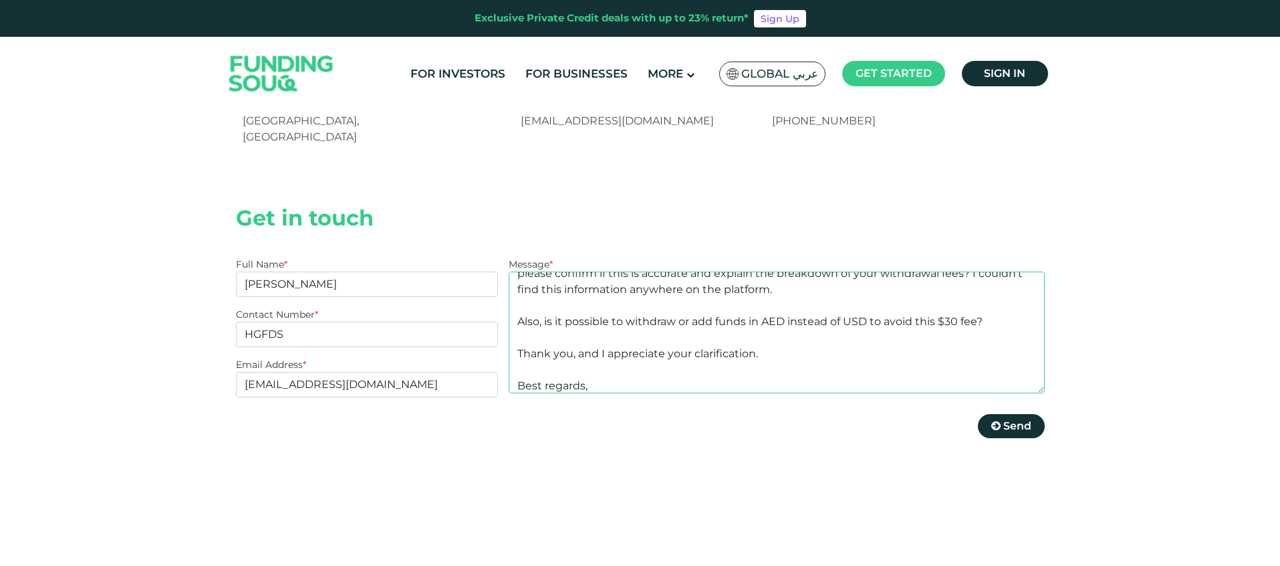
scroll to position [64, 0]
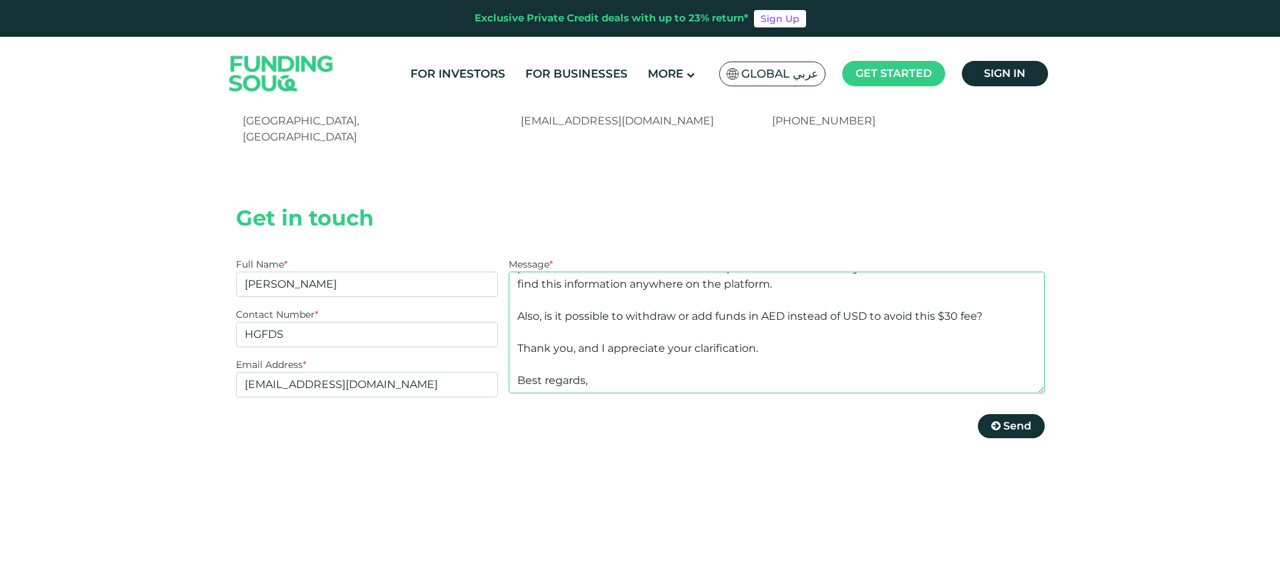
drag, startPoint x: 584, startPoint y: 320, endPoint x: 546, endPoint y: 317, distance: 38.9
click at [546, 316] on textarea "Hi Funding Souq Team, I tried to make a withdrawal and it showed a $30 fee, whi…" at bounding box center [776, 332] width 535 height 122
drag, startPoint x: 773, startPoint y: 286, endPoint x: 574, endPoint y: 291, distance: 200.0
click at [574, 291] on textarea "Hi Funding Souq Team, I tried to make a withdrawal and it showed a $30 fee, whi…" at bounding box center [776, 332] width 535 height 122
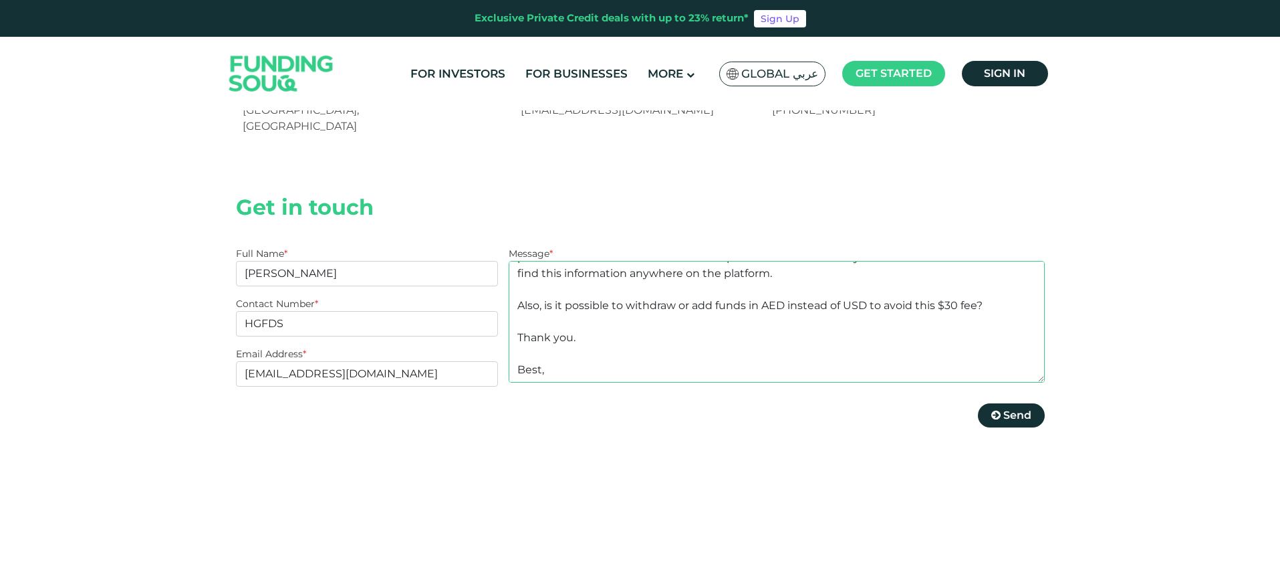
type textarea "Hi Funding Souq Team, I tried to make a withdrawal and it showed a $30 fee, whi…"
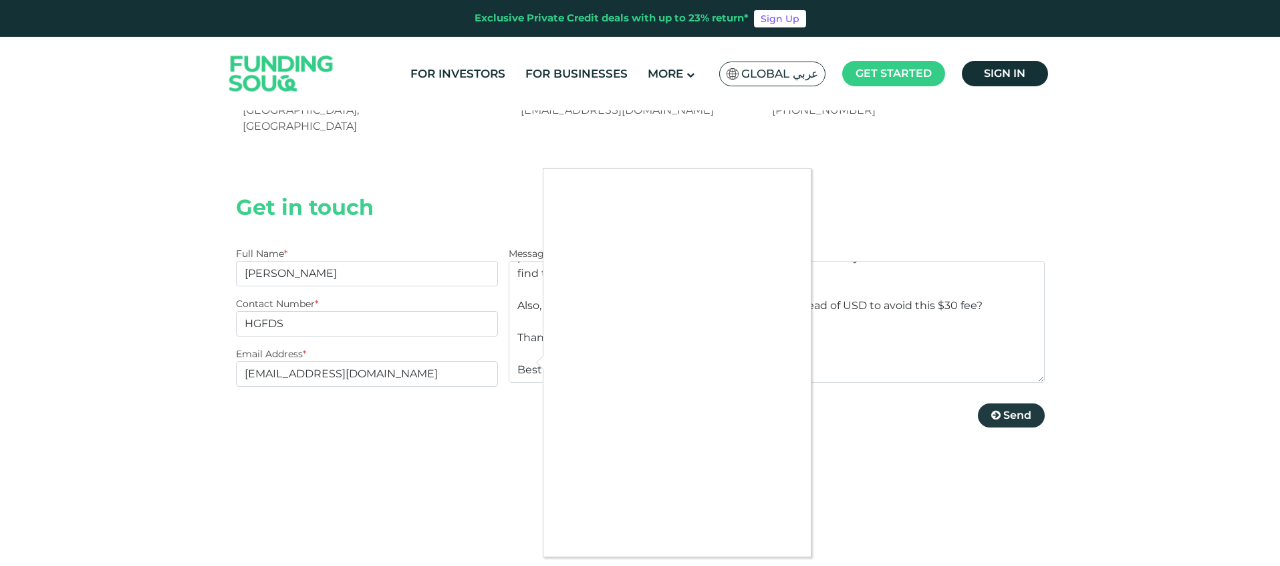
click at [852, 354] on div at bounding box center [640, 283] width 1280 height 566
click at [1013, 408] on span "Send" at bounding box center [1017, 414] width 28 height 13
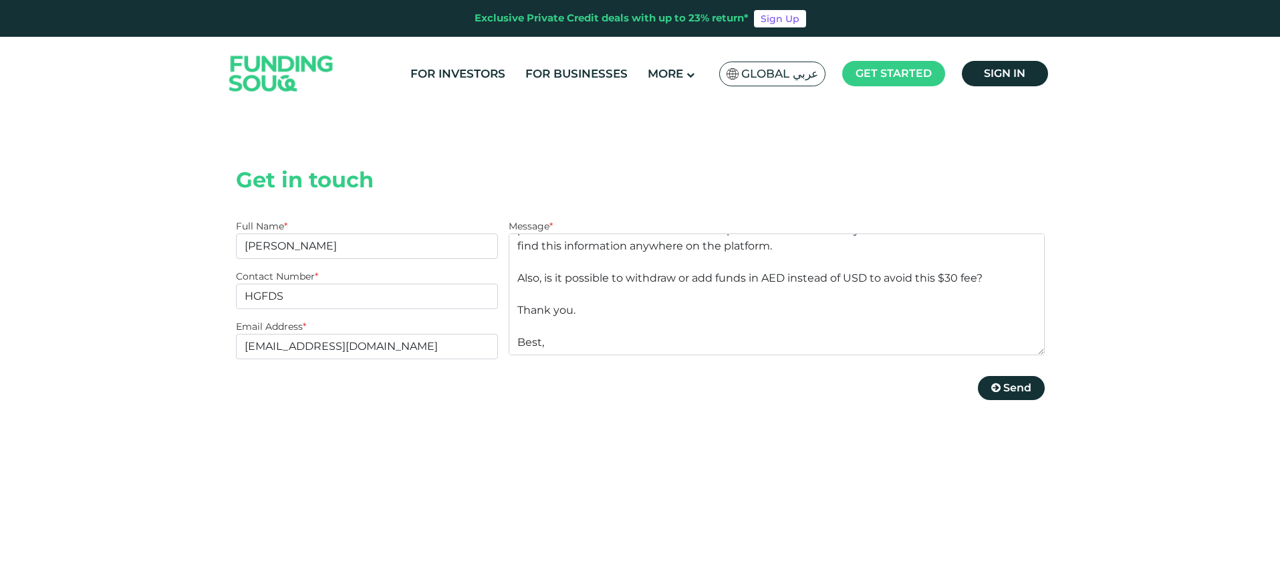
scroll to position [265, 0]
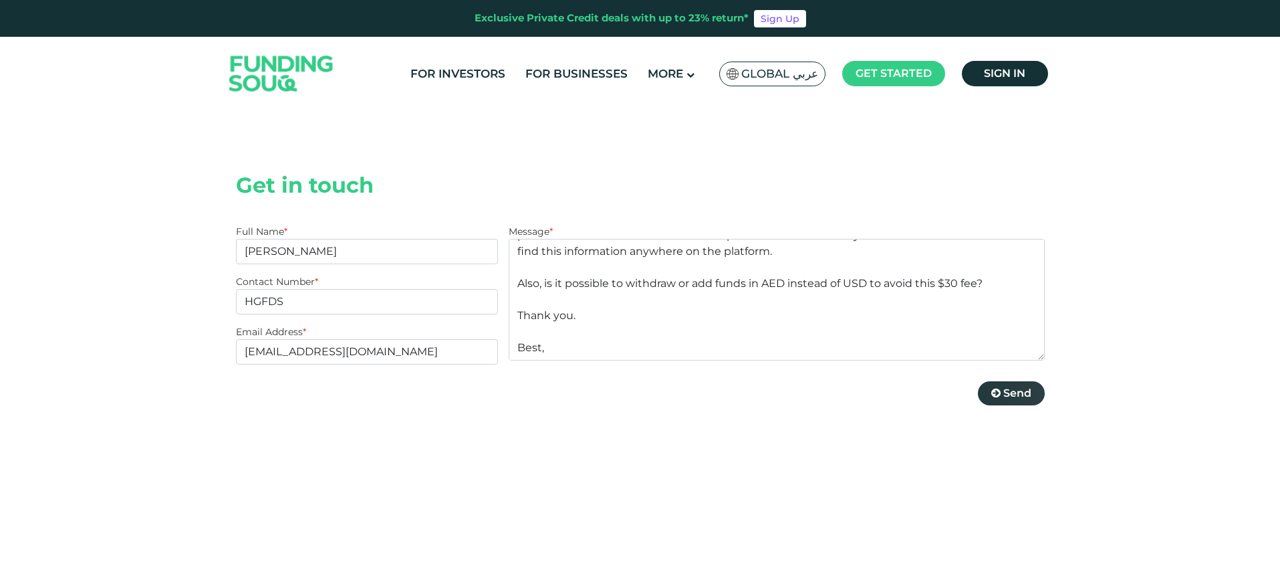
click at [1003, 386] on span "Send" at bounding box center [1017, 392] width 28 height 13
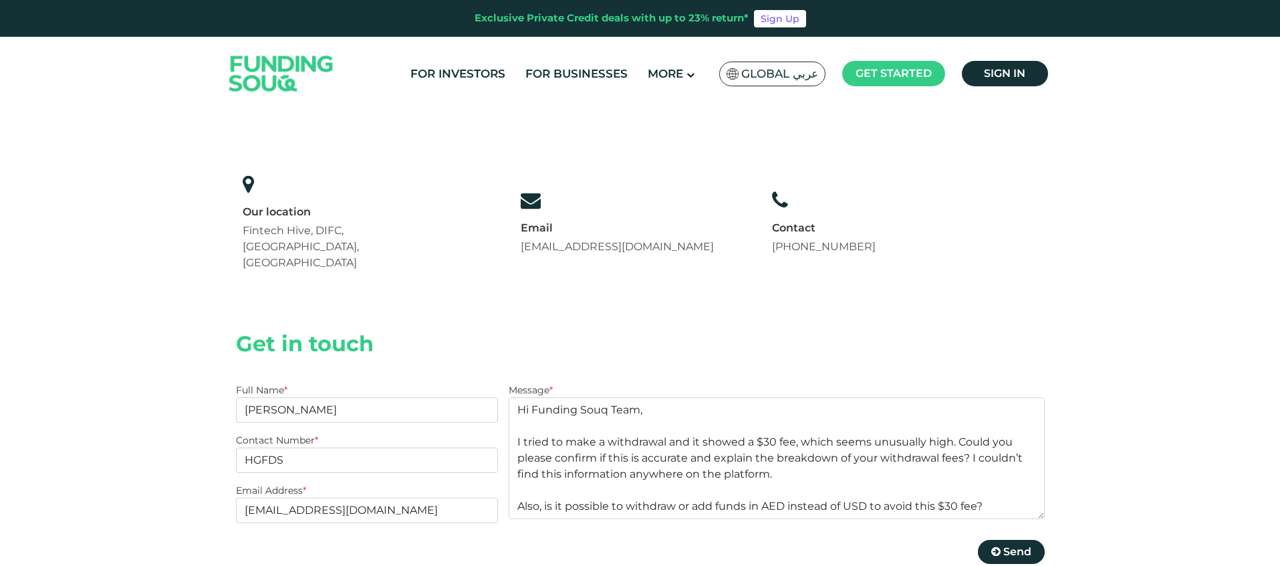
scroll to position [109, 0]
click at [325, 445] on input "HGFDS" at bounding box center [367, 457] width 263 height 25
type input "H"
type input "3454485389"
click at [612, 328] on form "Get in touch Full Name * [PERSON_NAME] Contact Number * 3454485389 Email Addres…" at bounding box center [640, 453] width 809 height 251
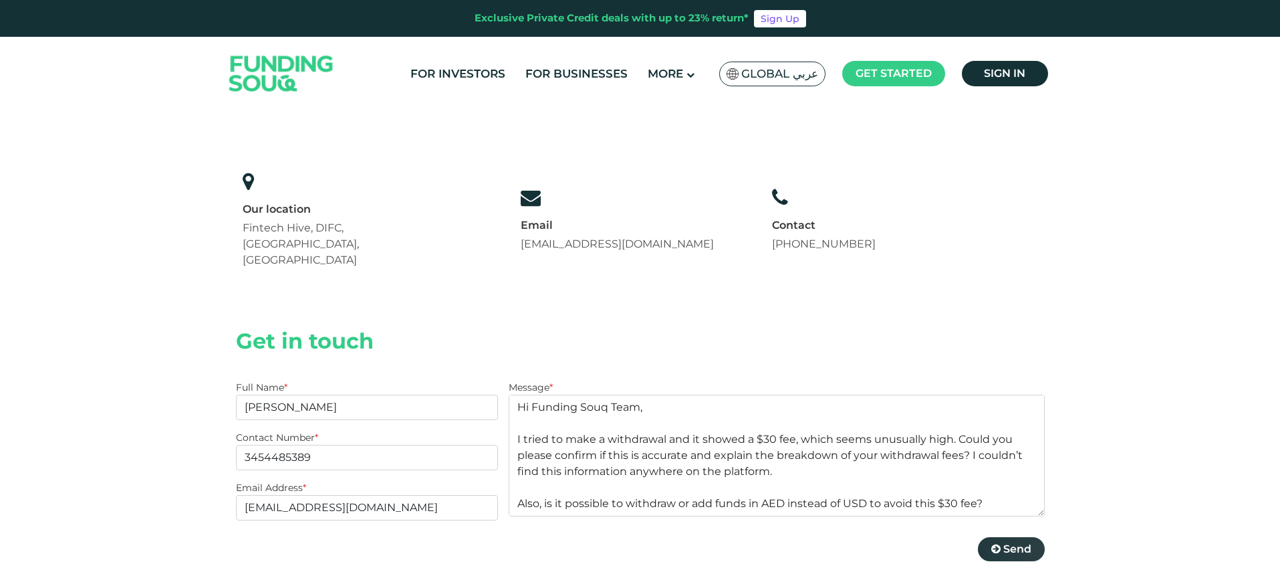
click at [1013, 542] on span "Send" at bounding box center [1017, 548] width 28 height 13
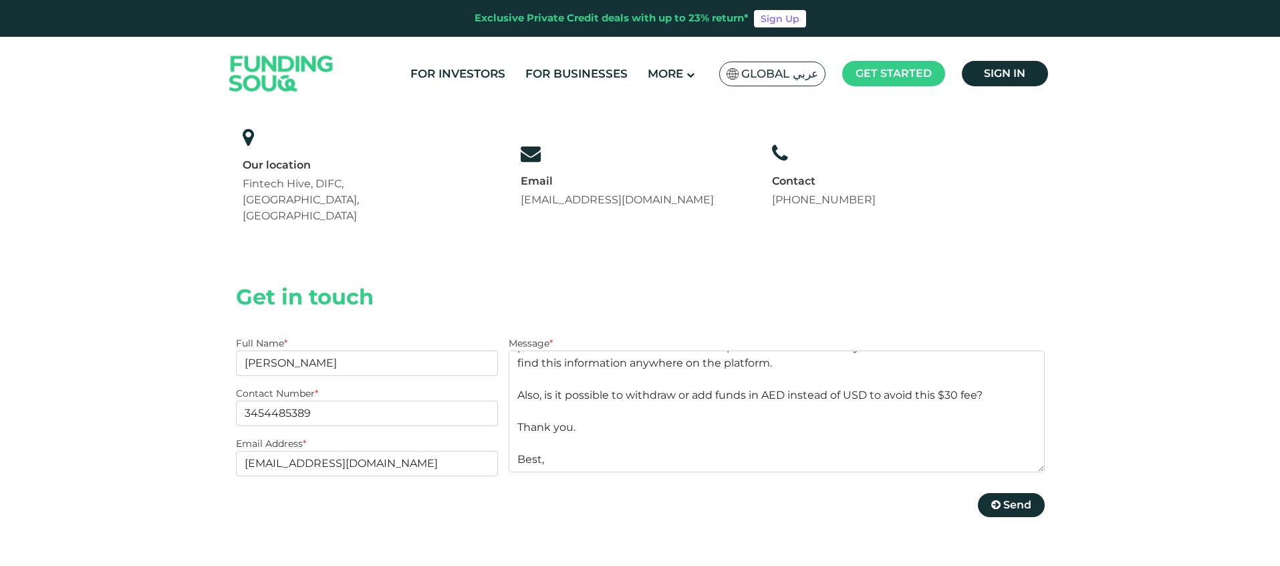
scroll to position [118, 0]
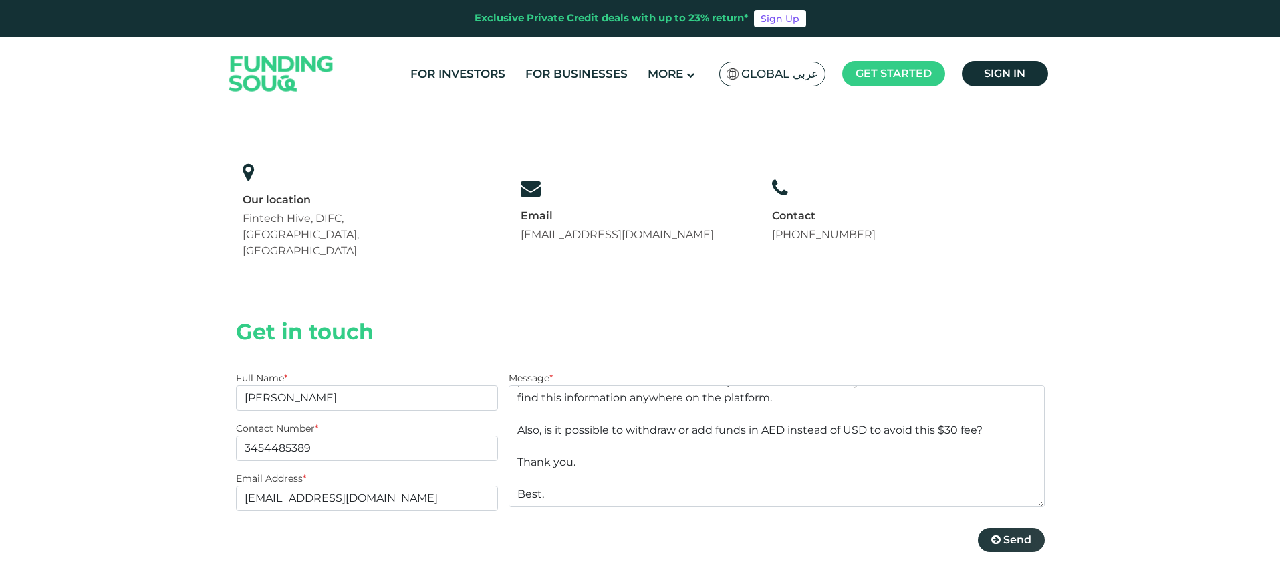
click at [1023, 533] on span "Send" at bounding box center [1017, 539] width 28 height 13
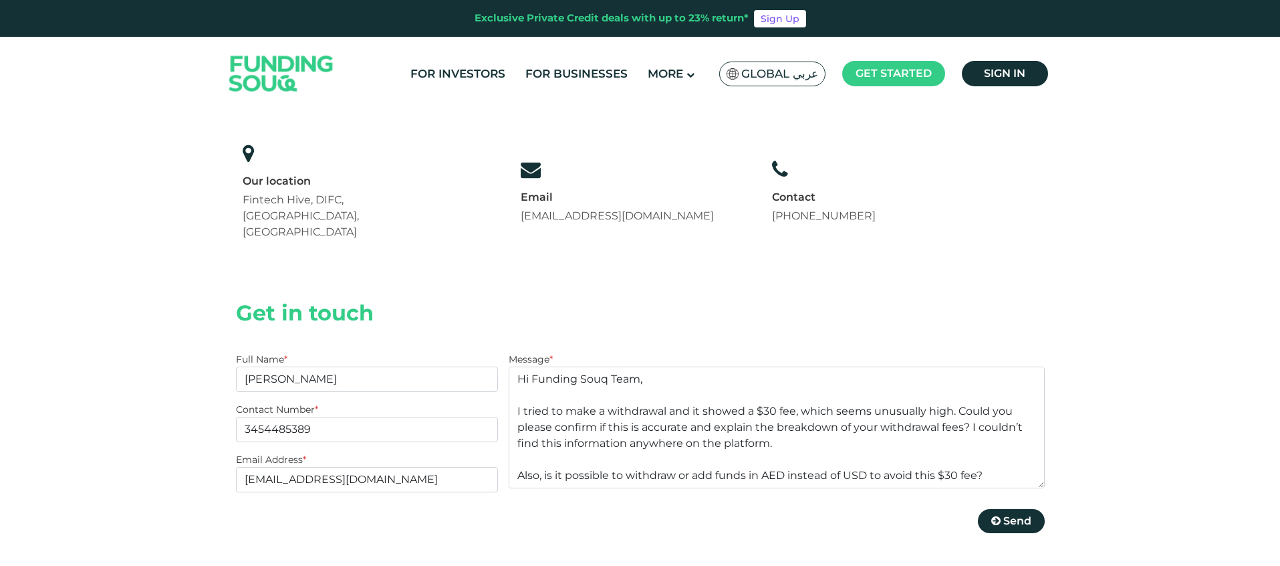
click at [513, 188] on div "Contact Us Our location Fintech Hive, DIFC, [GEOGRAPHIC_DATA], [GEOGRAPHIC_DATA…" at bounding box center [640, 138] width 809 height 269
drag, startPoint x: 685, startPoint y: 169, endPoint x: 520, endPoint y: 166, distance: 164.5
click at [519, 166] on div "Our location Fintech Hive, DIFC, [GEOGRAPHIC_DATA], [GEOGRAPHIC_DATA] Email [EM…" at bounding box center [559, 191] width 647 height 110
copy link "[EMAIL_ADDRESS][DOMAIN_NAME]"
